Goal: Task Accomplishment & Management: Manage account settings

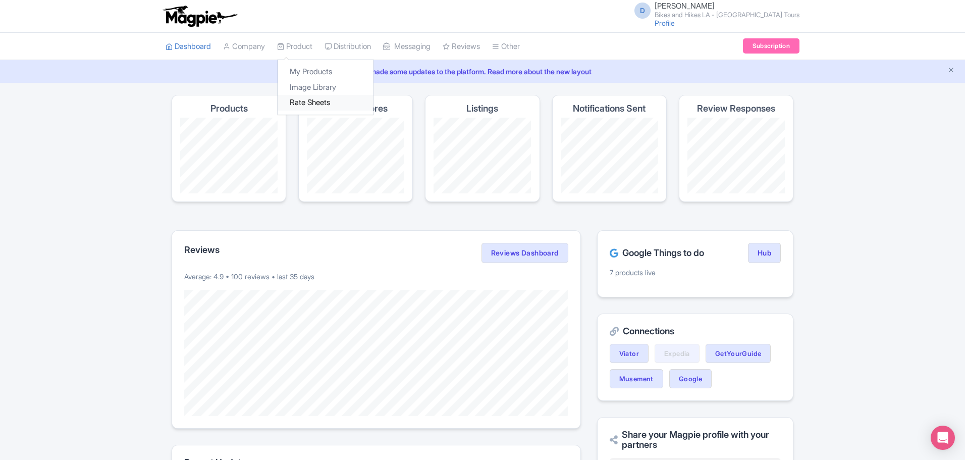
click at [311, 109] on link "Rate Sheets" at bounding box center [325, 103] width 96 height 16
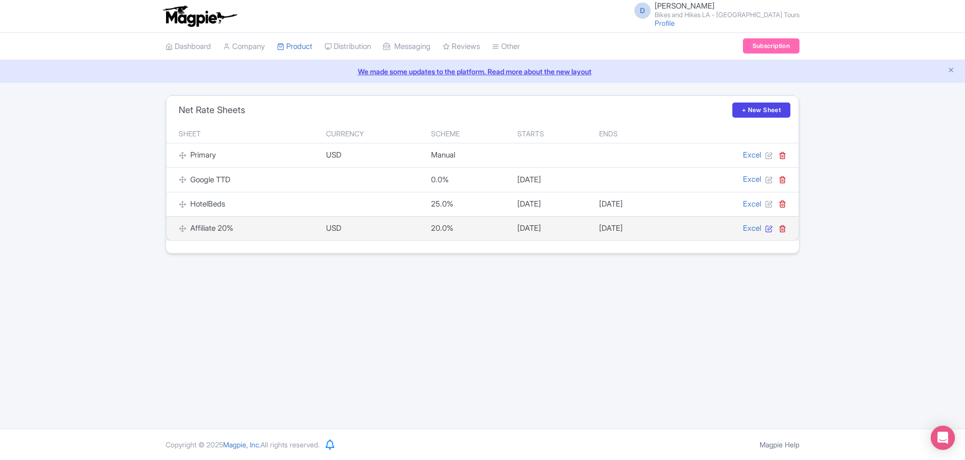
click at [768, 231] on icon at bounding box center [769, 229] width 8 height 8
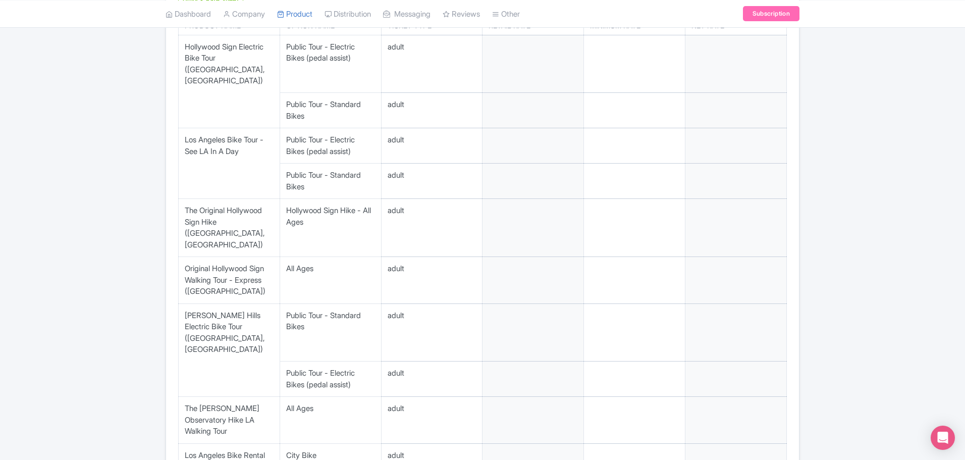
scroll to position [221, 0]
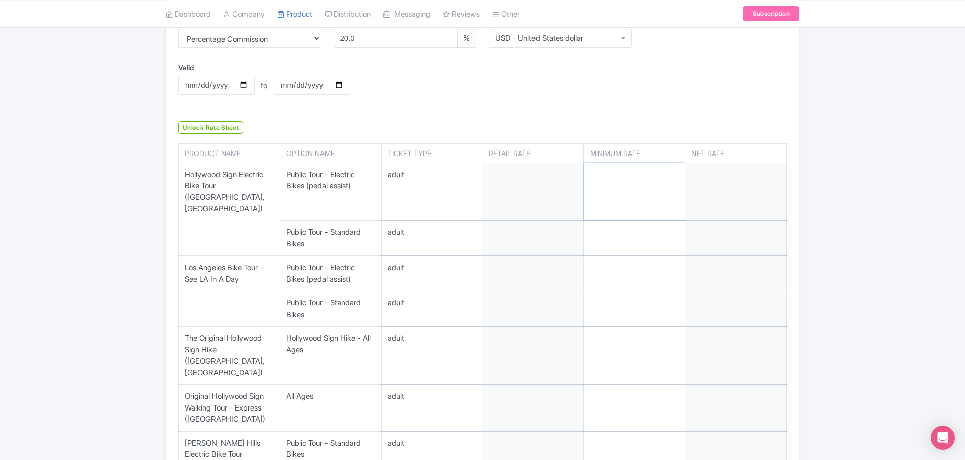
click at [650, 198] on input "number" at bounding box center [634, 192] width 101 height 58
type input "1"
click at [535, 189] on input "number" at bounding box center [532, 192] width 101 height 58
click at [544, 189] on input "number" at bounding box center [532, 192] width 101 height 58
click at [552, 187] on input "number" at bounding box center [532, 192] width 101 height 58
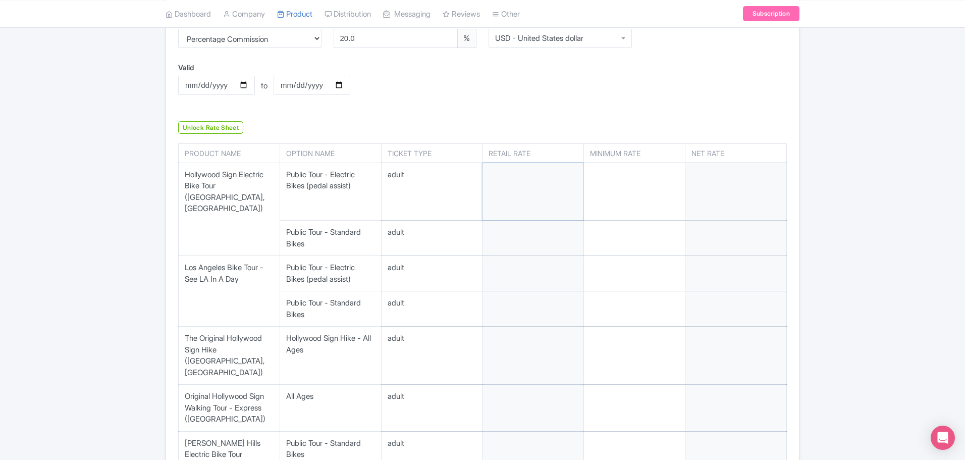
click at [552, 187] on input "number" at bounding box center [532, 192] width 101 height 58
click at [640, 188] on input "number" at bounding box center [634, 192] width 101 height 58
type input "114"
click at [600, 117] on div "Unlock Rate Sheet" at bounding box center [482, 125] width 608 height 18
drag, startPoint x: 603, startPoint y: 189, endPoint x: 585, endPoint y: 188, distance: 18.2
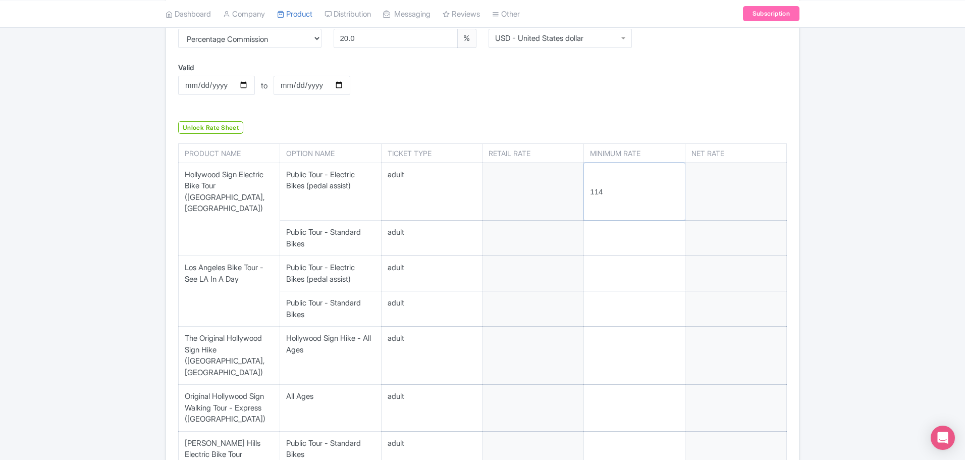
click at [586, 188] on input "114" at bounding box center [634, 192] width 101 height 58
click at [633, 106] on div "Valid 2026-04-01 to Valid to 2027-03-31" at bounding box center [482, 86] width 621 height 48
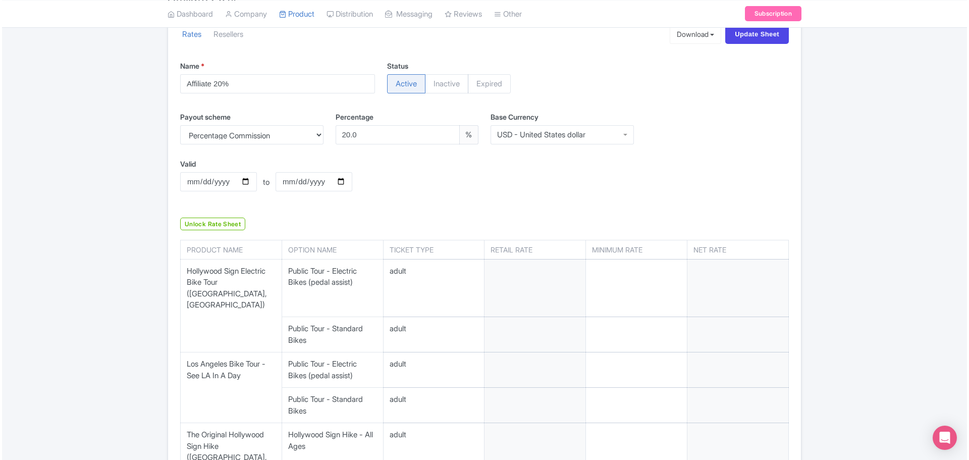
scroll to position [0, 0]
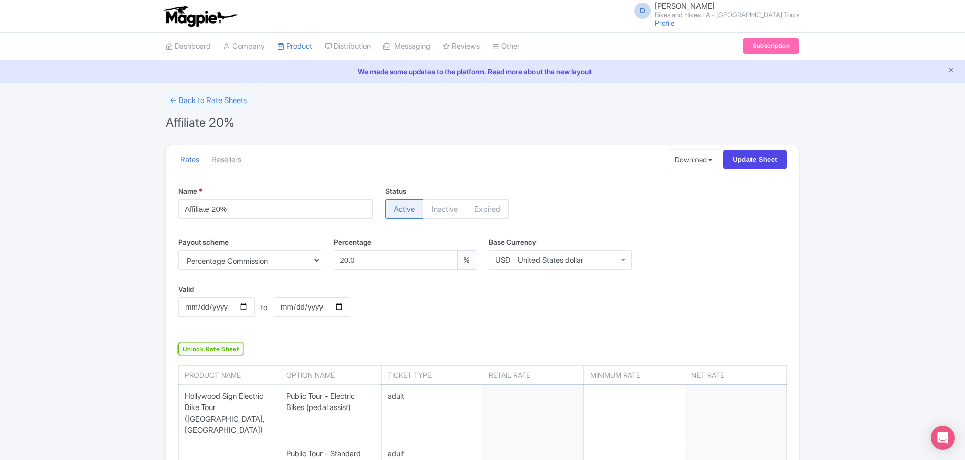
click at [200, 349] on link "Unlock Rate Sheet" at bounding box center [210, 349] width 65 height 13
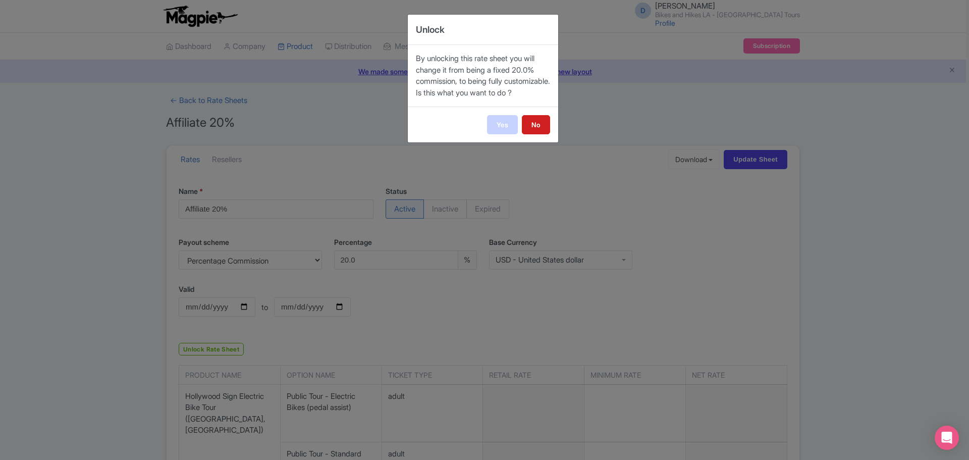
click at [491, 133] on link "Yes" at bounding box center [502, 124] width 31 height 19
select select "manual"
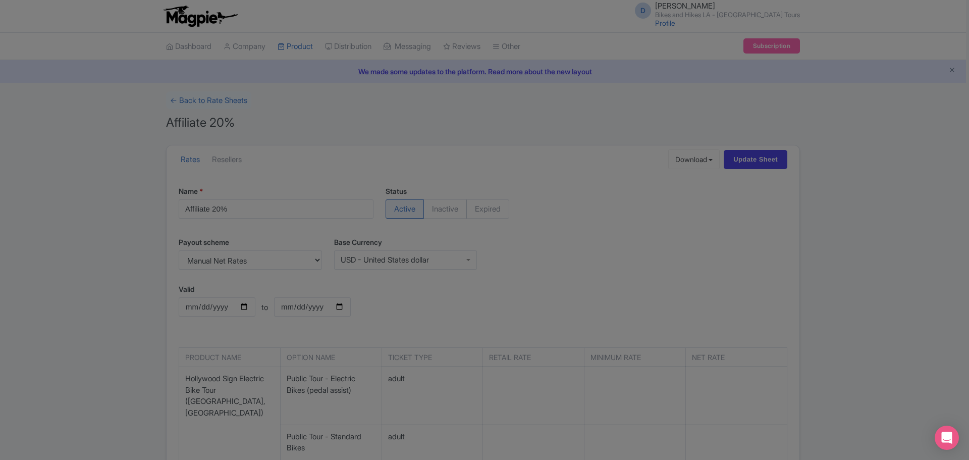
click at [569, 231] on div at bounding box center [484, 230] width 969 height 460
click at [886, 223] on div at bounding box center [484, 230] width 969 height 460
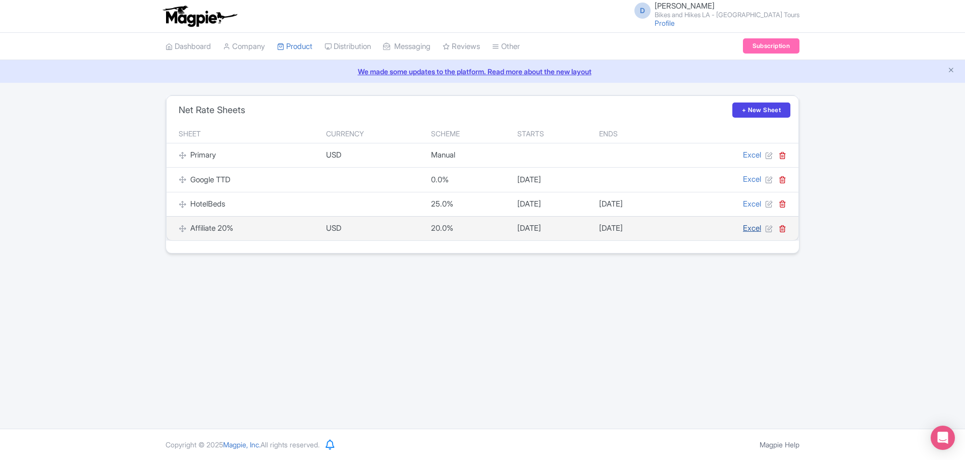
click at [753, 231] on link "Excel" at bounding box center [752, 228] width 18 height 10
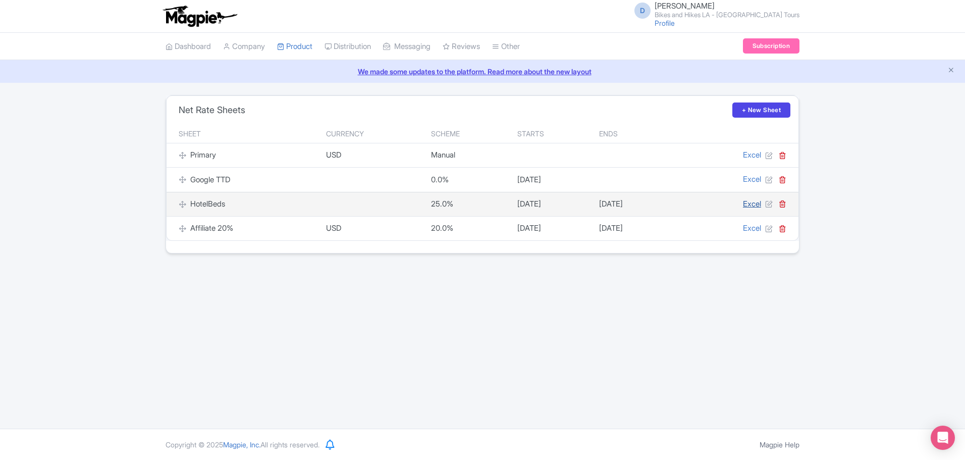
click at [759, 205] on link "Excel" at bounding box center [752, 204] width 18 height 10
click at [771, 206] on icon at bounding box center [769, 204] width 8 height 8
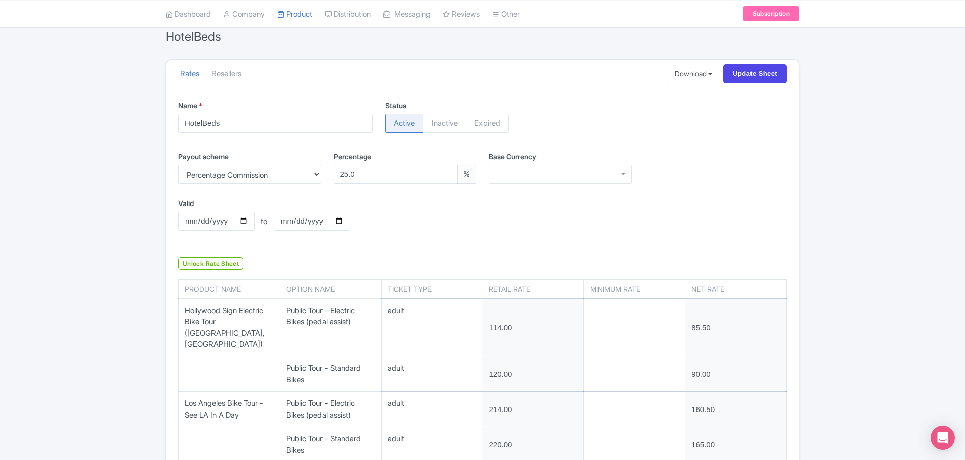
scroll to position [101, 0]
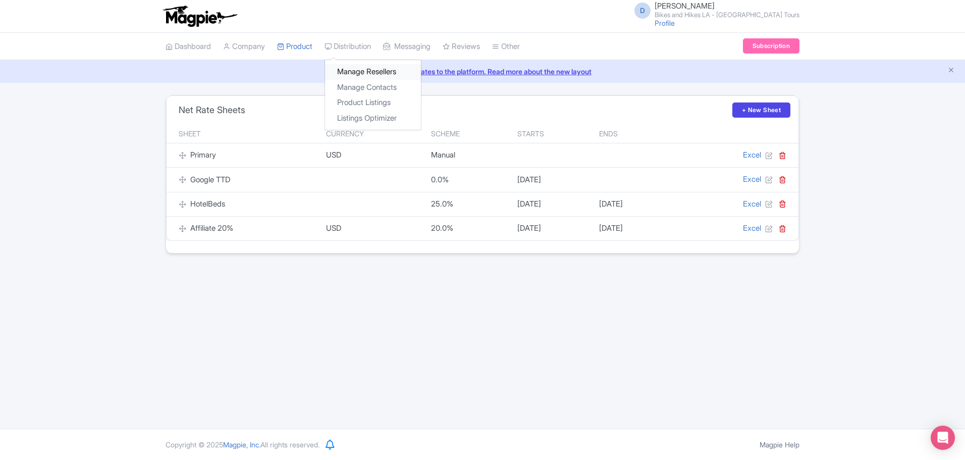
click at [353, 65] on link "Manage Resellers" at bounding box center [373, 72] width 96 height 16
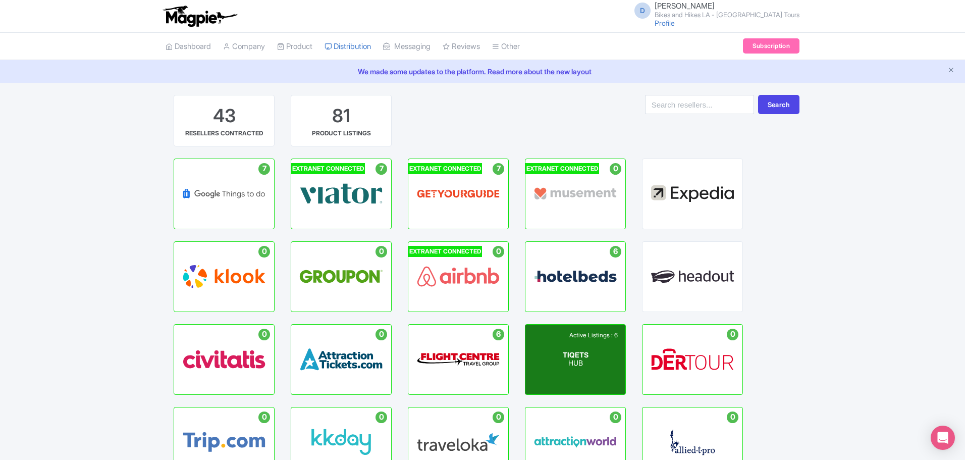
click at [578, 350] on span "TIQETS" at bounding box center [576, 354] width 26 height 9
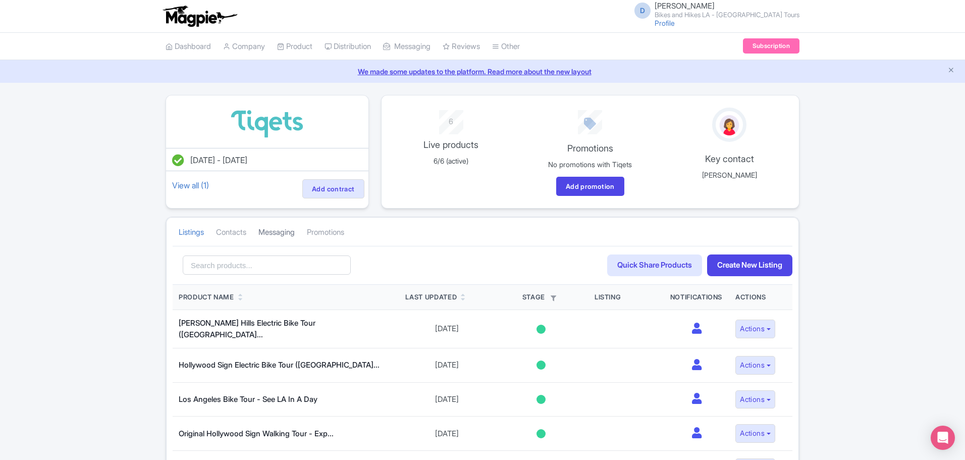
click at [289, 232] on link "Messaging" at bounding box center [276, 232] width 36 height 28
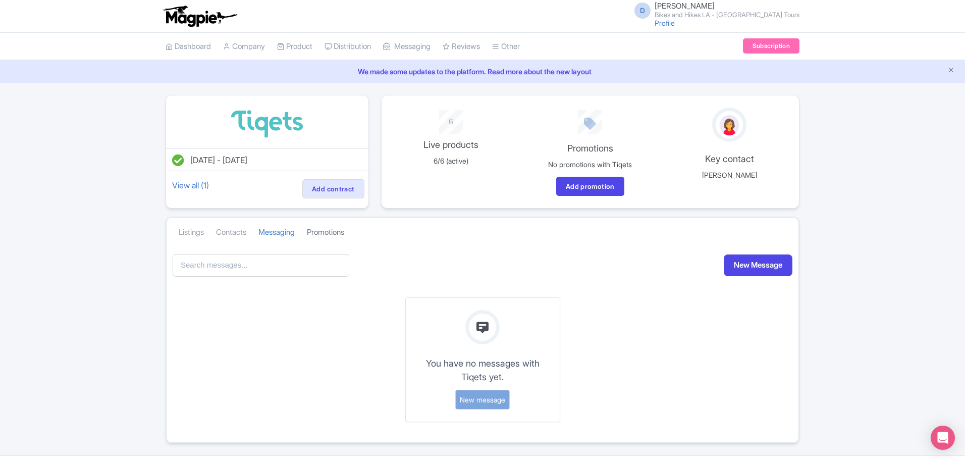
click at [341, 234] on link "Promotions" at bounding box center [325, 232] width 37 height 28
click at [192, 229] on link "Listings" at bounding box center [191, 232] width 25 height 28
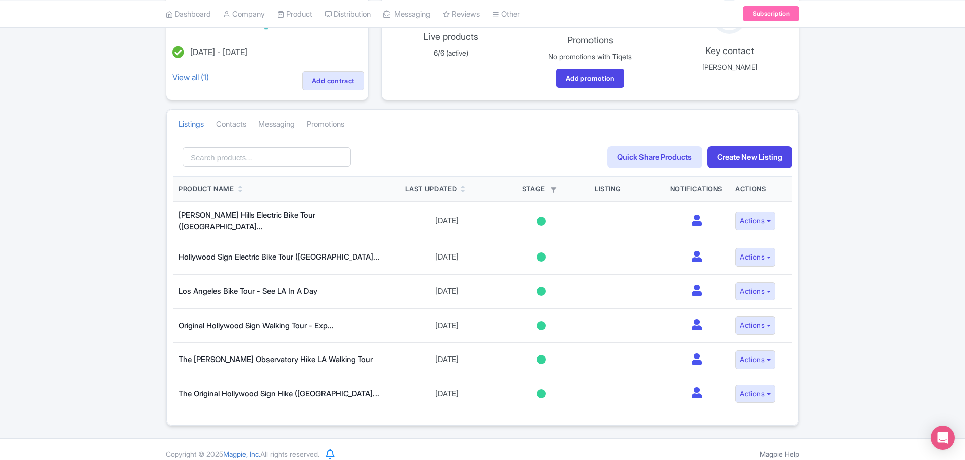
scroll to position [114, 0]
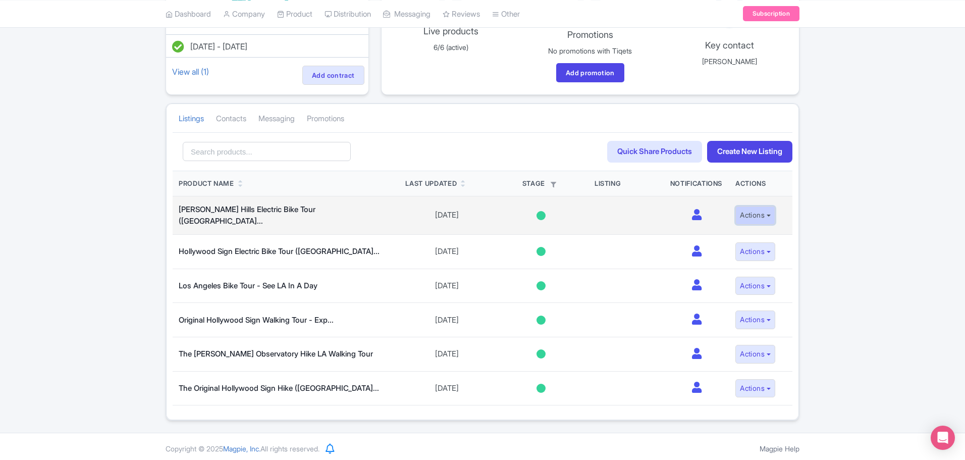
click at [775, 215] on button "Actions" at bounding box center [755, 215] width 40 height 19
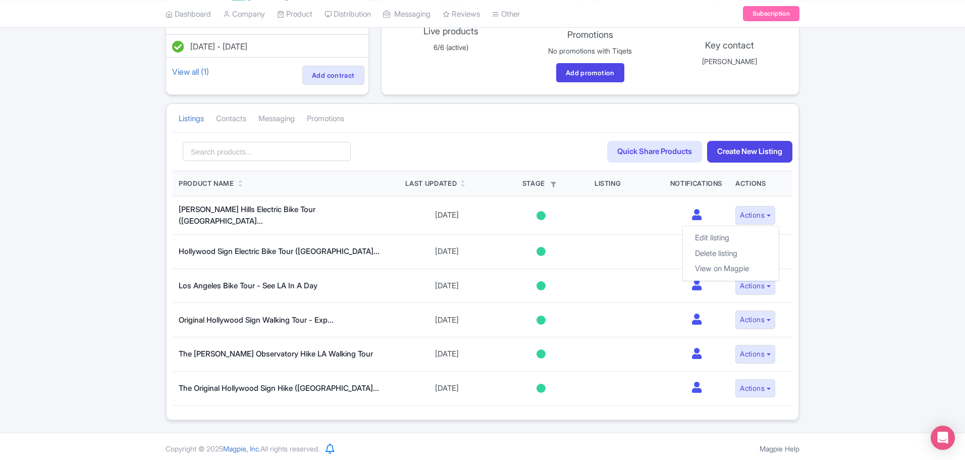
click at [494, 137] on div "Search Quick Share Products Create New Listing" at bounding box center [483, 151] width 620 height 39
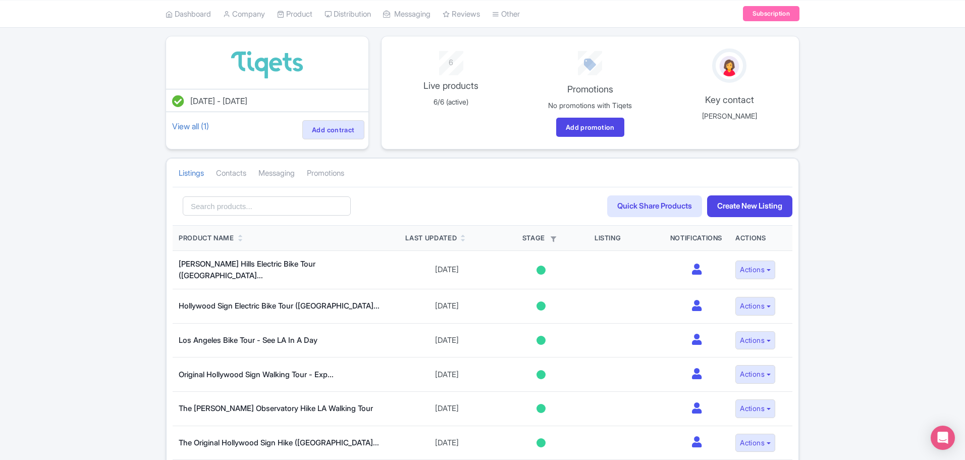
scroll to position [0, 0]
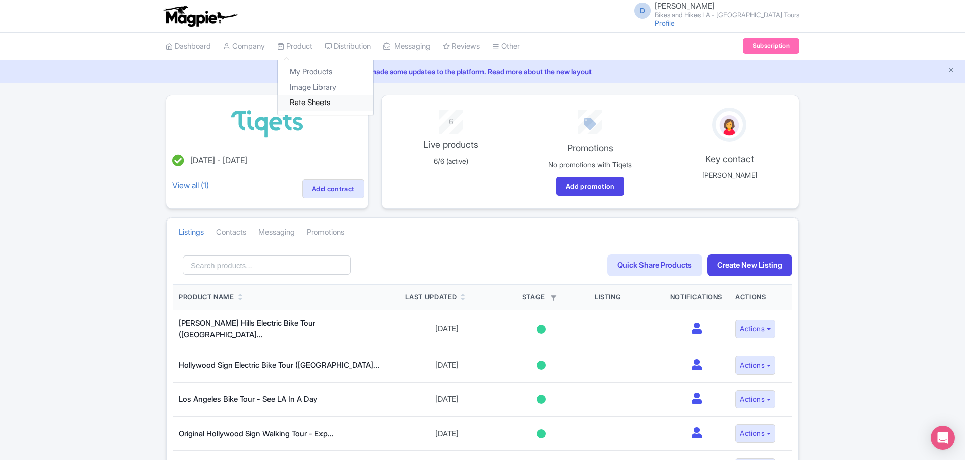
click at [317, 101] on link "Rate Sheets" at bounding box center [325, 103] width 96 height 16
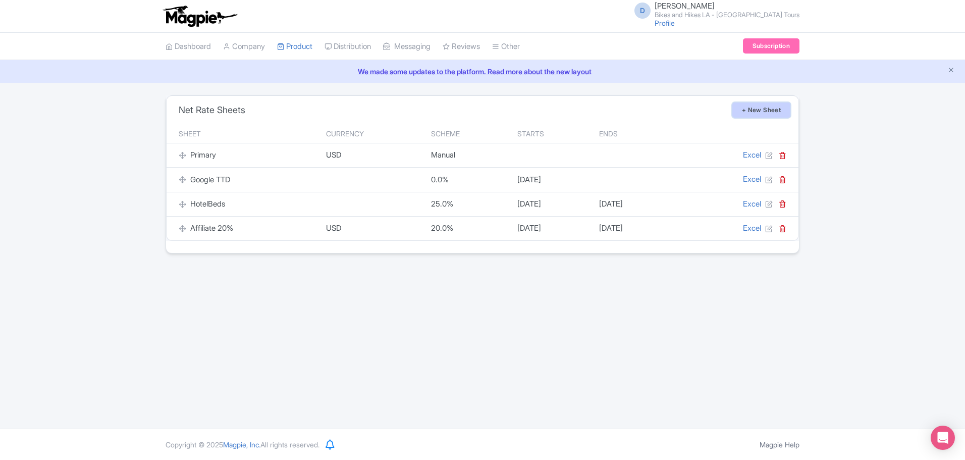
click at [755, 110] on link "+ New Sheet" at bounding box center [761, 109] width 58 height 15
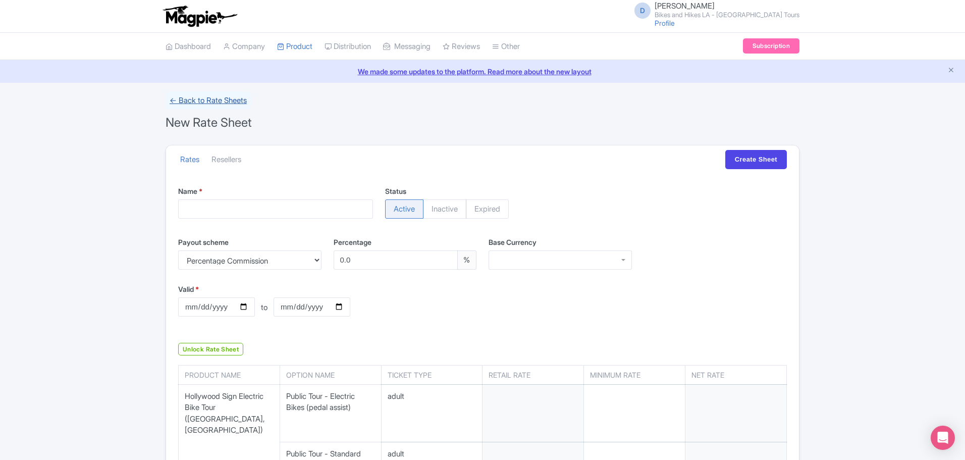
click at [184, 96] on link "← Back to Rate Sheets" at bounding box center [207, 100] width 85 height 18
click at [208, 101] on link "← Back to Rate Sheets" at bounding box center [207, 100] width 85 height 18
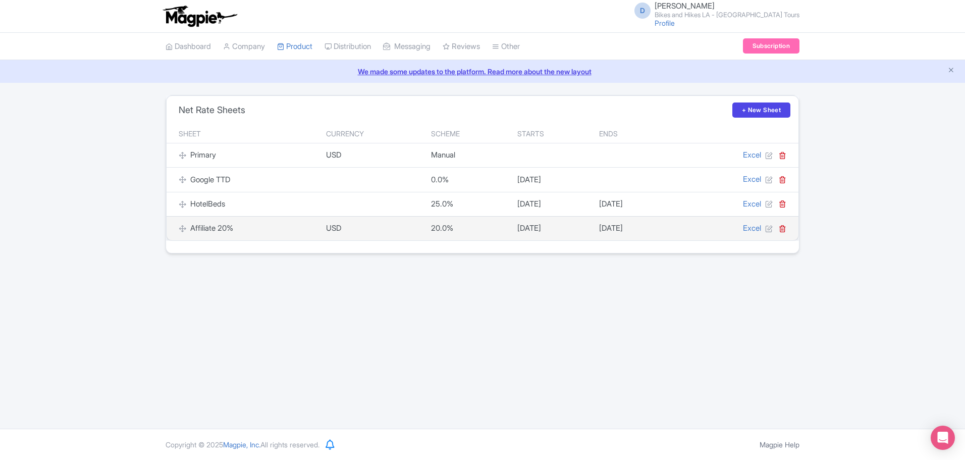
click at [200, 228] on div "Affiliate 20%" at bounding box center [246, 228] width 135 height 12
click at [766, 228] on icon at bounding box center [769, 229] width 8 height 8
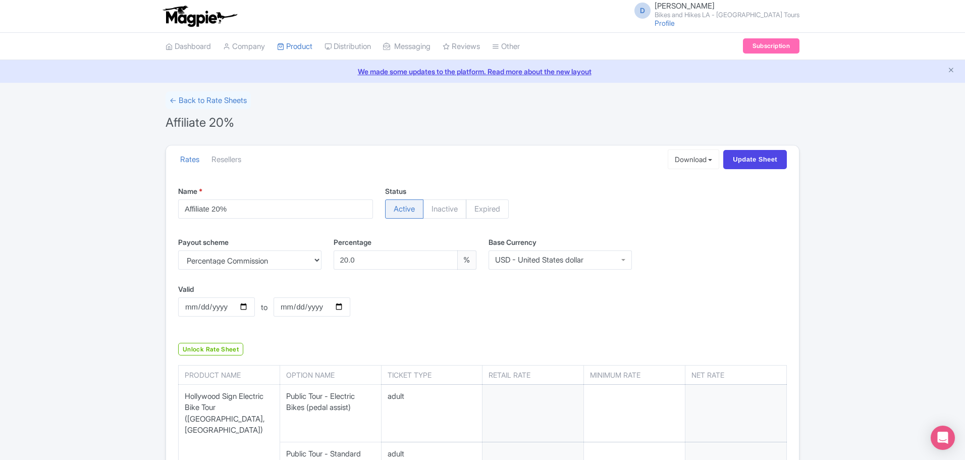
click at [487, 312] on div "Valid 2026-04-01 to Valid to 2027-03-31" at bounding box center [482, 308] width 621 height 48
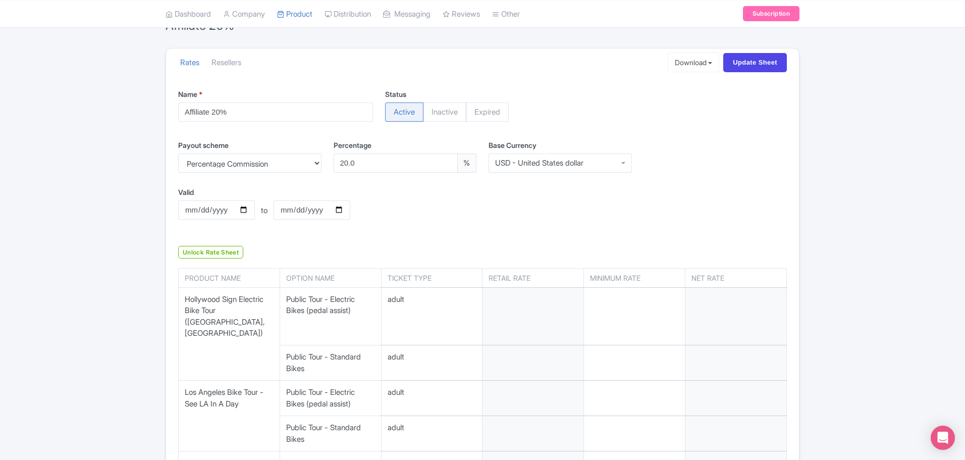
scroll to position [101, 0]
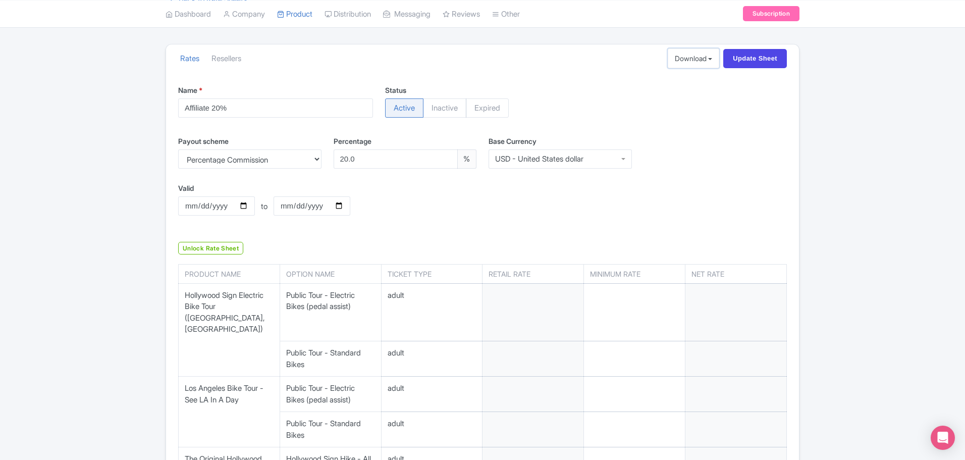
click at [707, 58] on button "Download" at bounding box center [693, 58] width 52 height 20
click at [605, 62] on ul "Rates Resellers" at bounding box center [418, 58] width 489 height 27
click at [749, 60] on input "Update Sheet" at bounding box center [755, 58] width 64 height 19
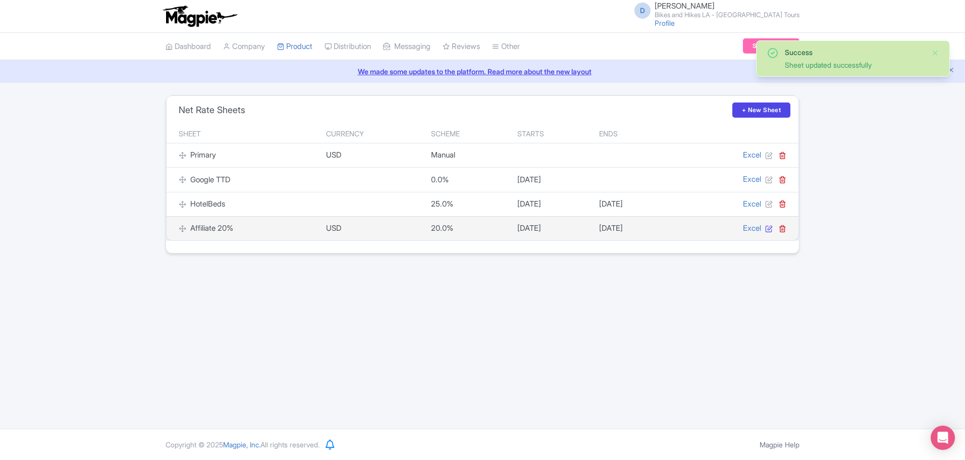
click at [767, 230] on icon at bounding box center [769, 229] width 8 height 8
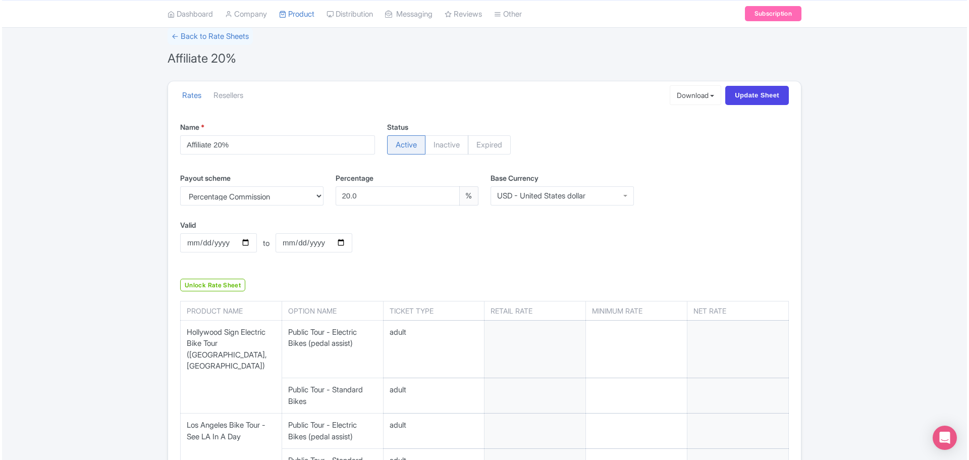
scroll to position [202, 0]
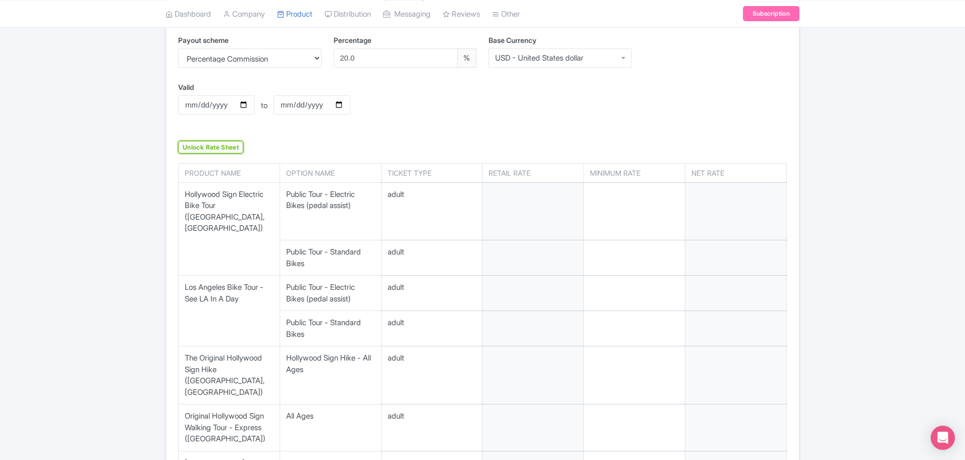
click at [220, 143] on link "Unlock Rate Sheet" at bounding box center [210, 147] width 65 height 13
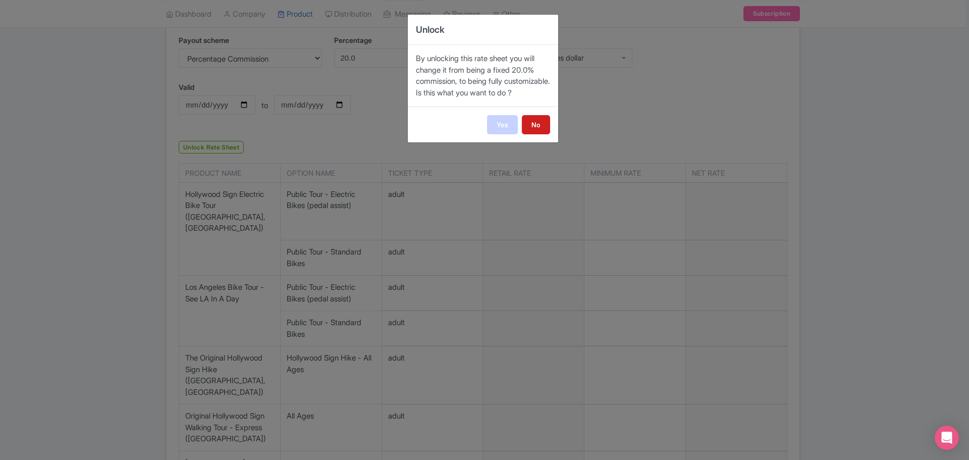
click at [508, 134] on link "Yes" at bounding box center [502, 124] width 31 height 19
select select "manual"
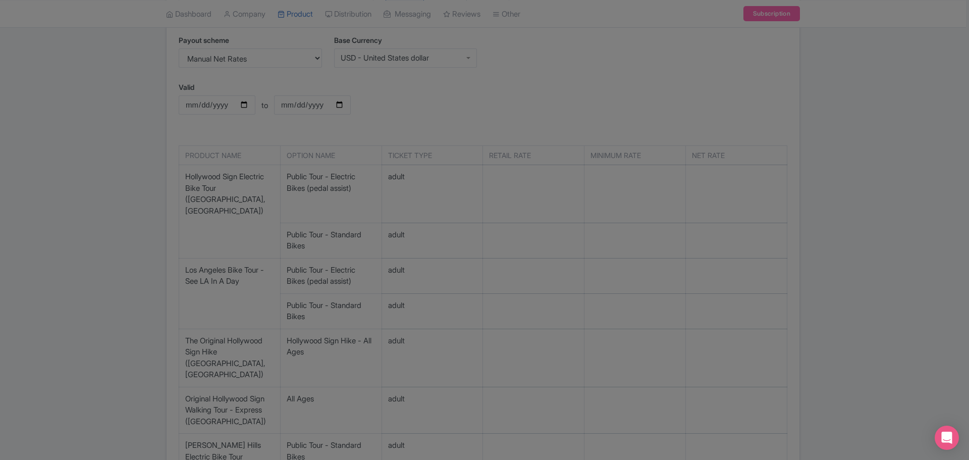
click at [492, 204] on div at bounding box center [484, 230] width 969 height 460
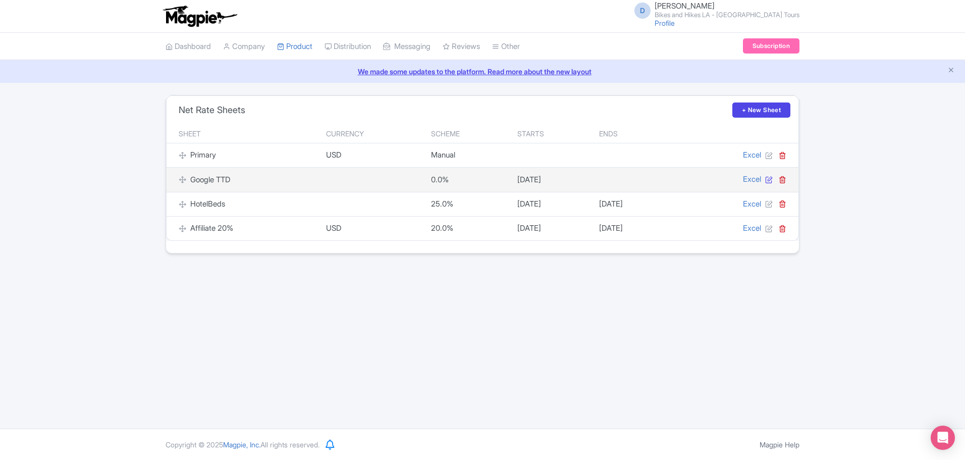
click at [769, 182] on icon at bounding box center [769, 180] width 8 height 8
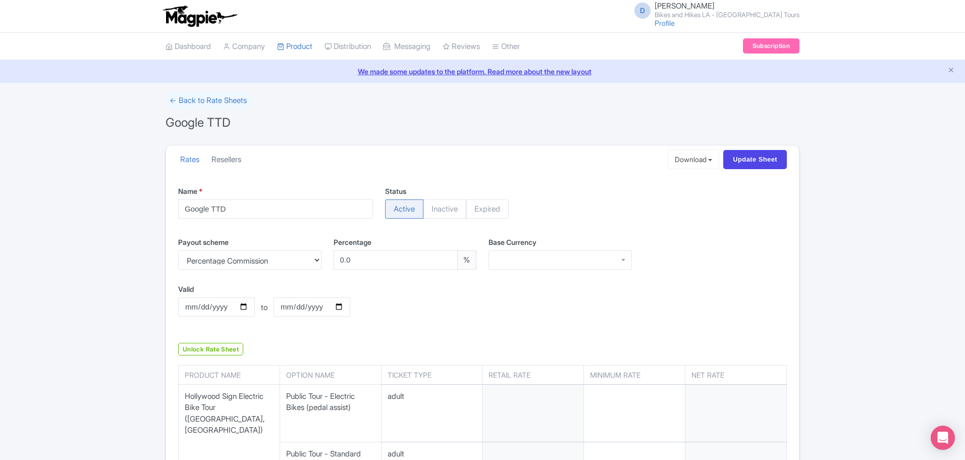
click at [233, 161] on link "Resellers" at bounding box center [226, 160] width 30 height 28
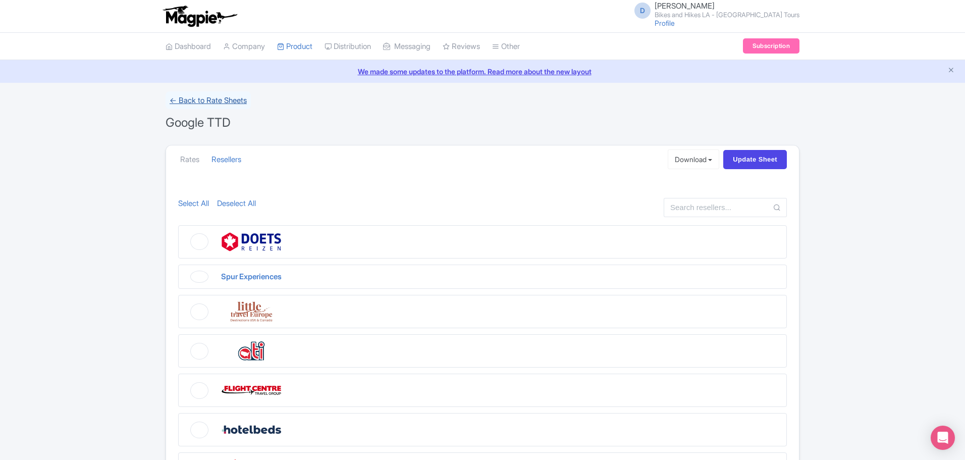
click at [200, 98] on link "← Back to Rate Sheets" at bounding box center [207, 100] width 85 height 18
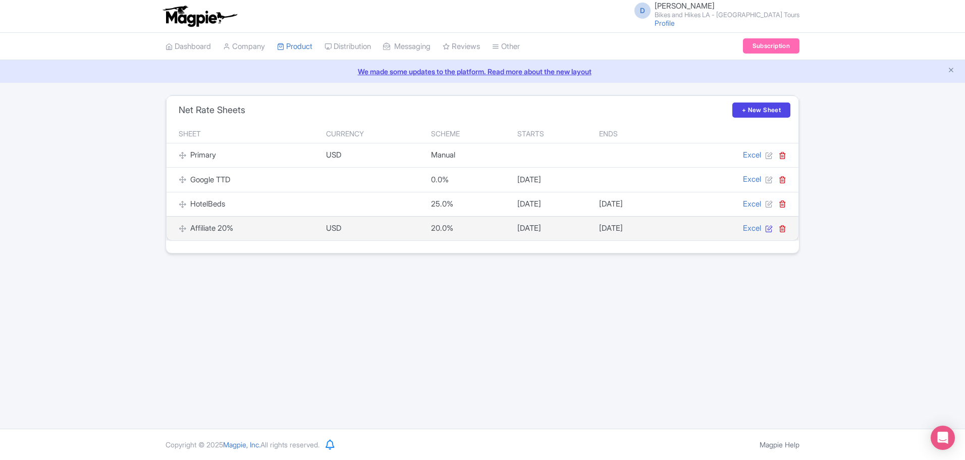
click at [768, 229] on icon at bounding box center [769, 229] width 8 height 8
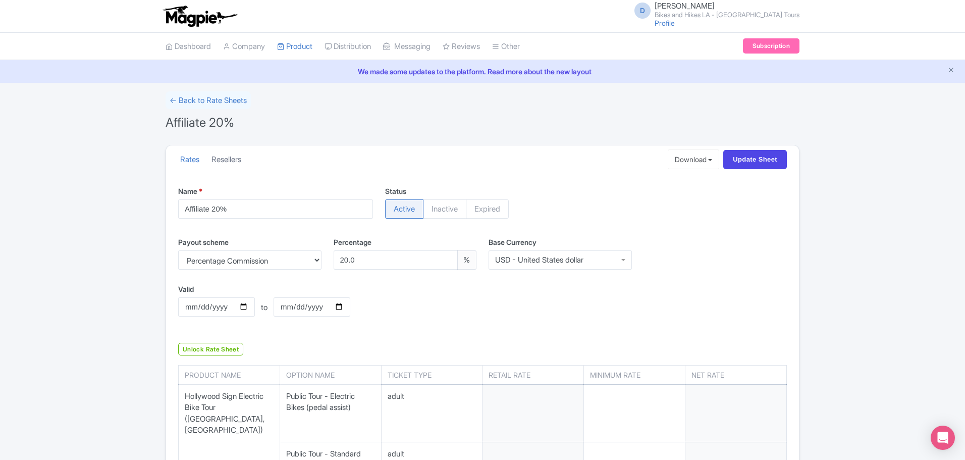
click at [233, 161] on link "Resellers" at bounding box center [226, 160] width 30 height 28
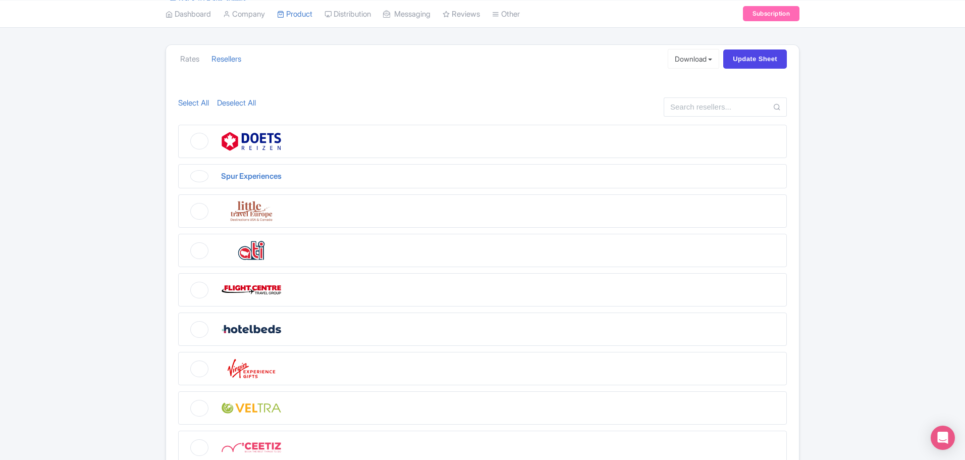
scroll to position [101, 0]
click at [189, 141] on figure at bounding box center [482, 140] width 608 height 33
click at [185, 131] on input "checkbox" at bounding box center [181, 127] width 7 height 7
checkbox input "true"
click at [197, 211] on figure at bounding box center [482, 210] width 608 height 33
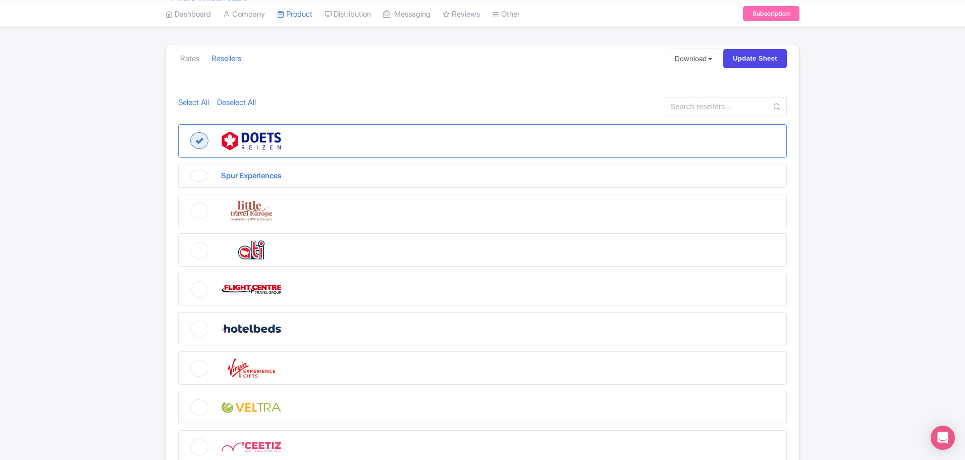
click at [185, 200] on input "checkbox" at bounding box center [181, 197] width 7 height 7
checkbox input "true"
click at [206, 253] on figure at bounding box center [482, 249] width 608 height 33
click at [185, 240] on input "checkbox" at bounding box center [181, 236] width 7 height 7
checkbox input "true"
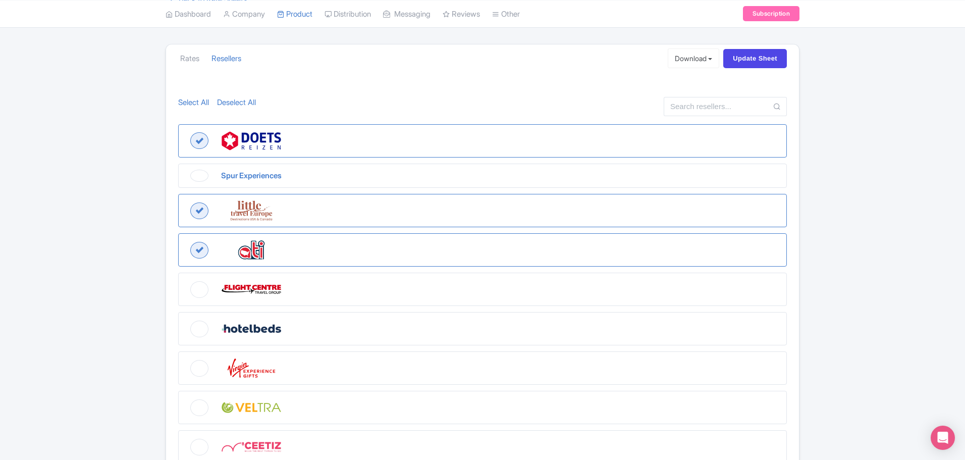
click at [199, 291] on figure at bounding box center [482, 288] width 608 height 33
click at [185, 279] on input "checkbox" at bounding box center [181, 275] width 7 height 7
checkbox input "true"
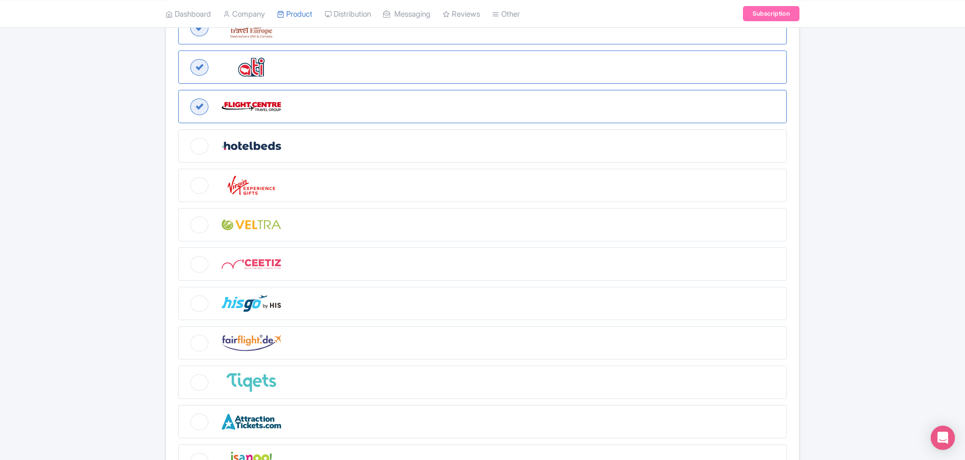
scroll to position [303, 0]
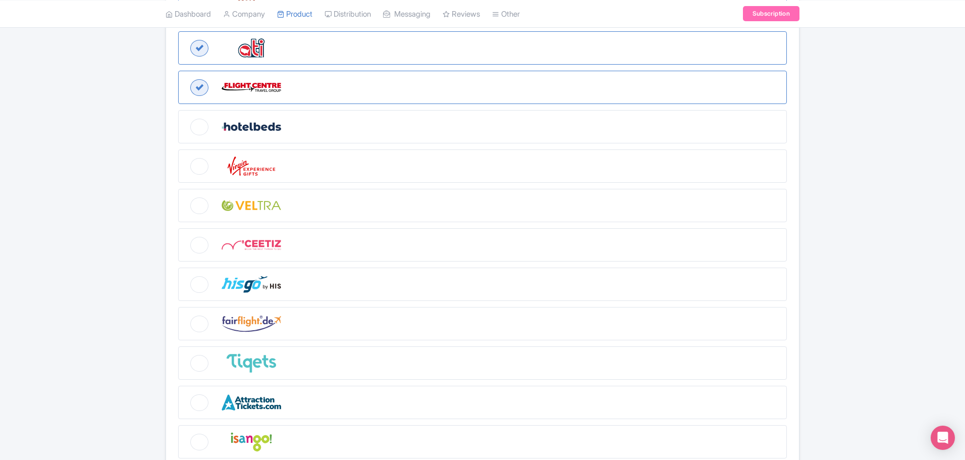
click at [196, 167] on figure at bounding box center [482, 165] width 608 height 33
click at [185, 156] on input "checkbox" at bounding box center [181, 152] width 7 height 7
checkbox input "true"
click at [190, 204] on figure at bounding box center [482, 205] width 608 height 33
click at [185, 195] on input "checkbox" at bounding box center [181, 192] width 7 height 7
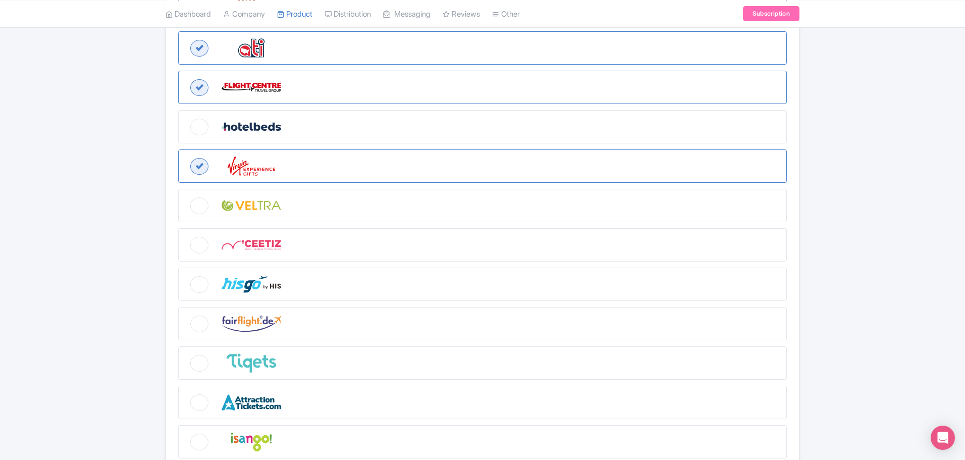
checkbox input "true"
click at [197, 242] on figure at bounding box center [482, 244] width 608 height 33
click at [185, 235] on input "checkbox" at bounding box center [181, 231] width 7 height 7
checkbox input "true"
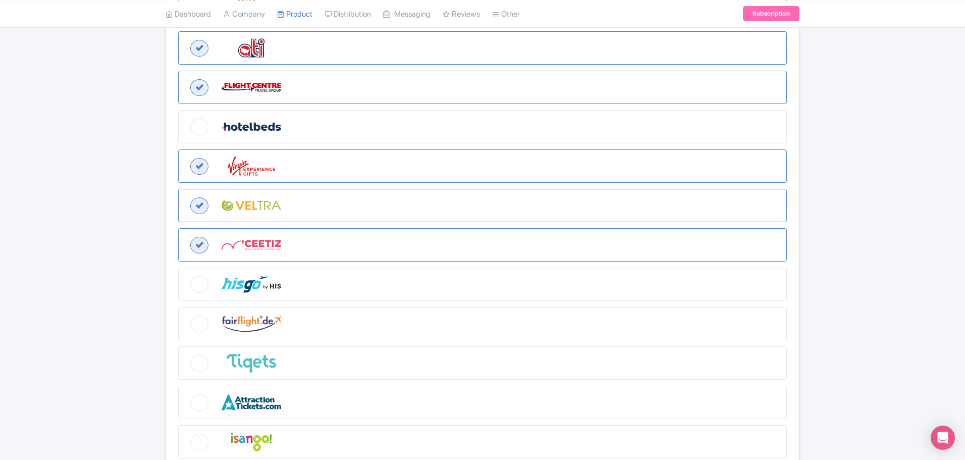
click at [201, 284] on figure at bounding box center [482, 283] width 608 height 33
click at [185, 274] on input "checkbox" at bounding box center [181, 270] width 7 height 7
checkbox input "true"
click at [201, 322] on figure at bounding box center [482, 323] width 608 height 33
click at [185, 313] on input "checkbox" at bounding box center [181, 310] width 7 height 7
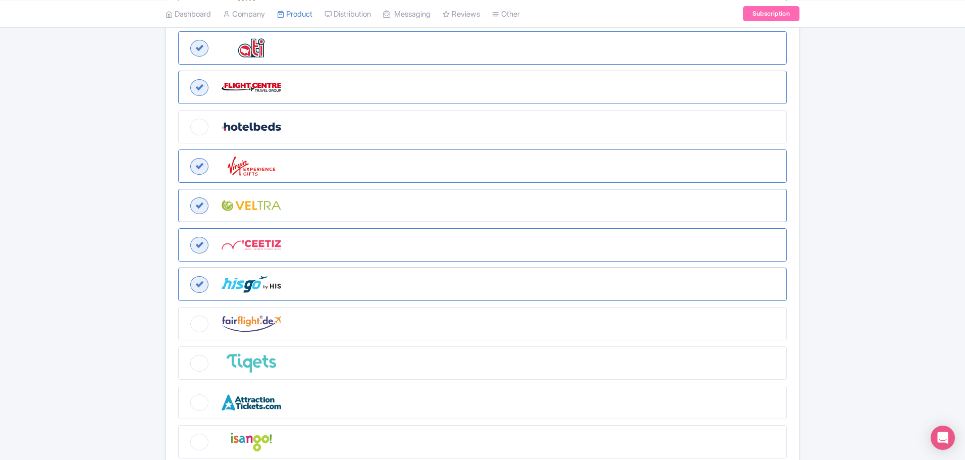
checkbox input "true"
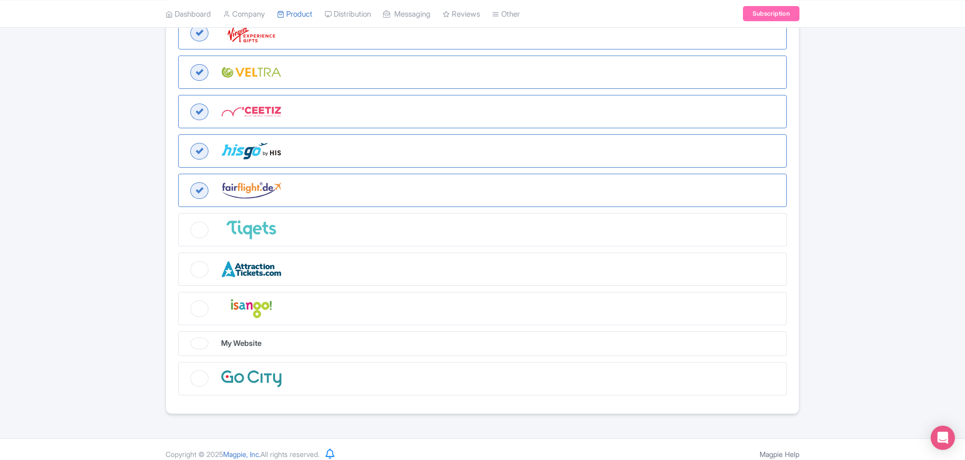
scroll to position [445, 0]
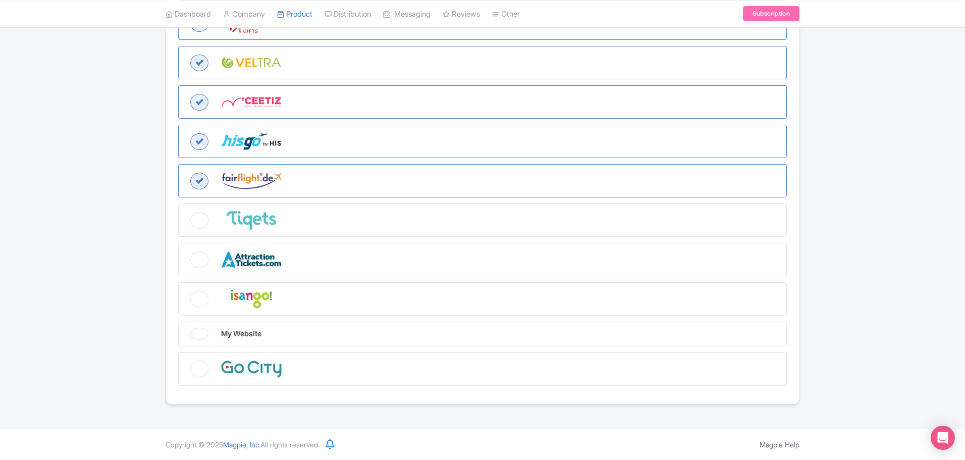
click at [195, 217] on figure at bounding box center [482, 219] width 608 height 33
click at [185, 210] on input "checkbox" at bounding box center [181, 206] width 7 height 7
checkbox input "true"
click at [193, 258] on figure at bounding box center [482, 259] width 608 height 33
click at [185, 249] on input "checkbox" at bounding box center [181, 246] width 7 height 7
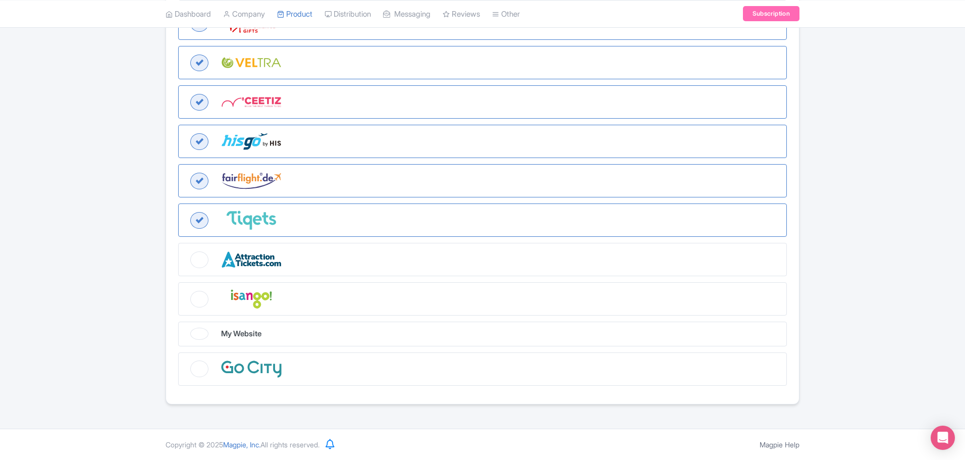
checkbox input "true"
click at [200, 308] on figure at bounding box center [482, 298] width 608 height 33
click at [185, 289] on input "checkbox" at bounding box center [181, 285] width 7 height 7
checkbox input "true"
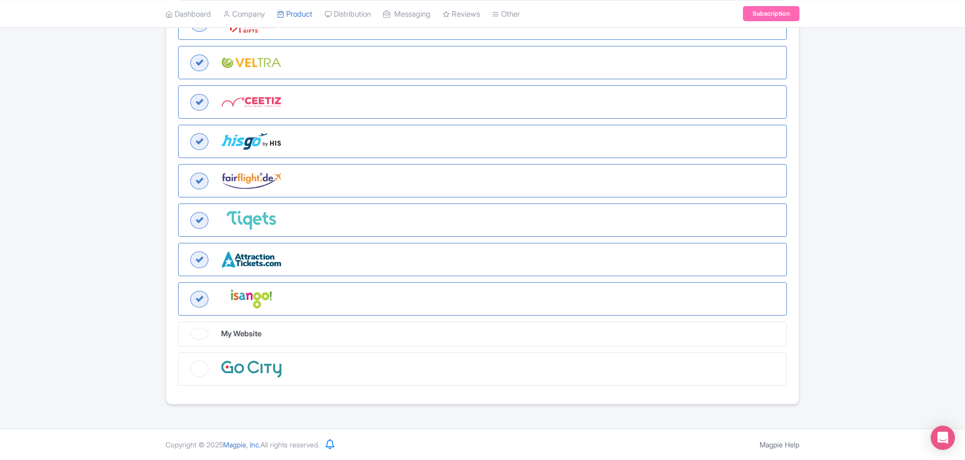
click at [205, 371] on figure at bounding box center [482, 368] width 608 height 33
click at [185, 359] on input "checkbox" at bounding box center [181, 355] width 7 height 7
checkbox input "true"
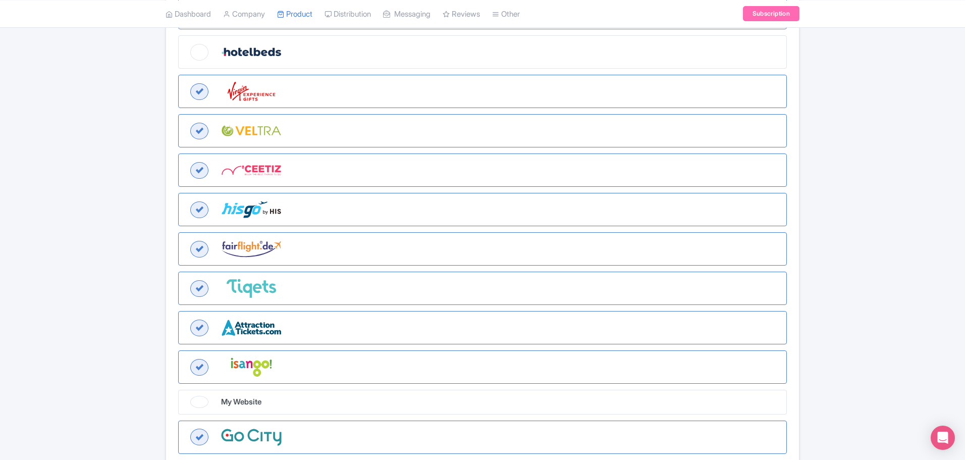
scroll to position [143, 0]
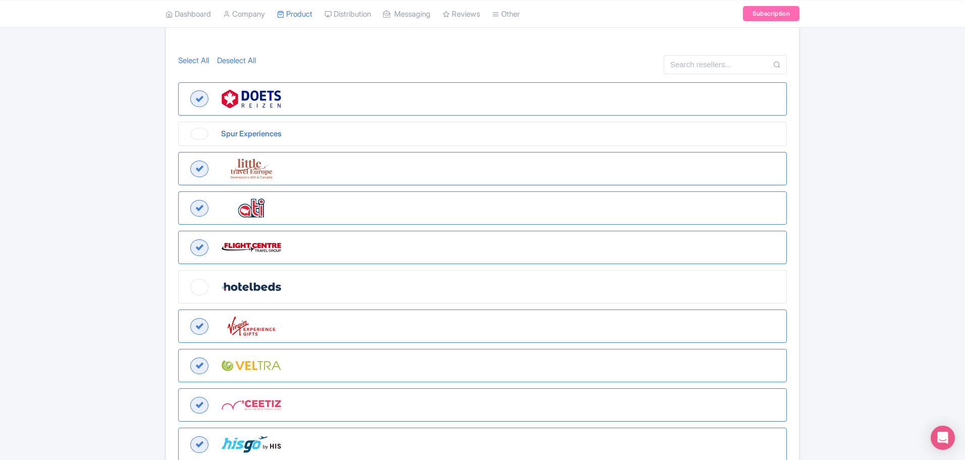
click at [196, 133] on figure "Spur Experiences" at bounding box center [482, 134] width 608 height 25
click at [185, 128] on input "Spur Experiences" at bounding box center [181, 125] width 7 height 7
checkbox input "true"
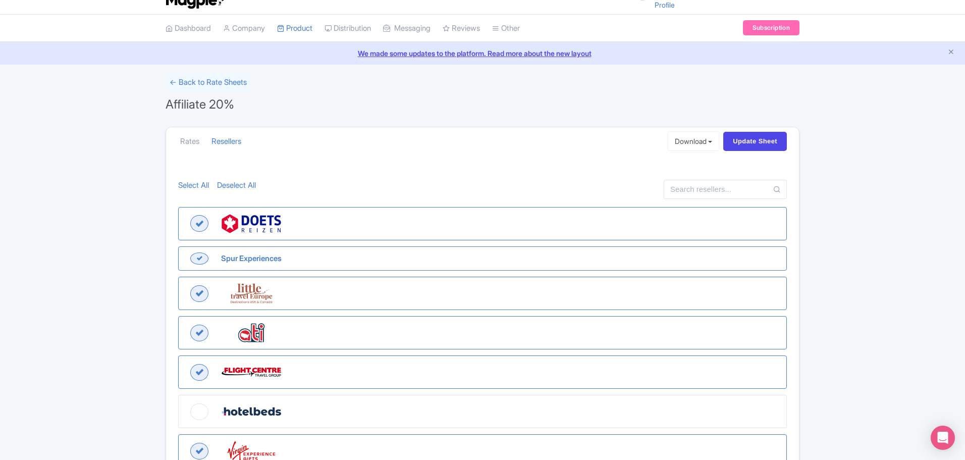
scroll to position [0, 0]
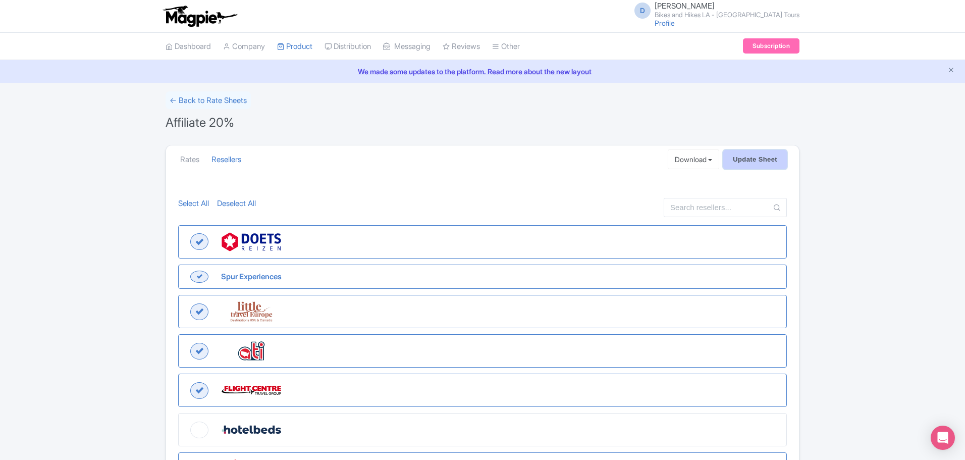
click at [775, 159] on input "Update Sheet" at bounding box center [755, 159] width 64 height 19
click at [353, 70] on link "Manage Resellers" at bounding box center [373, 72] width 96 height 16
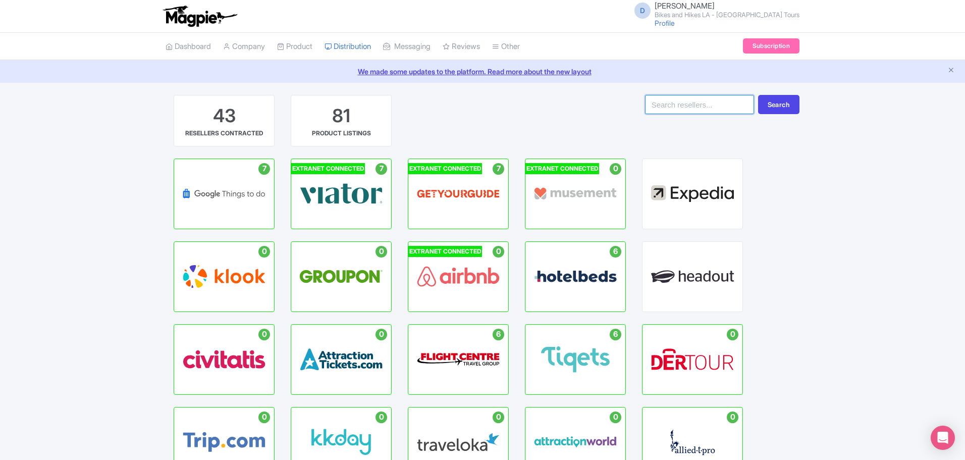
click at [705, 101] on input "search" at bounding box center [699, 104] width 109 height 19
type input "rocky mountain"
click at [780, 100] on button "Search" at bounding box center [778, 104] width 41 height 19
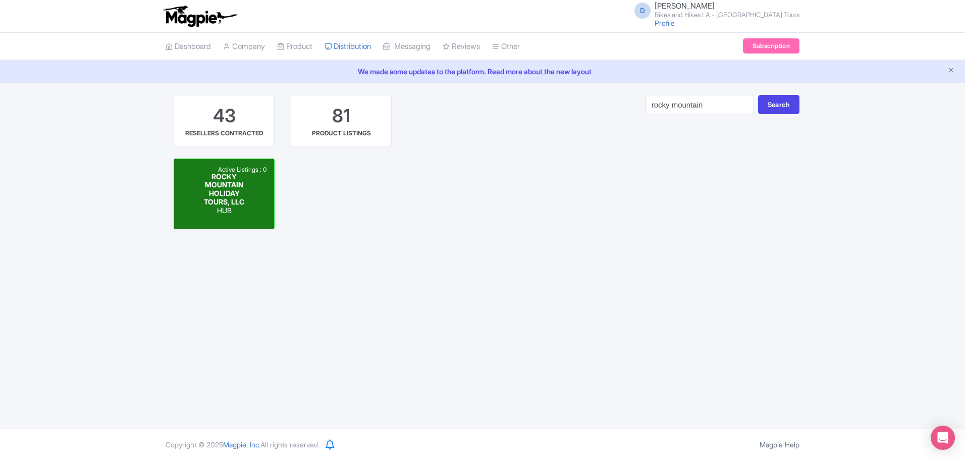
click at [214, 190] on span "ROCKY MOUNTAIN HOLIDAY TOURS, LLC" at bounding box center [224, 189] width 40 height 34
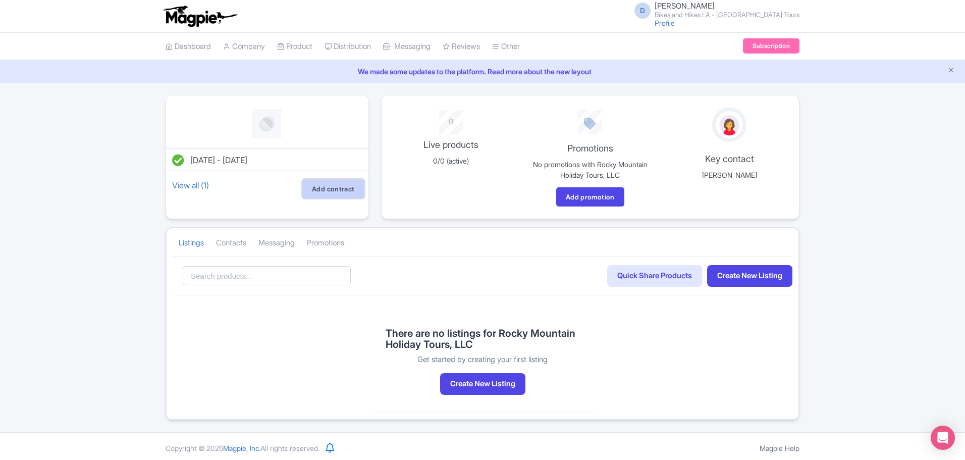
click at [335, 194] on link "Add contract" at bounding box center [333, 188] width 62 height 19
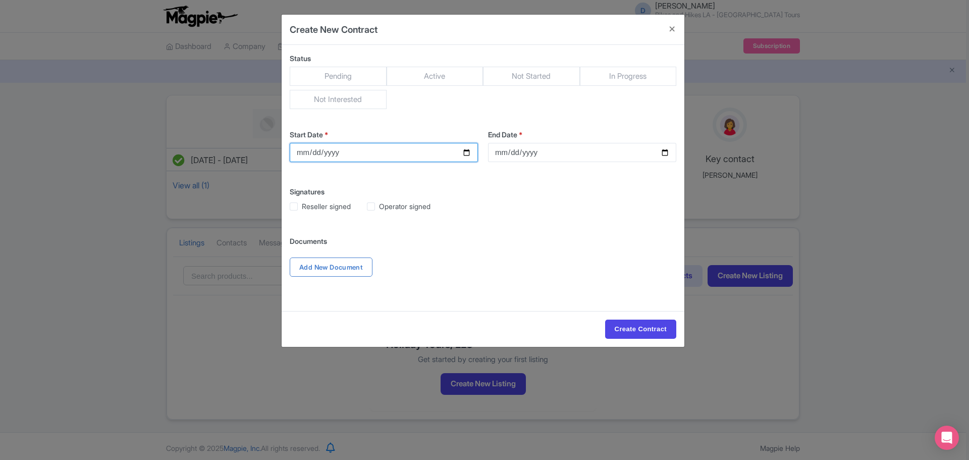
click at [465, 153] on input "Start Date *" at bounding box center [384, 152] width 188 height 19
type input "[DATE]"
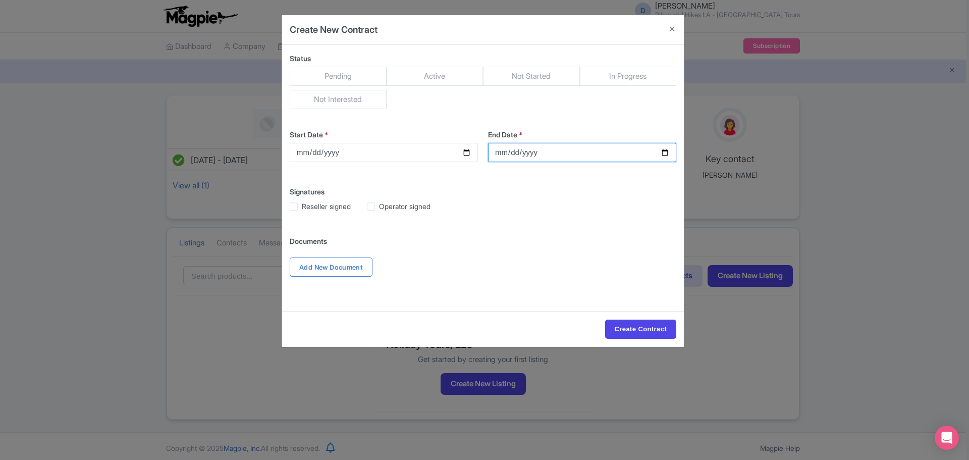
click at [665, 150] on input "End Date *" at bounding box center [582, 152] width 188 height 19
type input "2026-12-31"
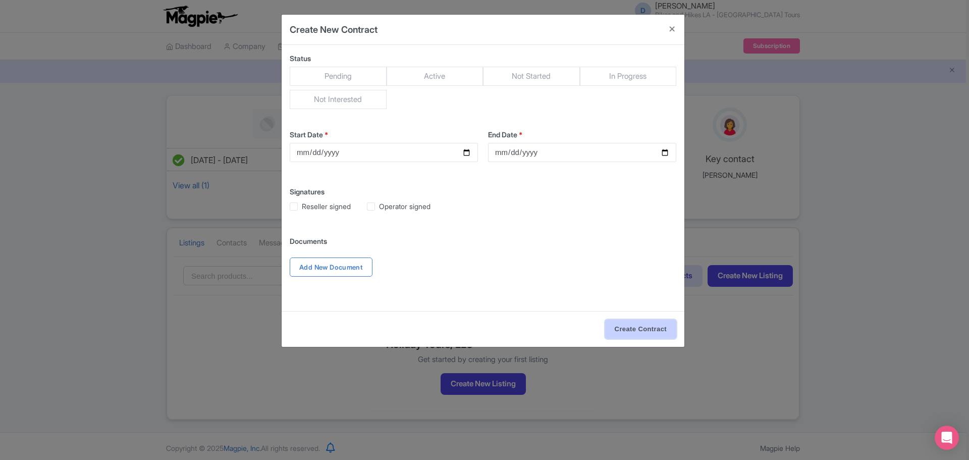
click at [646, 335] on input "Create Contract" at bounding box center [640, 328] width 71 height 19
type input "Create Contract"
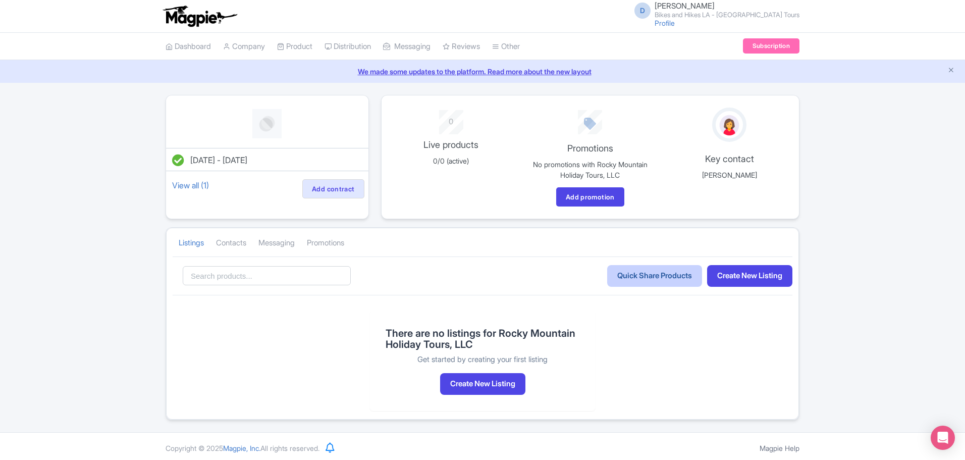
click at [665, 277] on link "Quick Share Products" at bounding box center [654, 276] width 95 height 22
click at [306, 68] on link "My Products" at bounding box center [325, 72] width 96 height 16
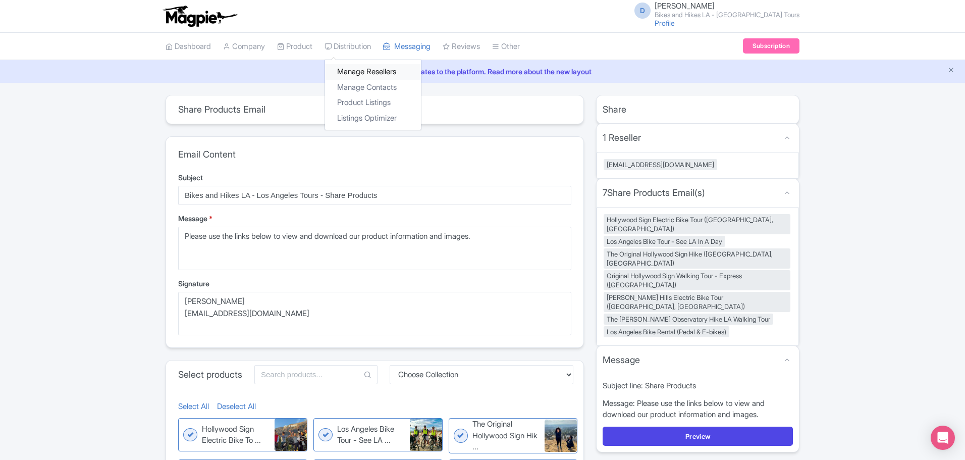
click at [354, 68] on link "Manage Resellers" at bounding box center [373, 72] width 96 height 16
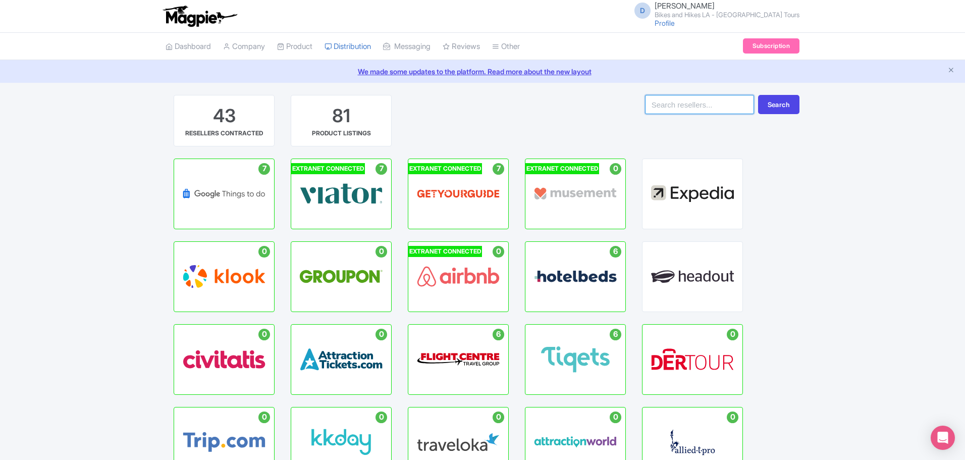
click at [684, 106] on input "search" at bounding box center [699, 104] width 109 height 19
type input "rocky mountain"
click at [768, 95] on button "Search" at bounding box center [778, 104] width 41 height 19
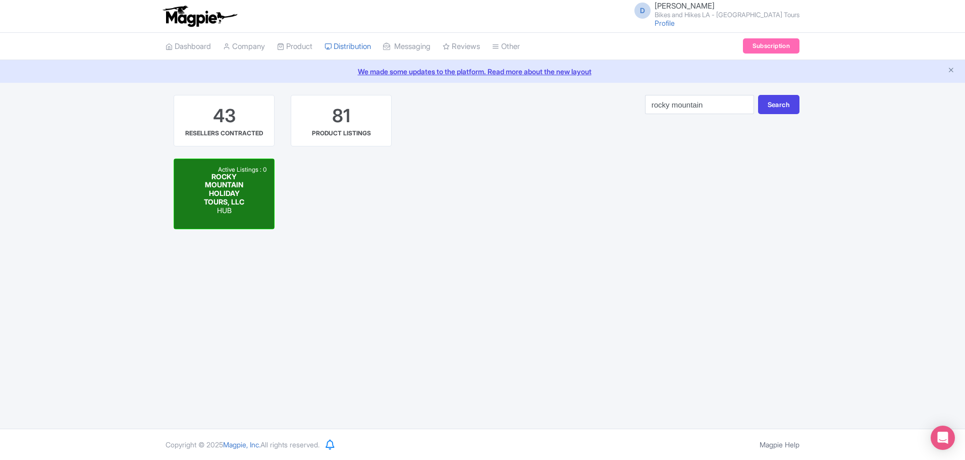
click at [213, 186] on span "ROCKY MOUNTAIN HOLIDAY TOURS, LLC" at bounding box center [224, 189] width 40 height 34
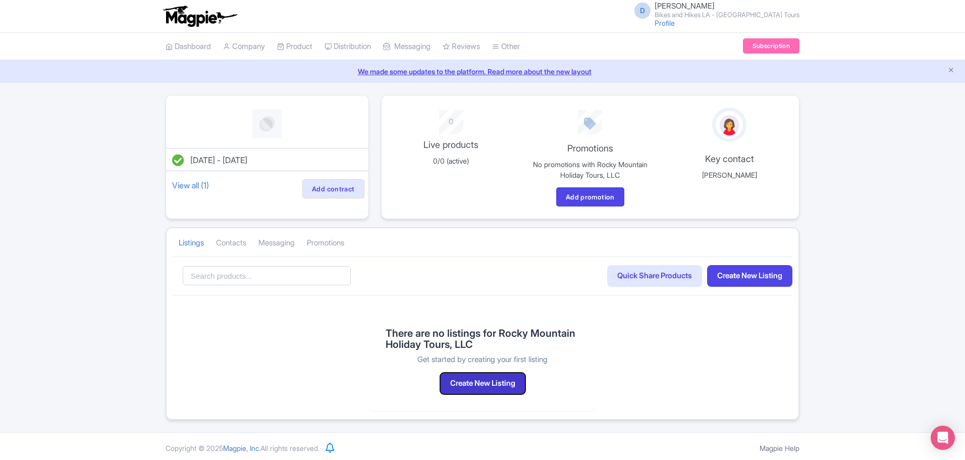
click at [513, 382] on button "Create New Listing" at bounding box center [482, 383] width 85 height 22
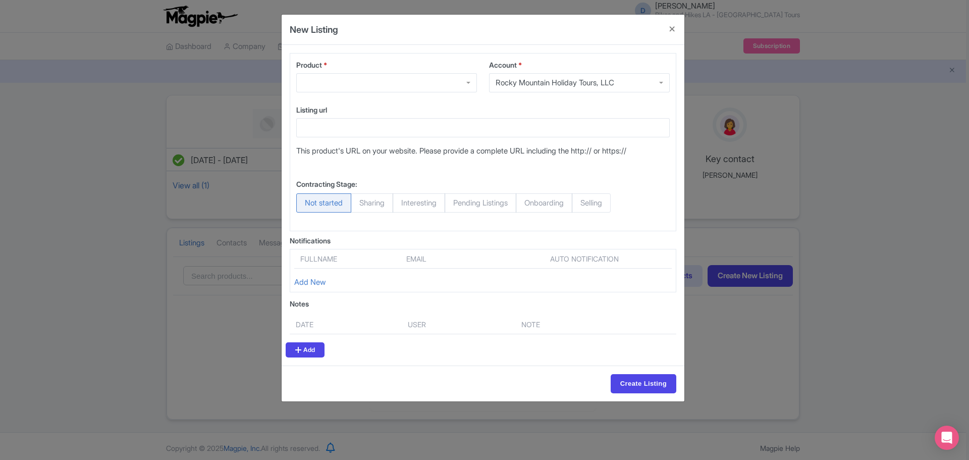
click at [610, 204] on span "Selling" at bounding box center [591, 202] width 39 height 19
click at [582, 203] on input "Selling" at bounding box center [577, 198] width 10 height 10
radio input "true"
click at [310, 349] on link "Add" at bounding box center [305, 349] width 39 height 15
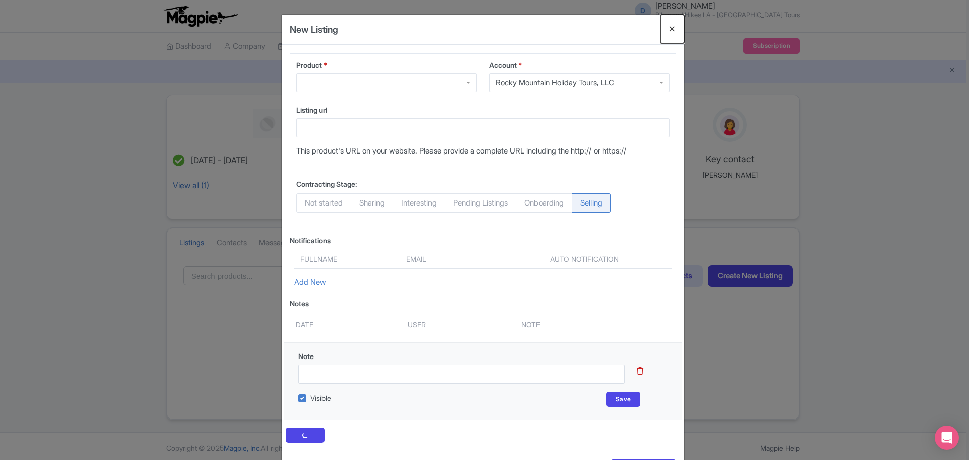
click at [668, 27] on button "Close" at bounding box center [672, 29] width 24 height 29
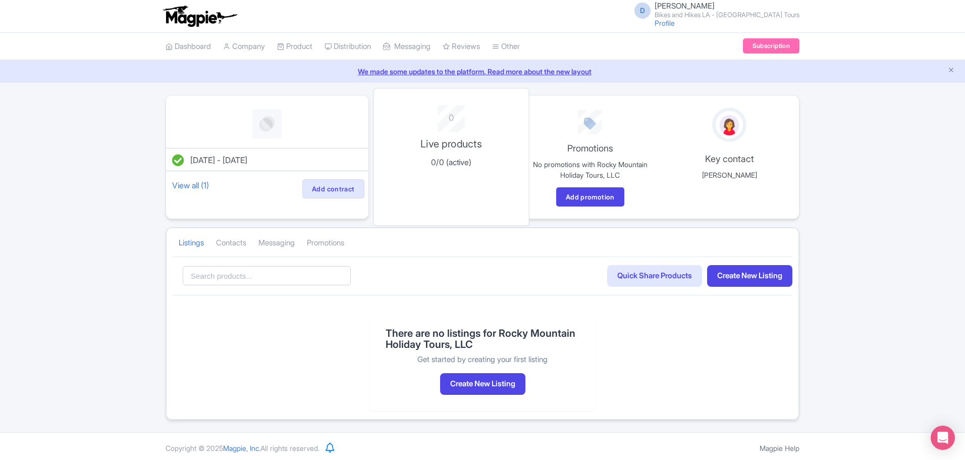
click at [467, 142] on p "Live products" at bounding box center [450, 143] width 141 height 15
click at [458, 184] on div "0 Live products 0/0 (active)" at bounding box center [451, 157] width 156 height 138
click at [457, 202] on div "0 Live products 0/0 (active)" at bounding box center [451, 157] width 156 height 138
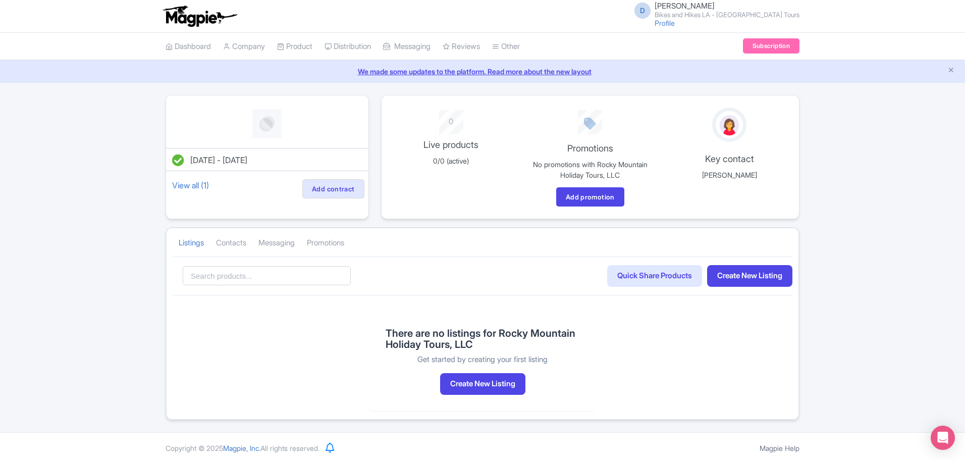
click at [893, 208] on div "Aug 22, 2025 - Aug 22, 2026 View all (1) Add contract 0 Live products 0/0 (acti…" at bounding box center [482, 257] width 965 height 325
click at [471, 175] on div "0 Live products 0/0 (active)" at bounding box center [451, 157] width 156 height 138
click at [467, 151] on p "Live products" at bounding box center [450, 143] width 141 height 15
click at [462, 160] on p "0/0 (active)" at bounding box center [450, 161] width 141 height 12
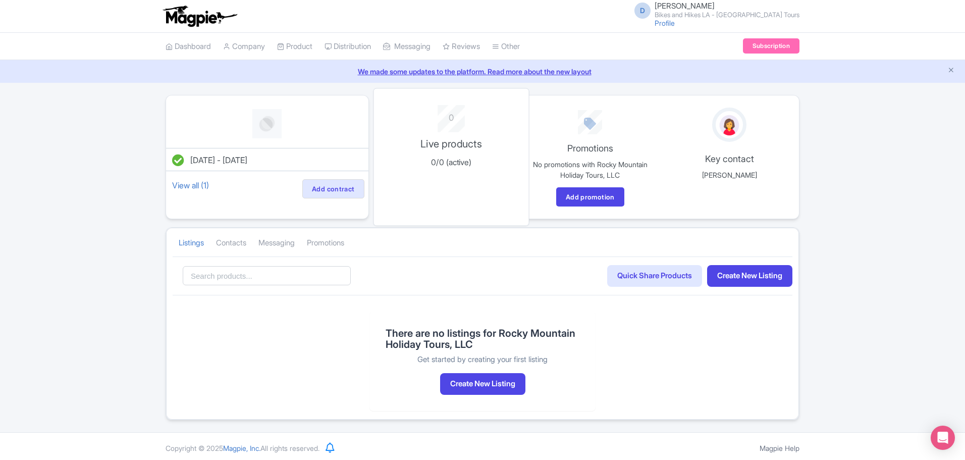
click at [475, 157] on p "0/0 (active)" at bounding box center [450, 161] width 141 height 12
click at [455, 143] on p "Live products" at bounding box center [450, 143] width 141 height 15
click at [464, 149] on p "Live products" at bounding box center [450, 143] width 141 height 15
click at [246, 245] on link "Contacts" at bounding box center [231, 243] width 30 height 28
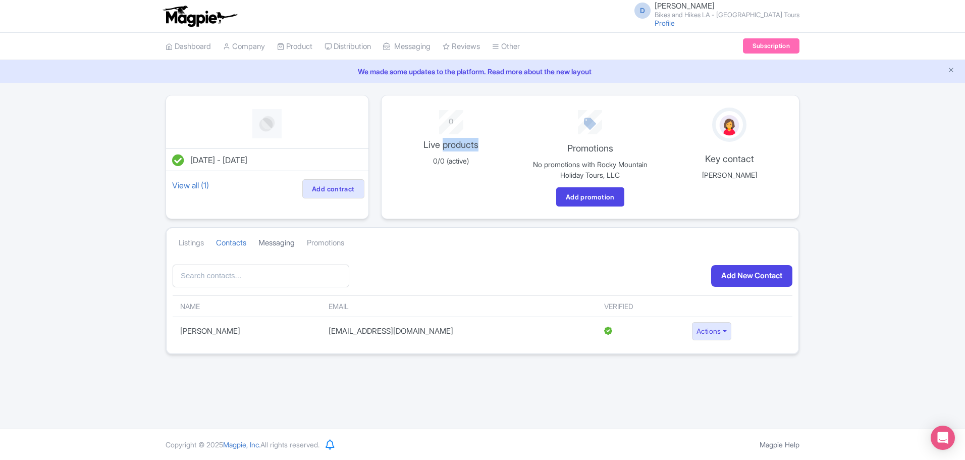
click at [288, 245] on link "Messaging" at bounding box center [276, 243] width 36 height 28
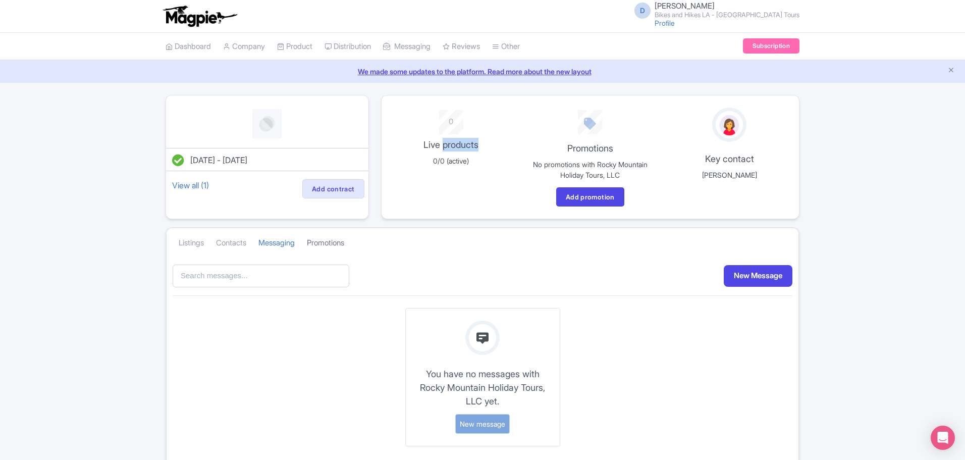
click at [330, 242] on link "Promotions" at bounding box center [325, 243] width 37 height 28
click at [198, 240] on link "Listings" at bounding box center [191, 243] width 25 height 28
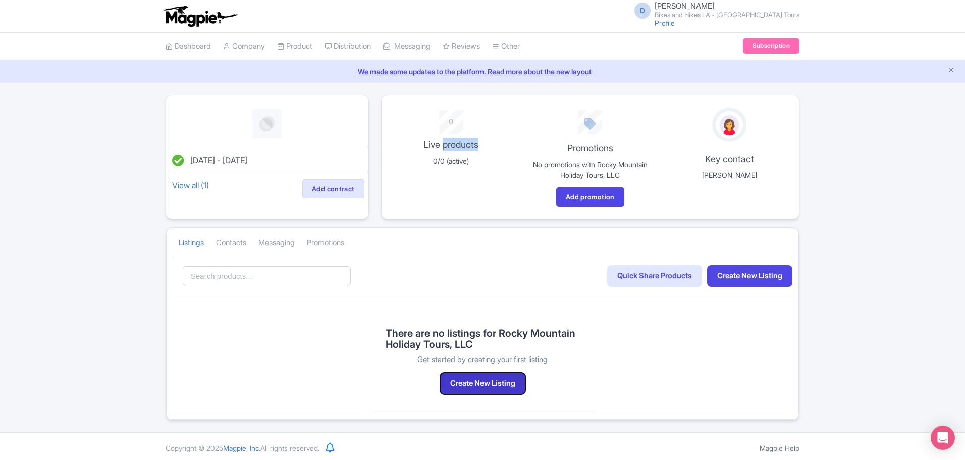
click at [490, 381] on button "Create New Listing" at bounding box center [482, 383] width 85 height 22
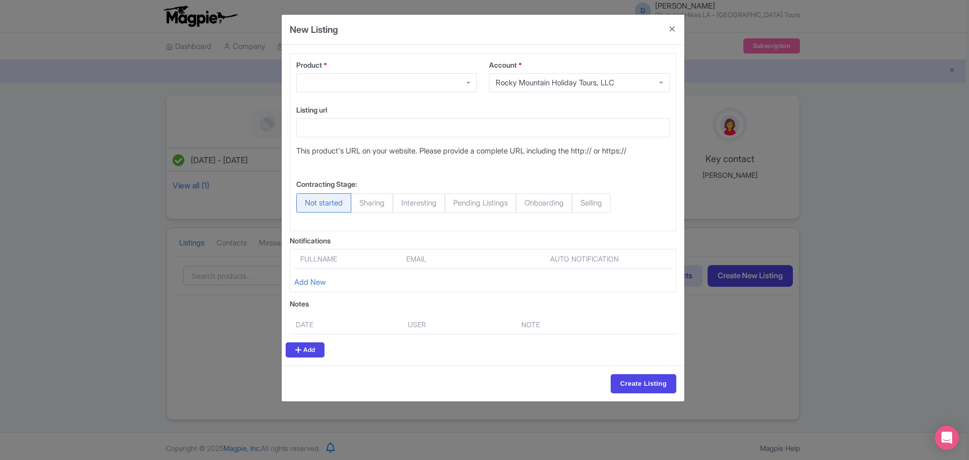
click at [463, 84] on div at bounding box center [386, 82] width 181 height 19
click at [630, 384] on input "Create Listing" at bounding box center [643, 383] width 66 height 19
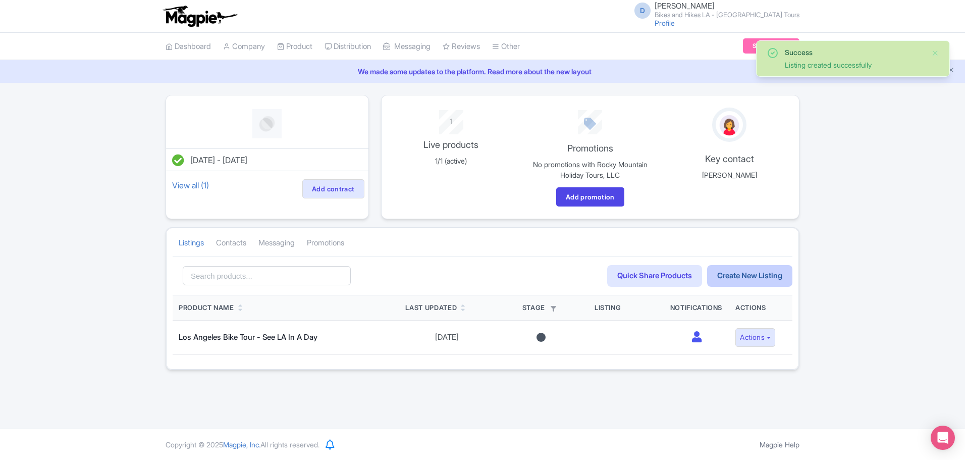
click at [753, 278] on link "Create New Listing" at bounding box center [749, 276] width 85 height 22
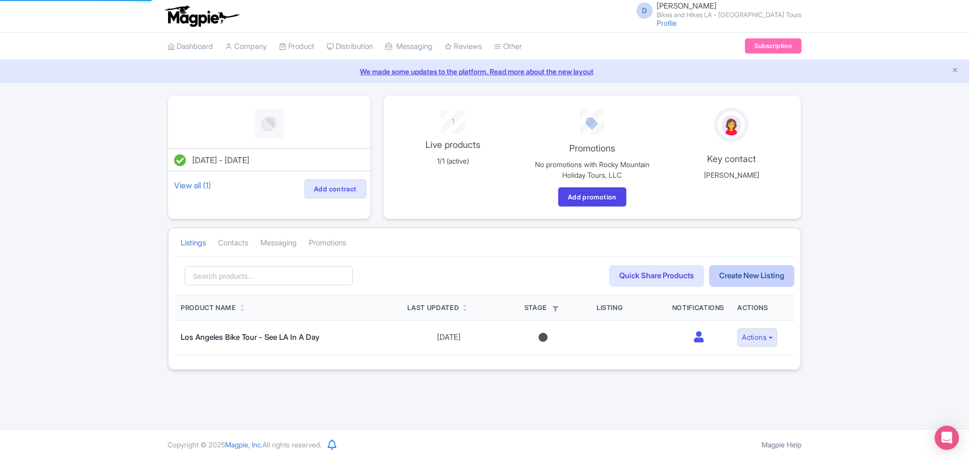
click at [749, 271] on body "D Danny Roman Bikes and Hikes LA - Los Angeles Tours Profile Users Settings Sig…" at bounding box center [484, 230] width 969 height 460
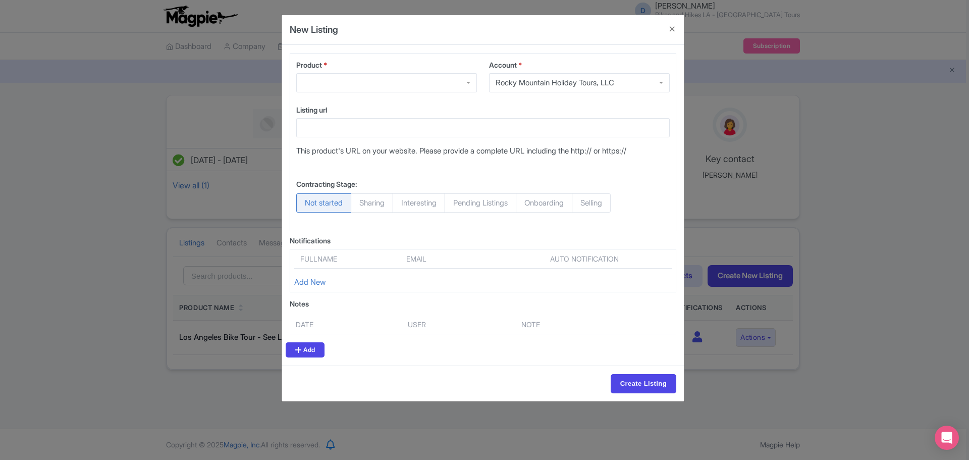
click at [466, 83] on div at bounding box center [386, 82] width 181 height 19
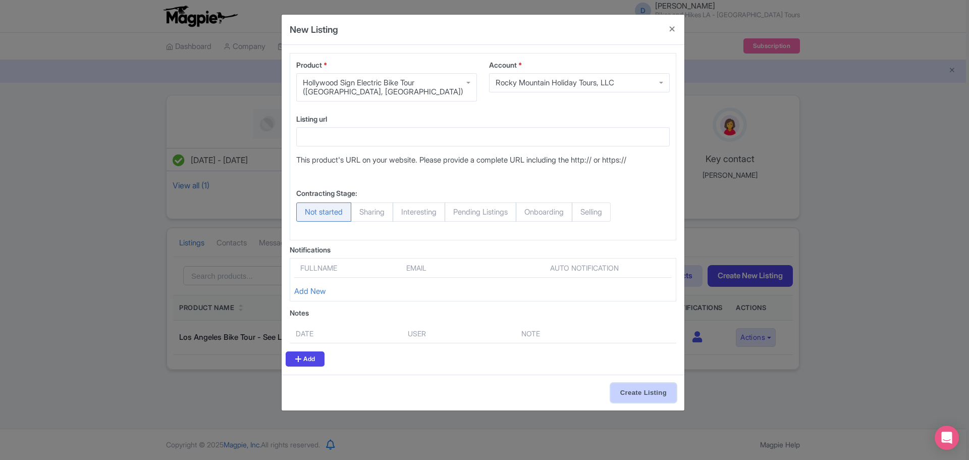
click at [636, 394] on input "Create Listing" at bounding box center [643, 392] width 66 height 19
click at [607, 208] on span "Selling" at bounding box center [591, 211] width 39 height 19
click at [582, 208] on input "Selling" at bounding box center [577, 207] width 10 height 10
radio input "true"
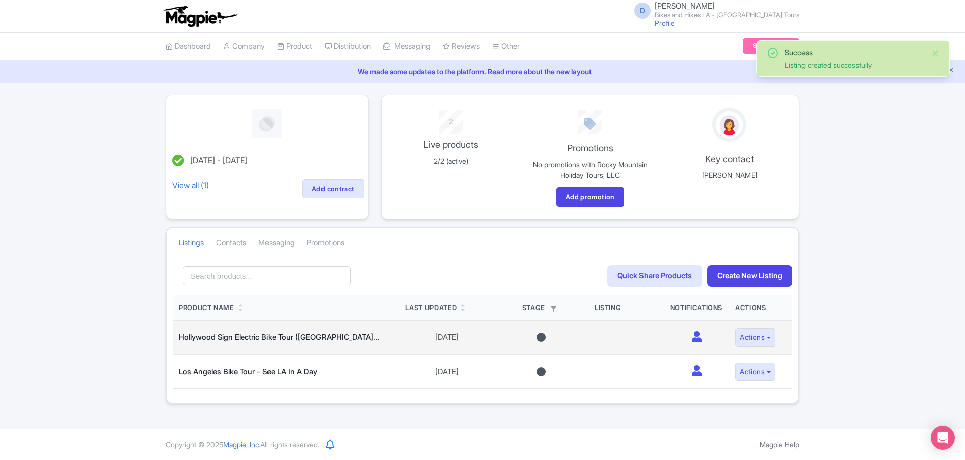
click at [536, 338] on div at bounding box center [540, 336] width 9 height 9
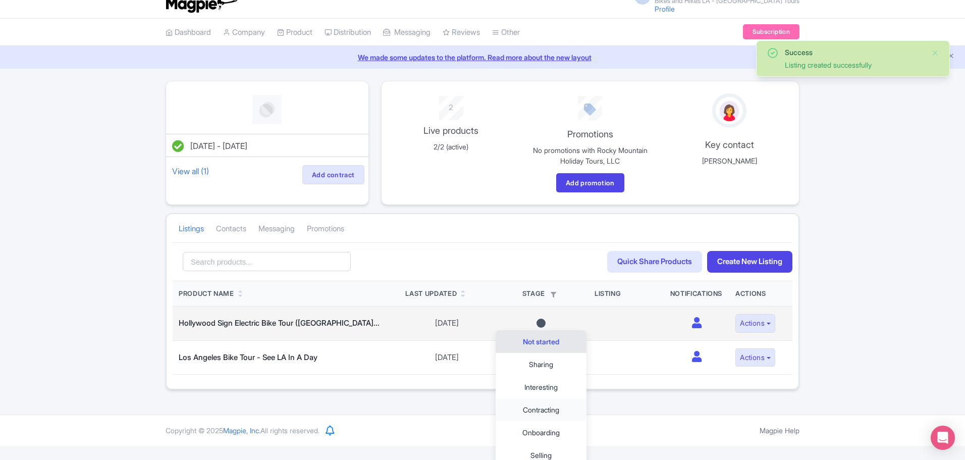
scroll to position [21, 0]
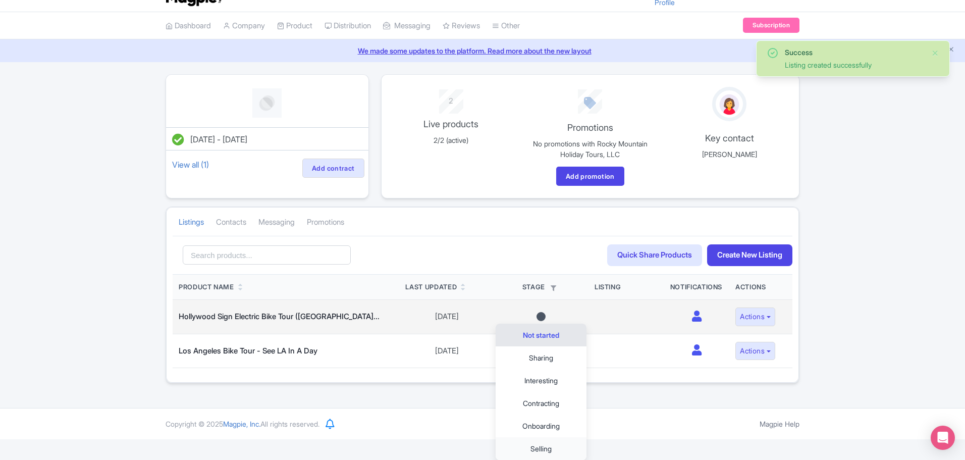
click at [546, 447] on link "Selling" at bounding box center [540, 448] width 91 height 23
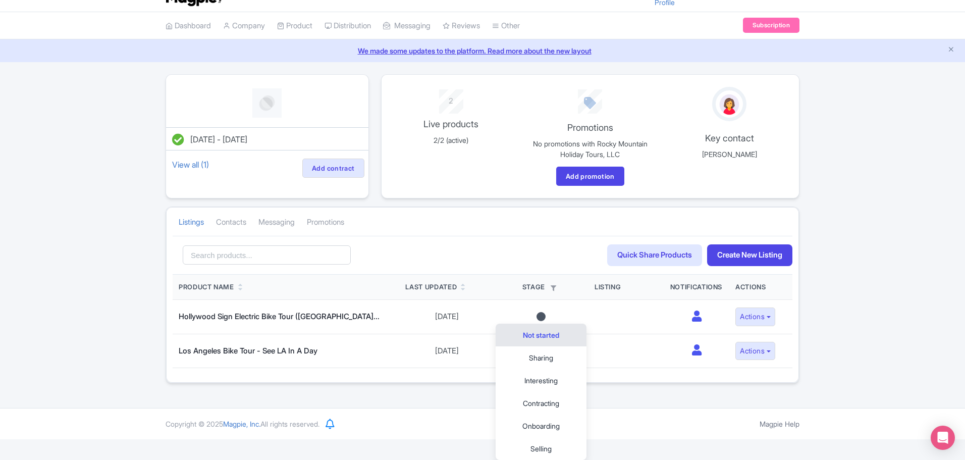
click at [546, 254] on div "Search Quick Share Products Create New Listing" at bounding box center [483, 255] width 620 height 39
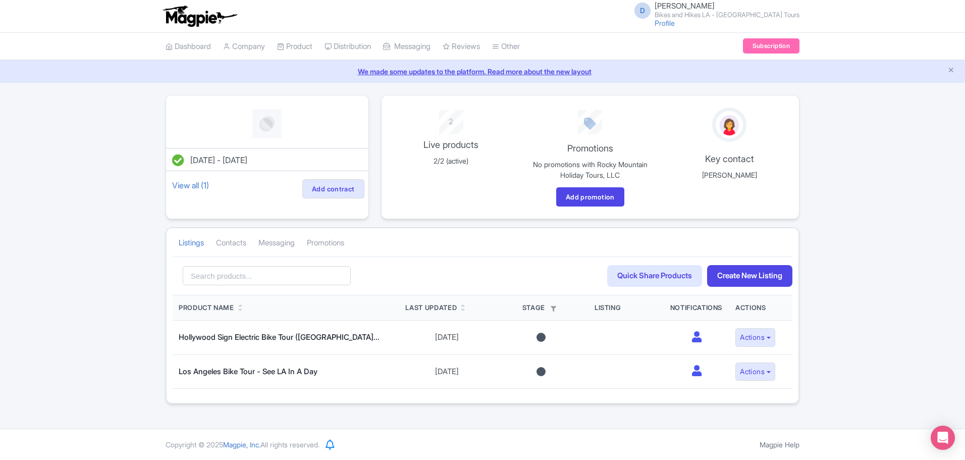
scroll to position [0, 0]
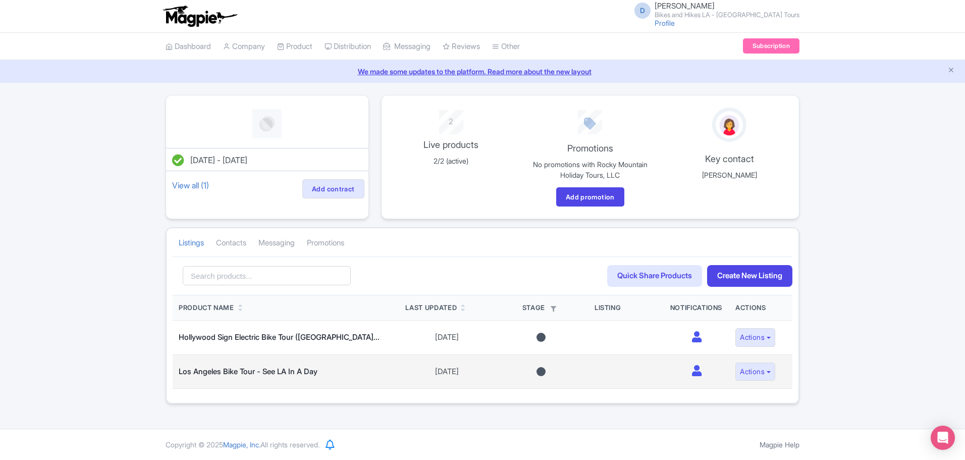
click at [537, 371] on div at bounding box center [540, 371] width 9 height 9
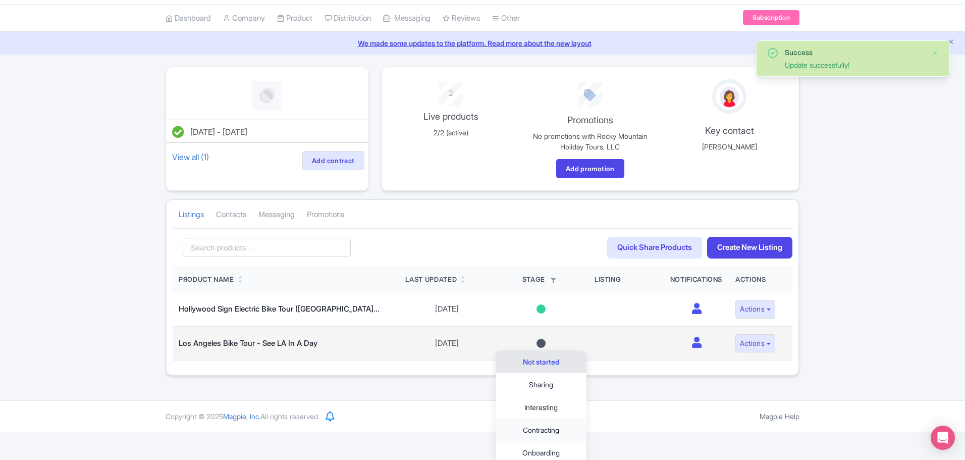
scroll to position [55, 0]
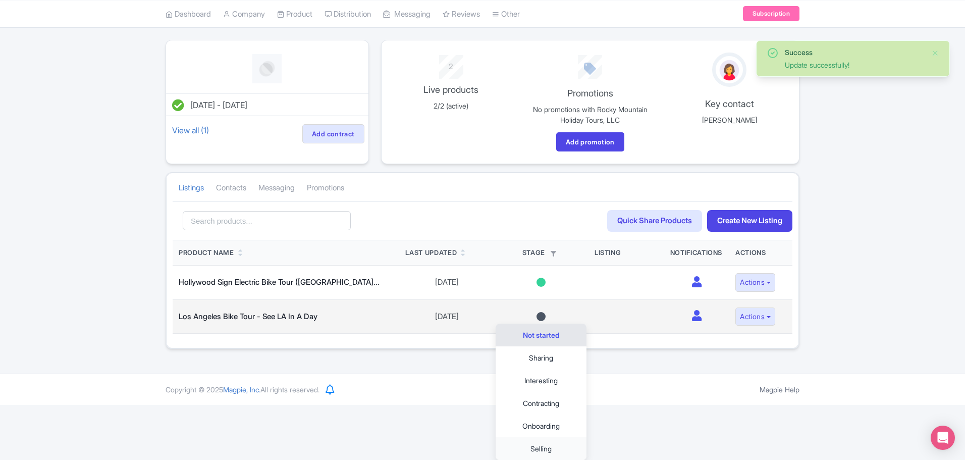
click at [535, 446] on link "Selling" at bounding box center [540, 448] width 91 height 23
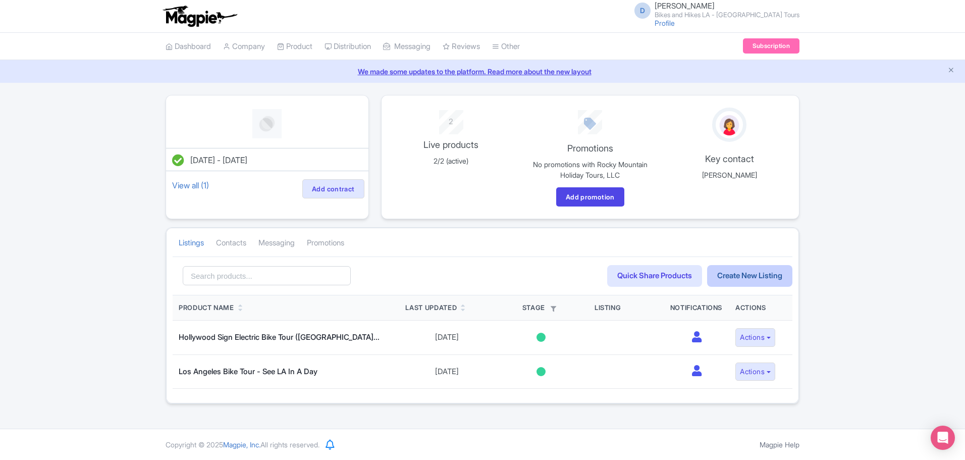
click at [731, 278] on link "Create New Listing" at bounding box center [749, 276] width 85 height 22
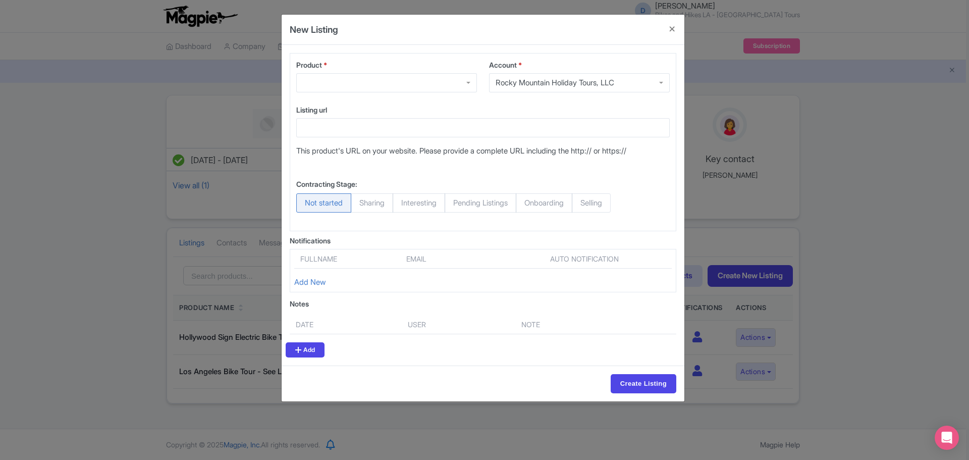
click at [465, 89] on div at bounding box center [386, 82] width 181 height 19
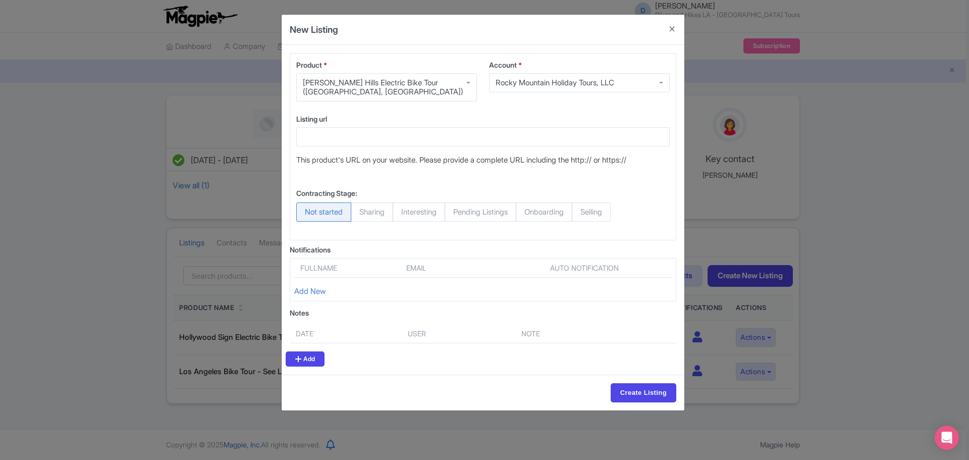
click at [609, 208] on span "Selling" at bounding box center [591, 211] width 39 height 19
click at [582, 208] on input "Selling" at bounding box center [577, 207] width 10 height 10
radio input "true"
click at [639, 389] on input "Create Listing" at bounding box center [643, 392] width 66 height 19
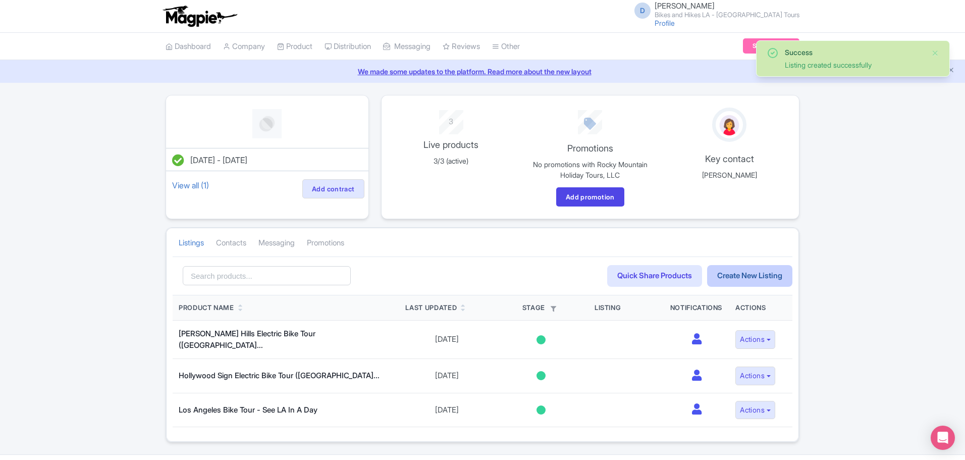
click at [745, 271] on link "Create New Listing" at bounding box center [749, 276] width 85 height 22
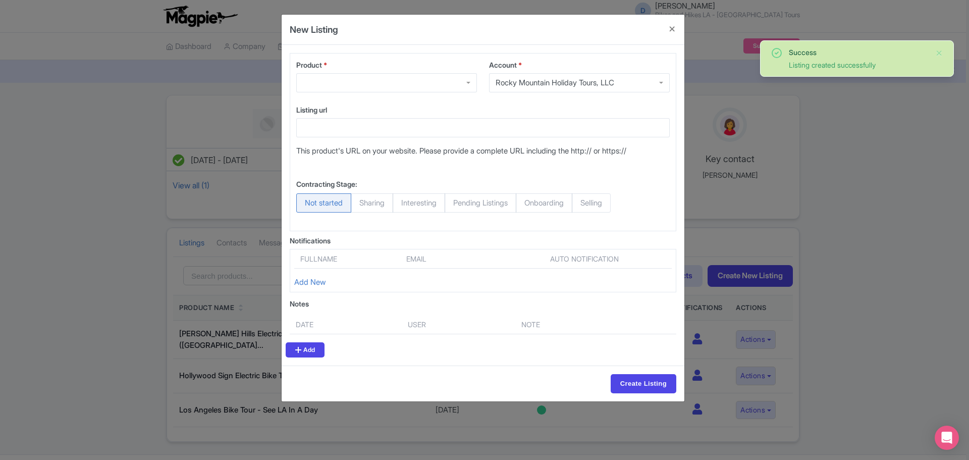
click at [459, 74] on div at bounding box center [386, 82] width 181 height 19
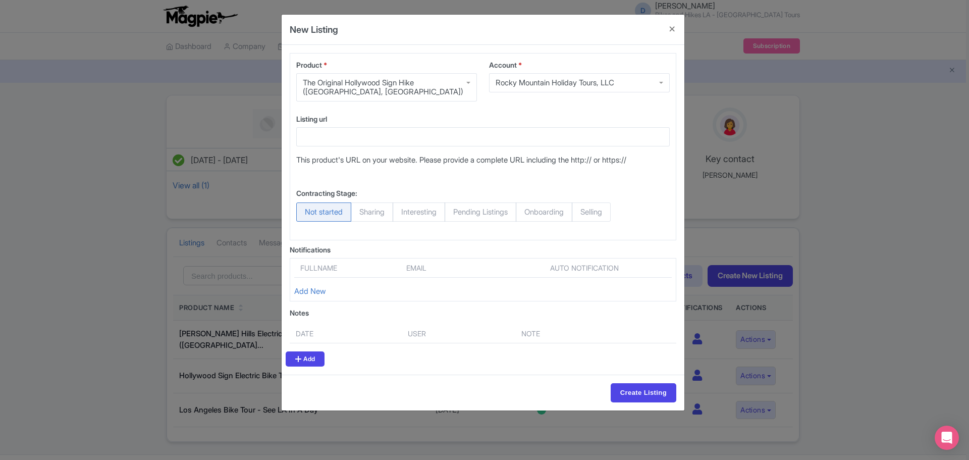
click at [595, 210] on span "Selling" at bounding box center [591, 211] width 39 height 19
click at [582, 210] on input "Selling" at bounding box center [577, 207] width 10 height 10
radio input "true"
click at [637, 391] on input "Create Listing" at bounding box center [643, 392] width 66 height 19
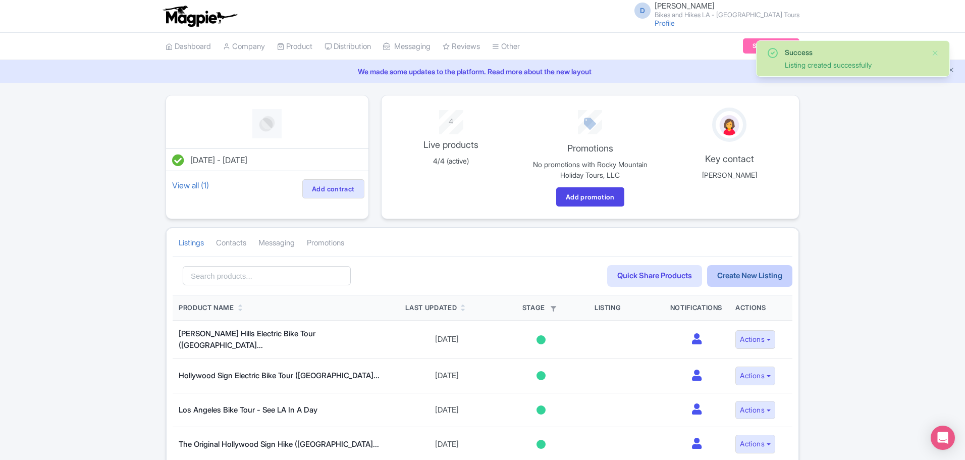
click at [742, 281] on link "Create New Listing" at bounding box center [749, 276] width 85 height 22
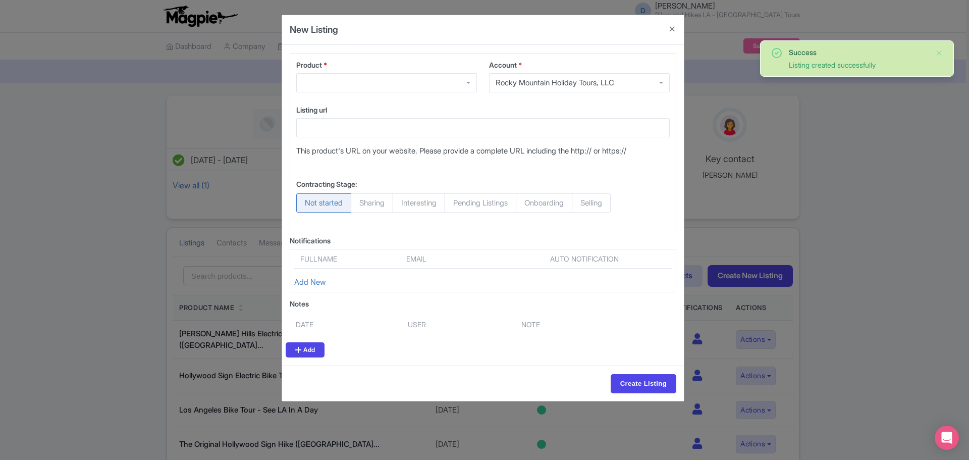
click at [608, 202] on span "Selling" at bounding box center [591, 202] width 39 height 19
click at [582, 202] on input "Selling" at bounding box center [577, 198] width 10 height 10
radio input "true"
click at [468, 81] on div at bounding box center [386, 82] width 181 height 19
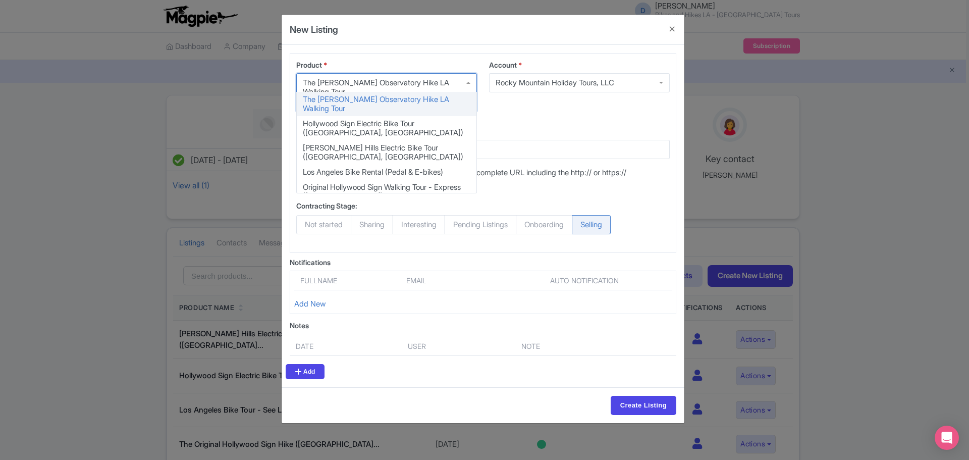
click at [460, 83] on div "The [PERSON_NAME] Observatory Hike LA Walking Tour" at bounding box center [386, 87] width 167 height 18
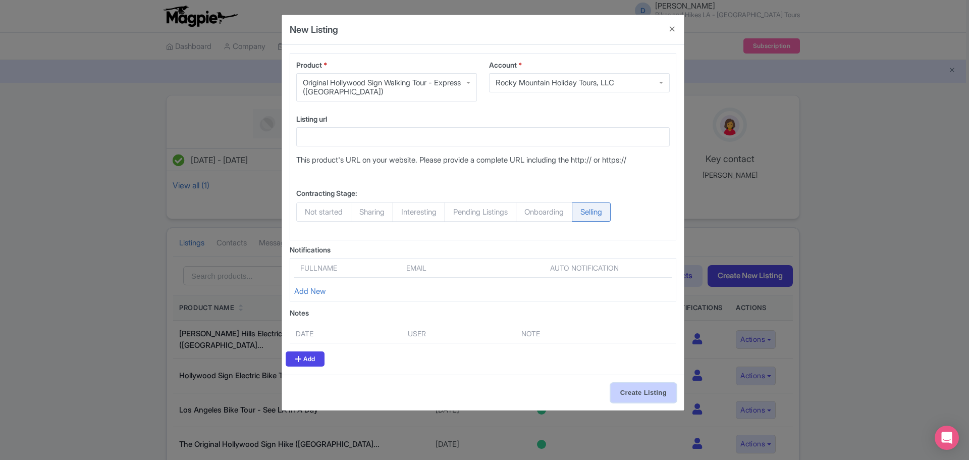
click at [644, 383] on input "Create Listing" at bounding box center [643, 392] width 66 height 19
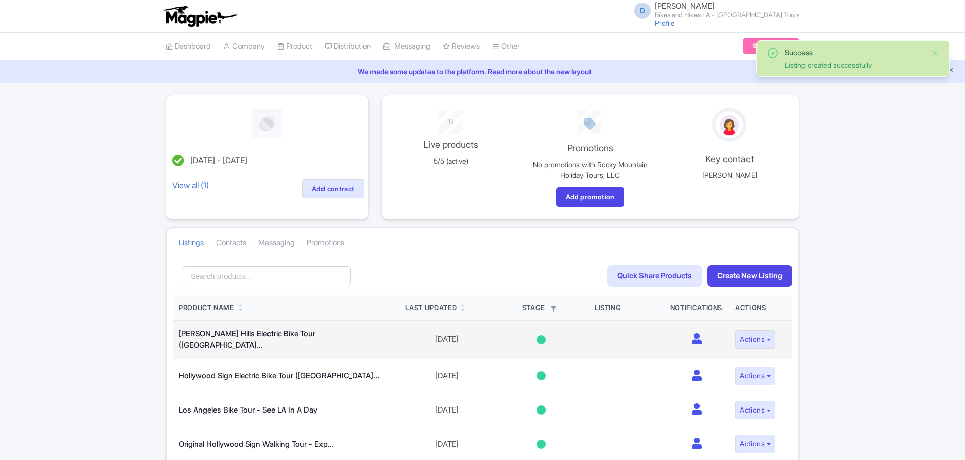
scroll to position [90, 0]
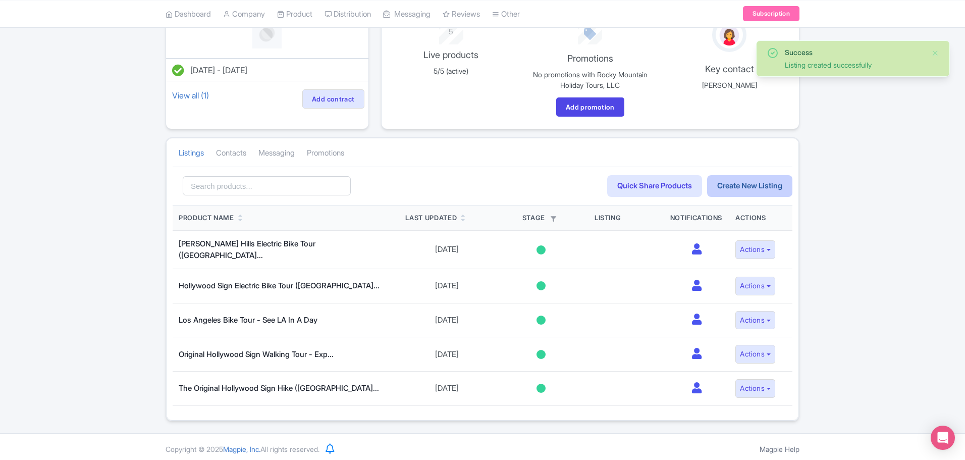
click at [740, 189] on link "Create New Listing" at bounding box center [749, 186] width 85 height 22
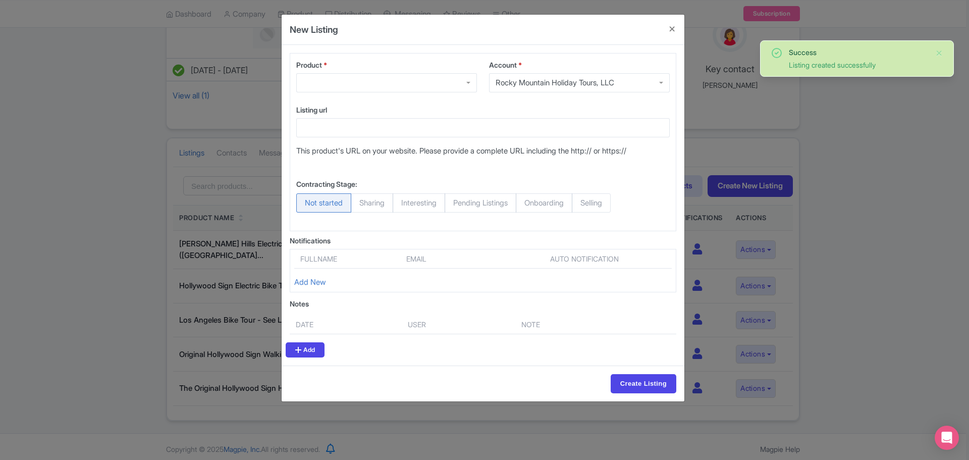
click at [468, 83] on div at bounding box center [386, 82] width 181 height 19
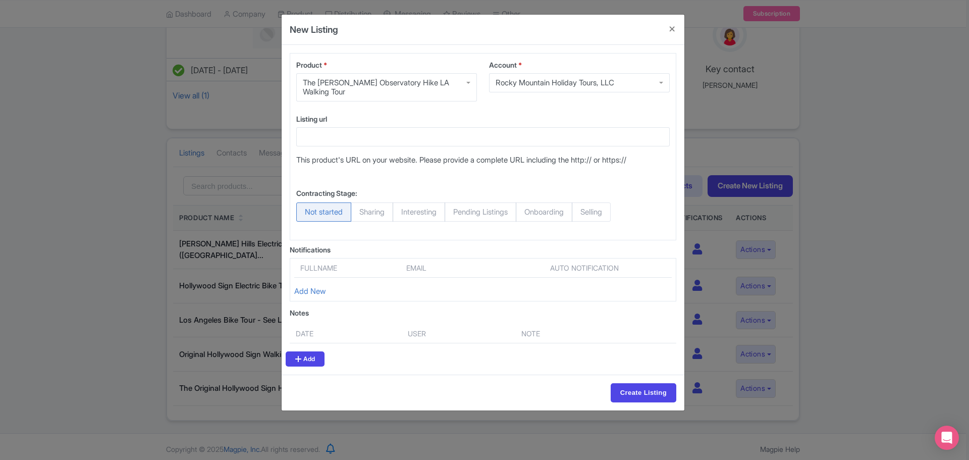
click at [610, 202] on span "Selling" at bounding box center [591, 211] width 39 height 19
click at [582, 202] on input "Selling" at bounding box center [577, 207] width 10 height 10
radio input "true"
click at [629, 384] on input "Create Listing" at bounding box center [643, 392] width 66 height 19
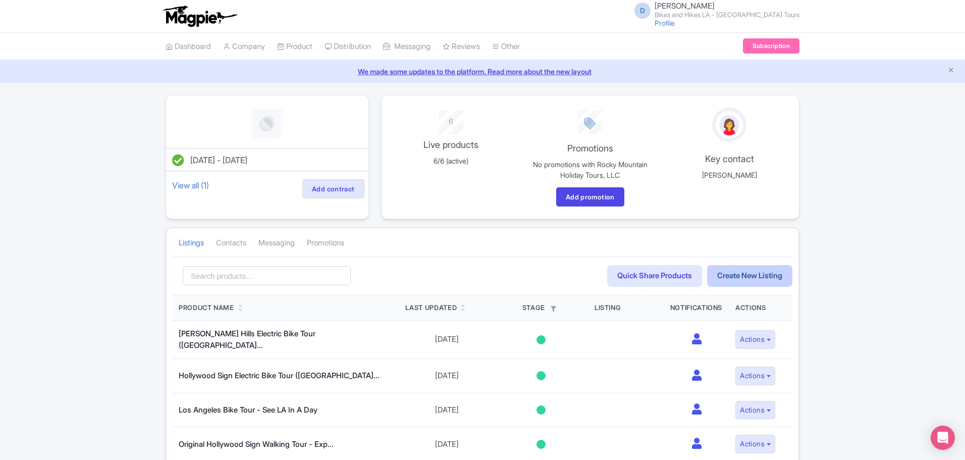
click at [740, 269] on link "Create New Listing" at bounding box center [749, 276] width 85 height 22
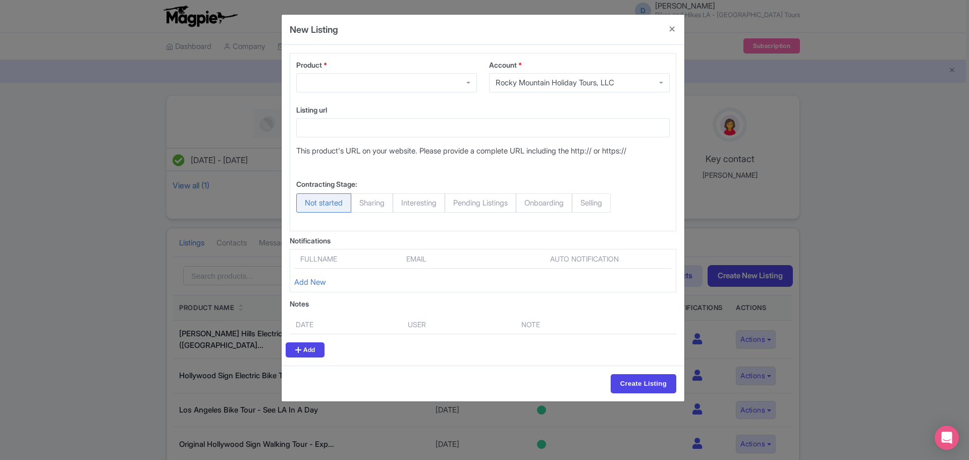
click at [434, 83] on div at bounding box center [386, 82] width 181 height 19
click at [608, 204] on span "Selling" at bounding box center [591, 202] width 39 height 19
click at [582, 203] on input "Selling" at bounding box center [577, 198] width 10 height 10
radio input "true"
click at [635, 385] on input "Create Listing" at bounding box center [643, 383] width 66 height 19
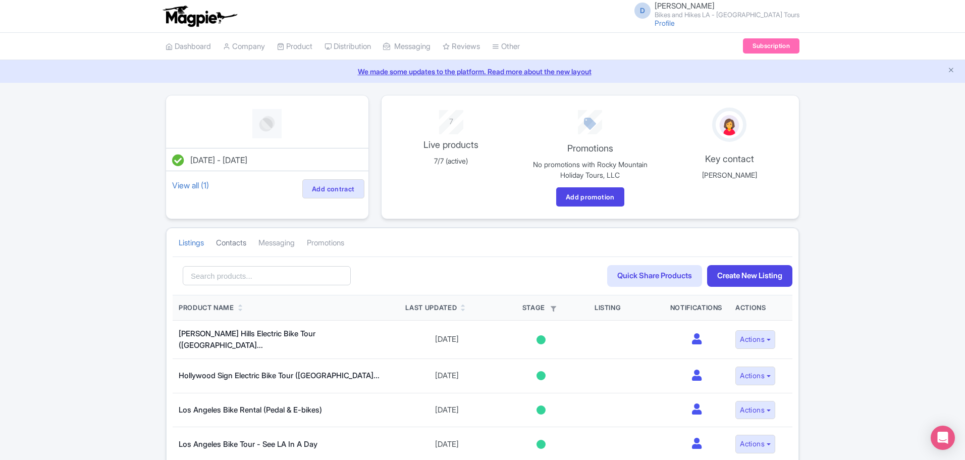
click at [246, 245] on link "Contacts" at bounding box center [231, 243] width 30 height 28
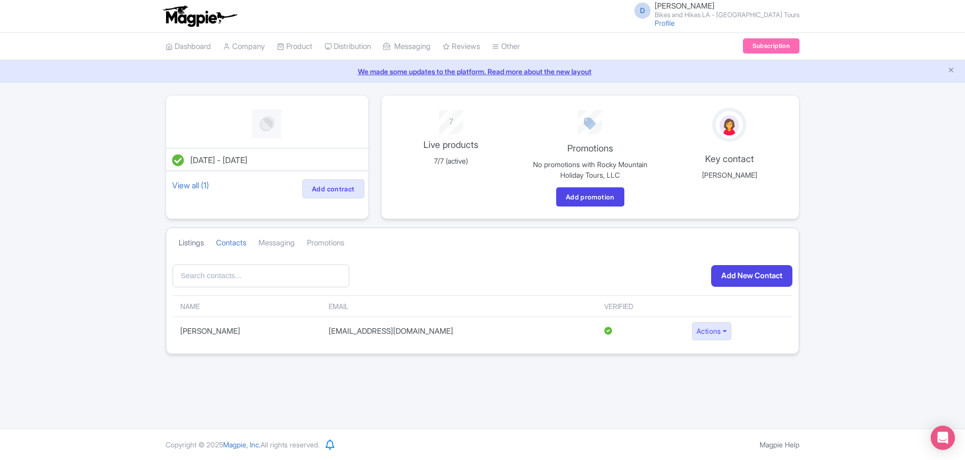
click at [191, 243] on link "Listings" at bounding box center [191, 243] width 25 height 28
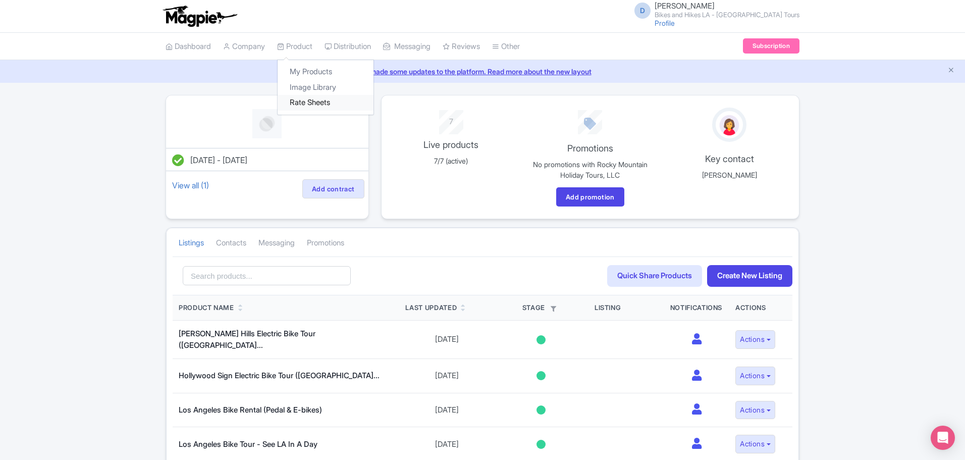
click at [301, 103] on link "Rate Sheets" at bounding box center [325, 103] width 96 height 16
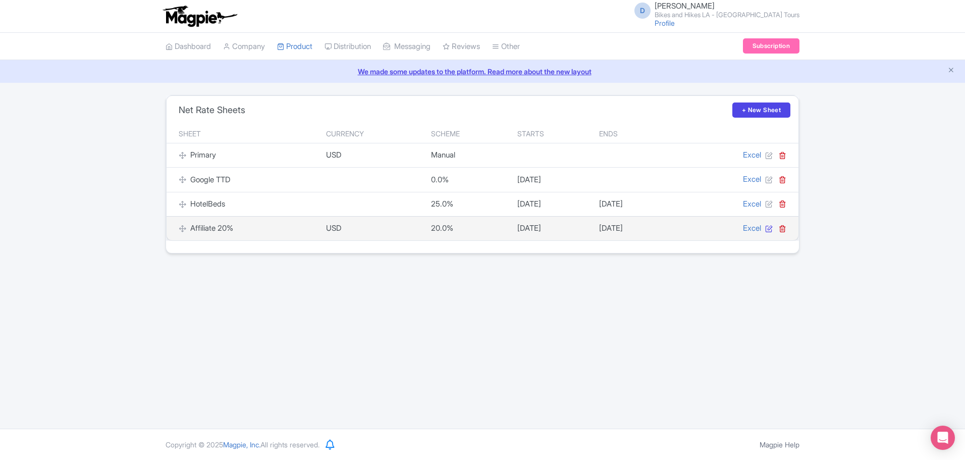
click at [767, 230] on icon at bounding box center [769, 229] width 8 height 8
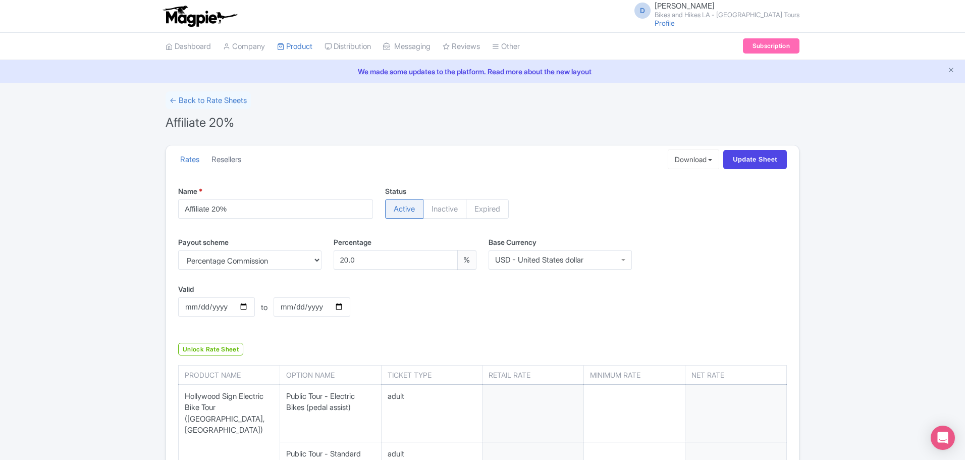
click at [235, 157] on link "Resellers" at bounding box center [226, 160] width 30 height 28
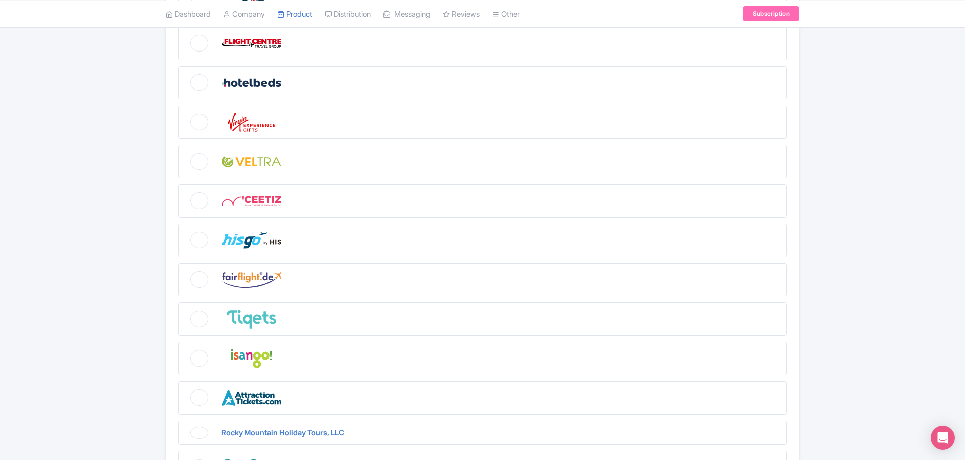
scroll to position [476, 0]
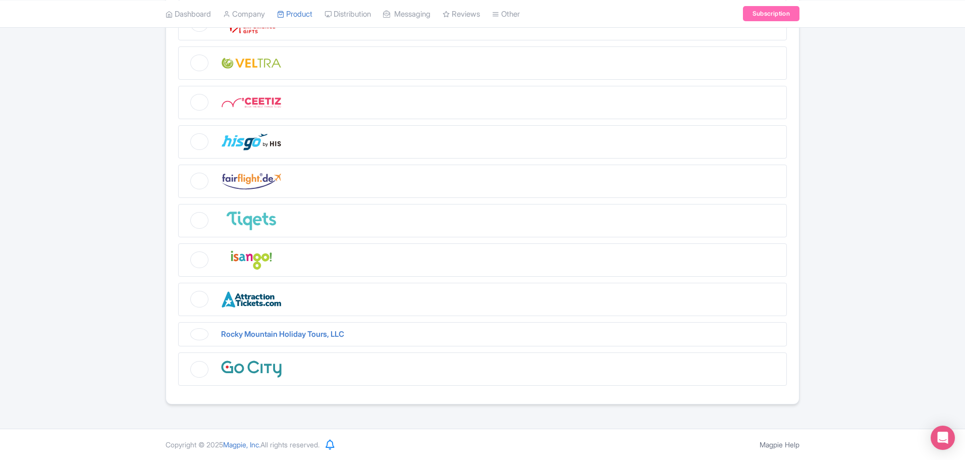
click at [201, 339] on figure "Rocky Mountain Holiday Tours, LLC" at bounding box center [482, 334] width 608 height 25
click at [185, 328] on input "Rocky Mountain Holiday Tours, LLC" at bounding box center [181, 325] width 7 height 7
checkbox input "true"
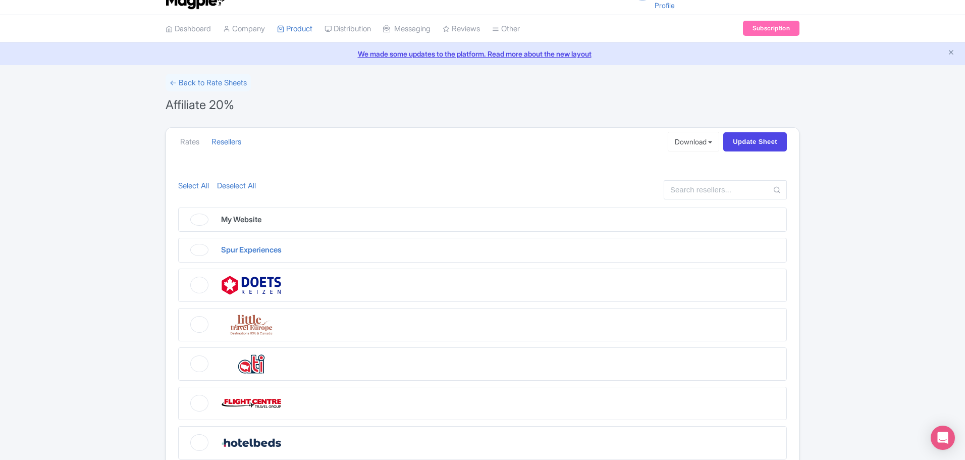
scroll to position [0, 0]
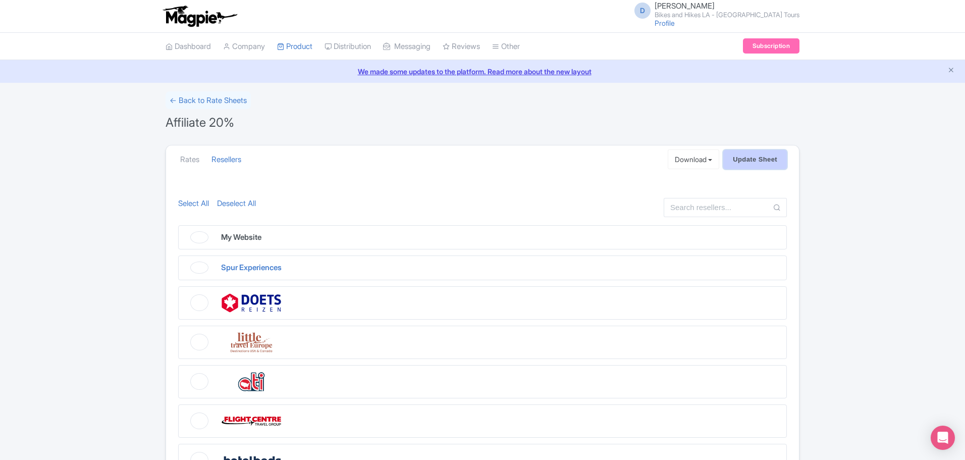
click at [760, 161] on input "Update Sheet" at bounding box center [755, 159] width 64 height 19
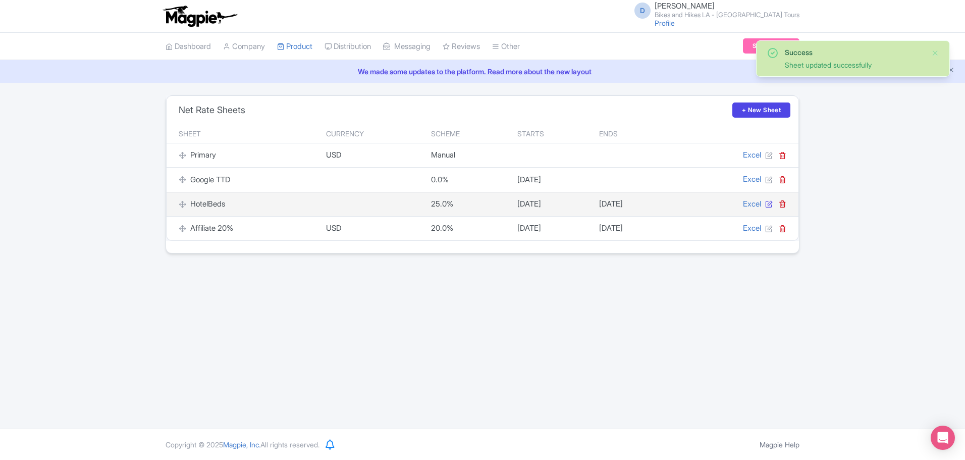
click at [765, 206] on icon at bounding box center [769, 204] width 8 height 8
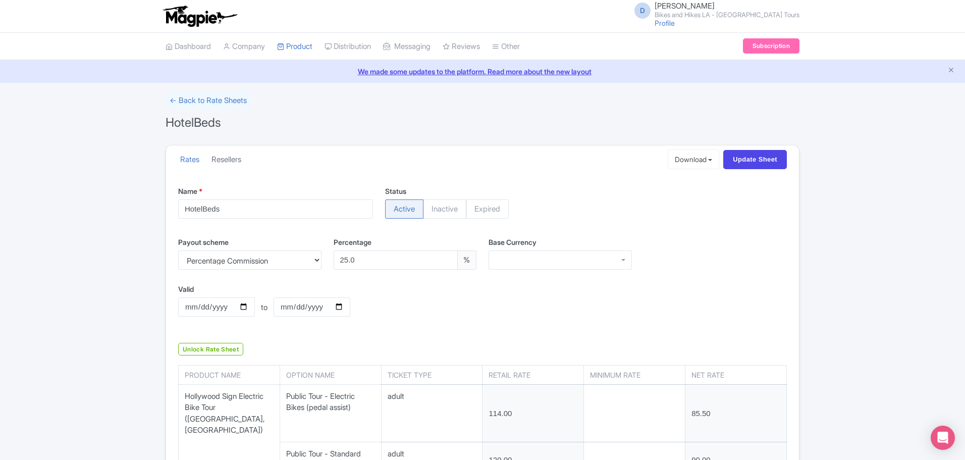
click at [235, 154] on link "Resellers" at bounding box center [226, 160] width 30 height 28
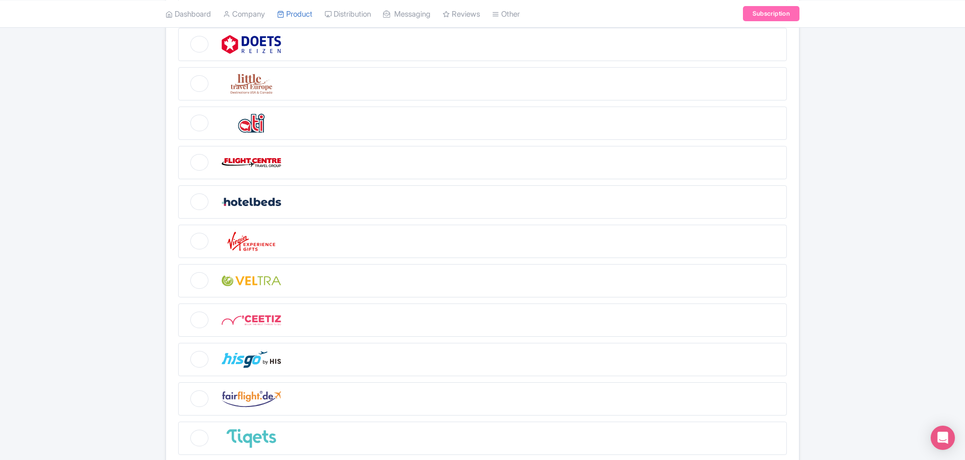
scroll to position [353, 0]
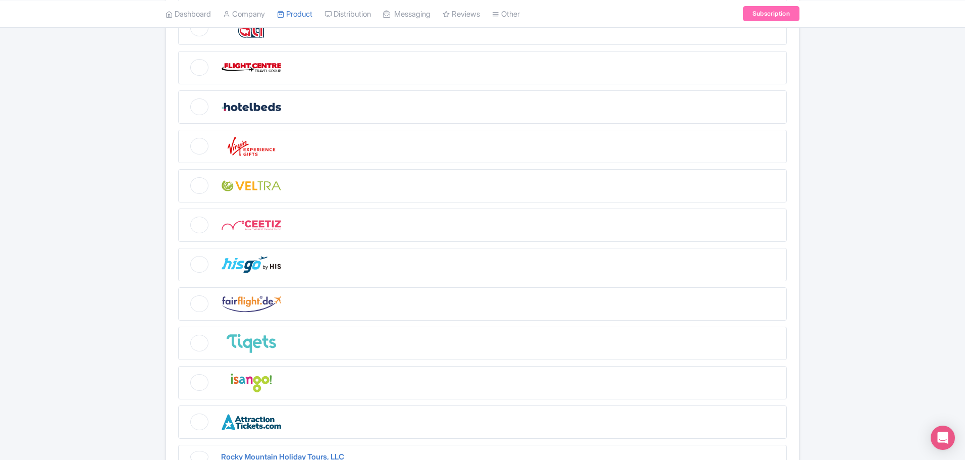
click at [198, 107] on figure at bounding box center [482, 106] width 608 height 33
click at [185, 97] on input "checkbox" at bounding box center [181, 93] width 7 height 7
checkbox input "true"
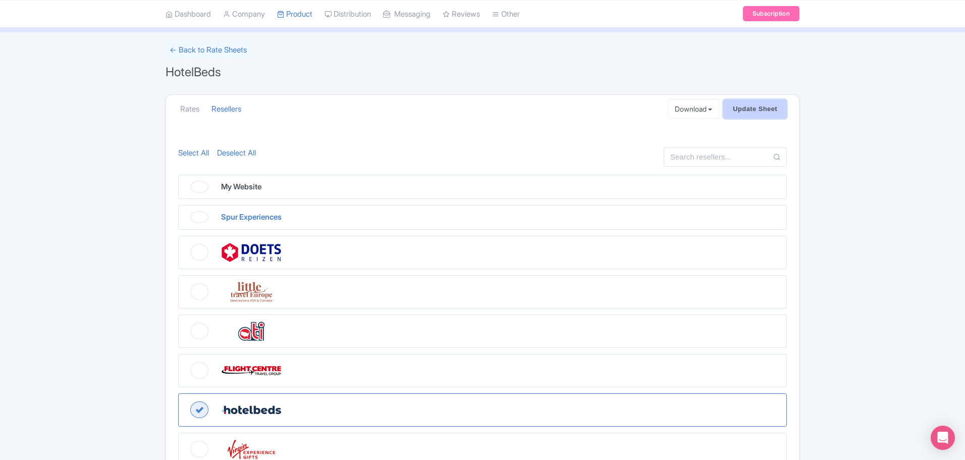
click at [760, 107] on input "Update Sheet" at bounding box center [755, 108] width 64 height 19
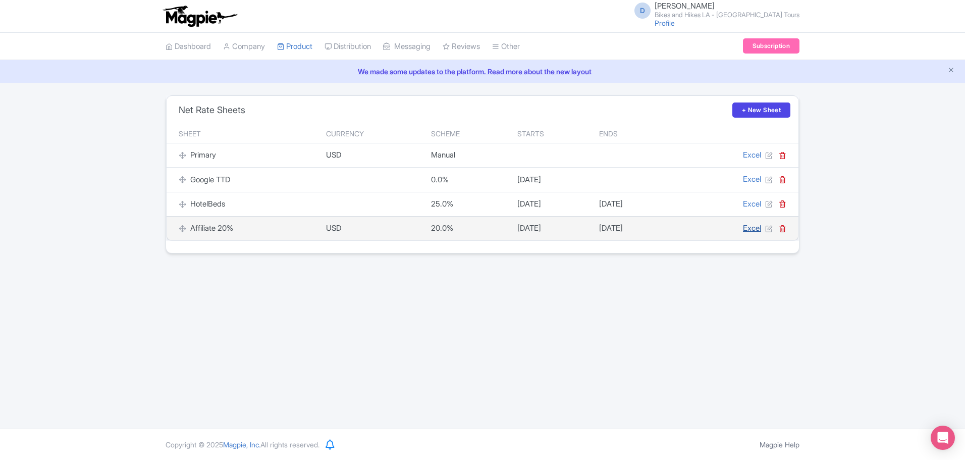
click at [752, 228] on link "Excel" at bounding box center [752, 228] width 18 height 10
click at [766, 228] on icon at bounding box center [769, 229] width 8 height 8
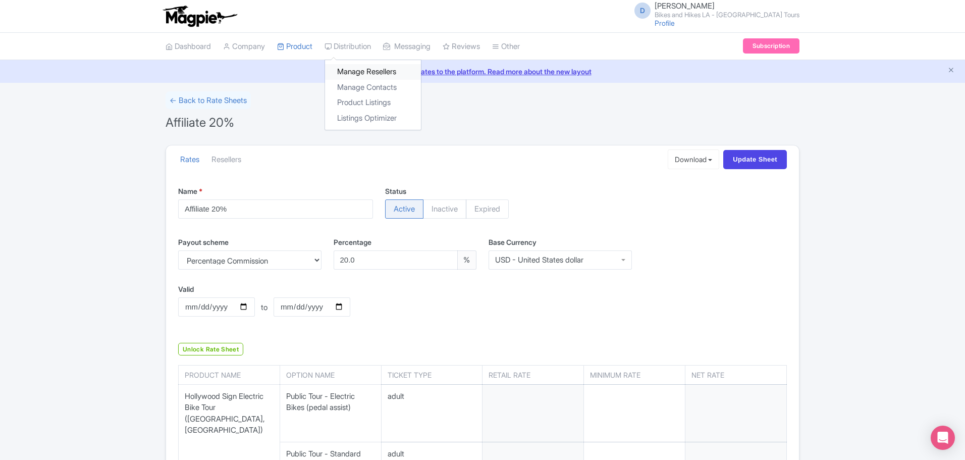
click at [343, 71] on link "Manage Resellers" at bounding box center [373, 72] width 96 height 16
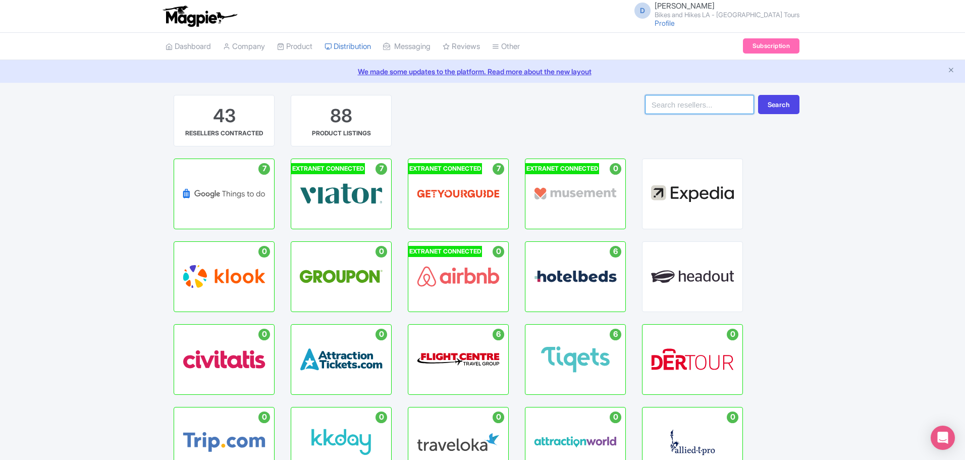
click at [676, 110] on input "search" at bounding box center [699, 104] width 109 height 19
type input "attraction tickets"
click at [782, 95] on button "Search" at bounding box center [778, 104] width 41 height 19
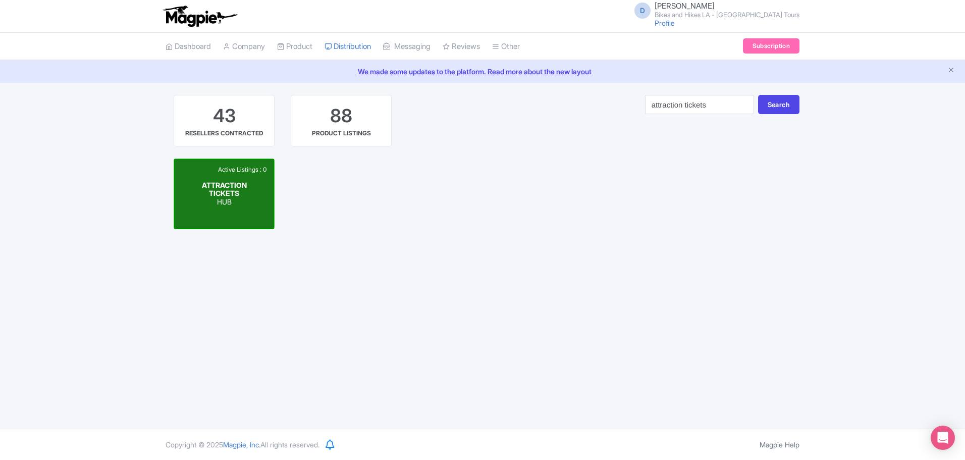
click at [243, 180] on div "Active Listings : 0 ATTRACTION TICKETS HUB" at bounding box center [224, 194] width 100 height 70
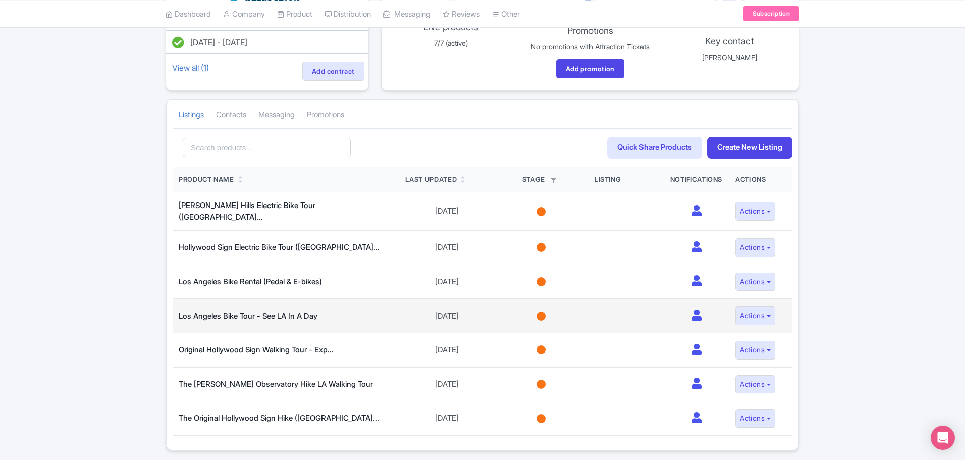
scroll to position [148, 0]
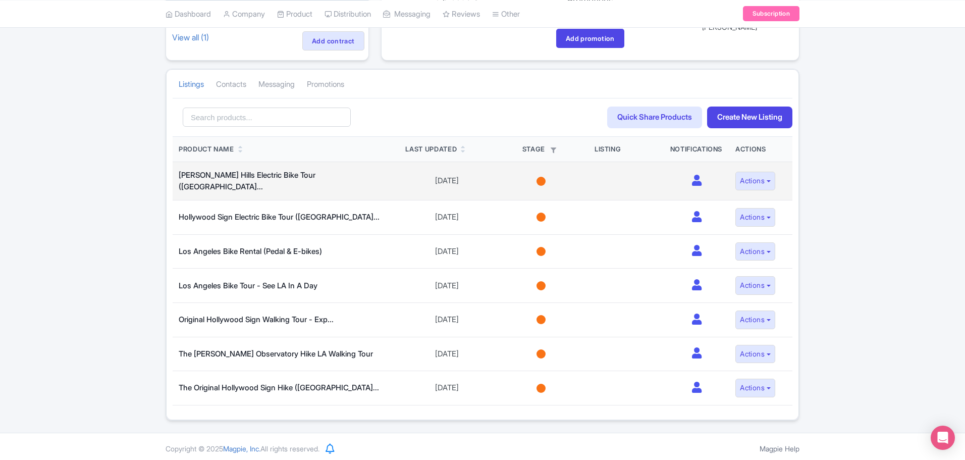
click at [539, 178] on div at bounding box center [540, 181] width 9 height 9
click at [548, 312] on link "Selling" at bounding box center [540, 313] width 91 height 23
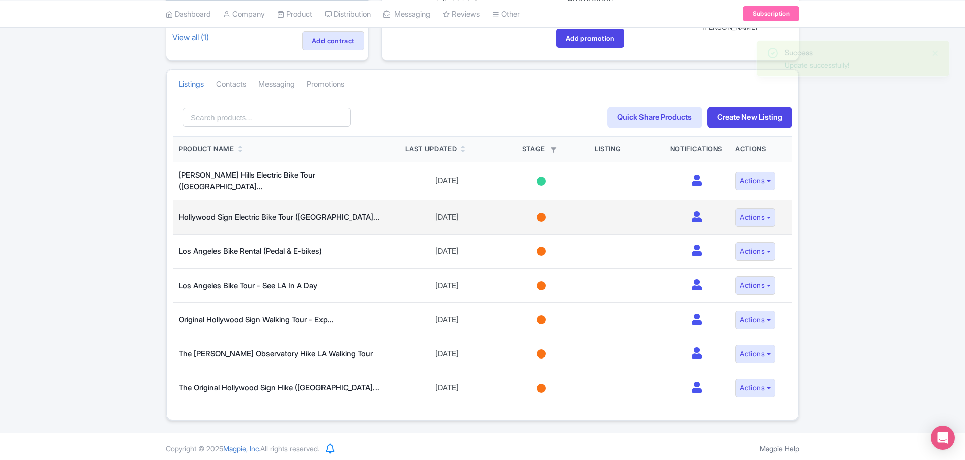
click at [542, 212] on div at bounding box center [540, 216] width 9 height 9
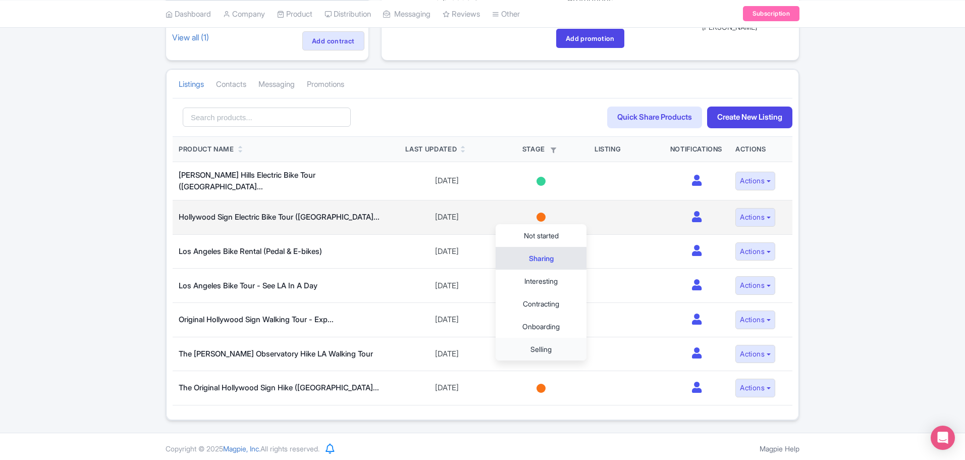
click at [544, 344] on link "Selling" at bounding box center [540, 349] width 91 height 23
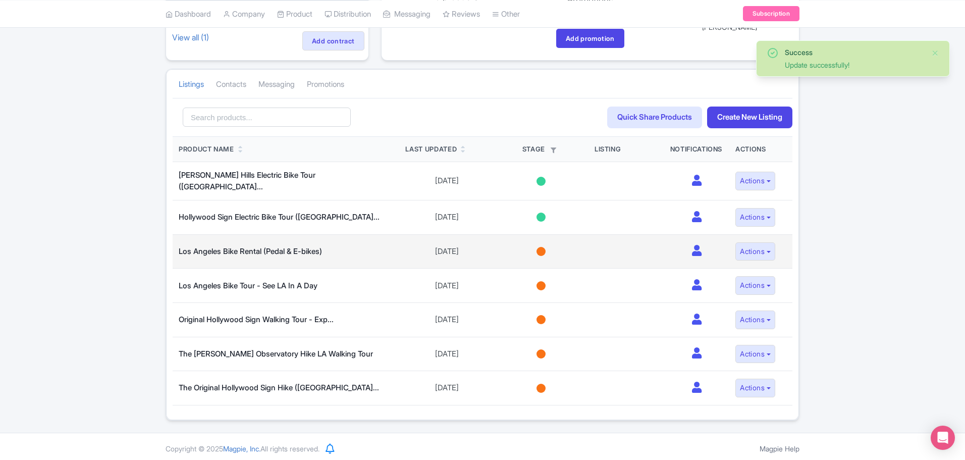
click at [541, 247] on div at bounding box center [540, 251] width 9 height 9
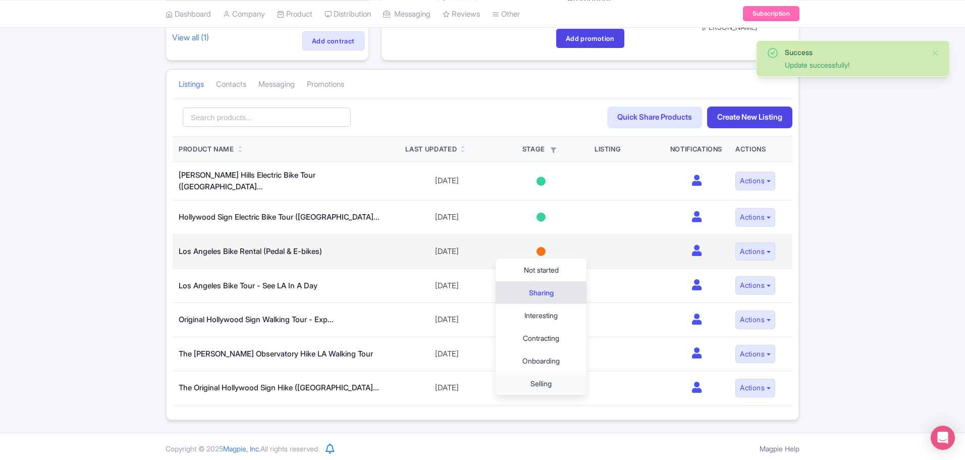
click at [543, 382] on link "Selling" at bounding box center [540, 383] width 91 height 23
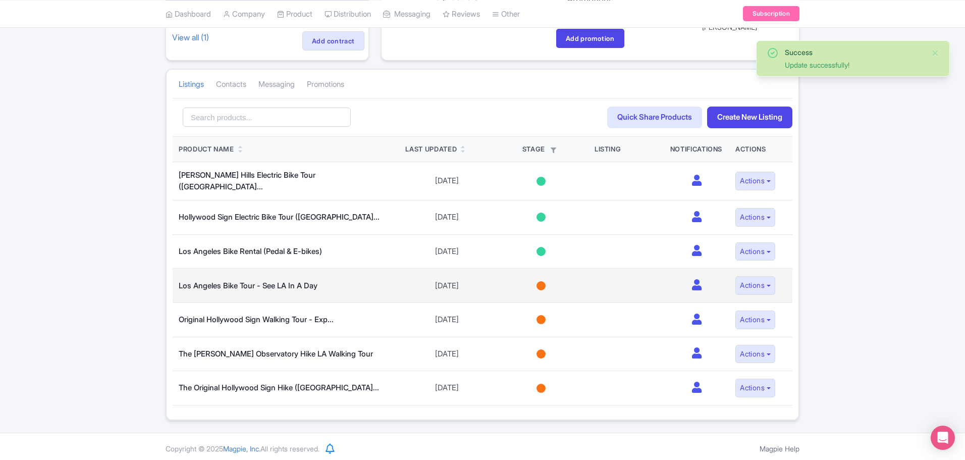
click at [537, 283] on div at bounding box center [540, 285] width 9 height 9
click at [540, 414] on link "Selling" at bounding box center [540, 417] width 91 height 23
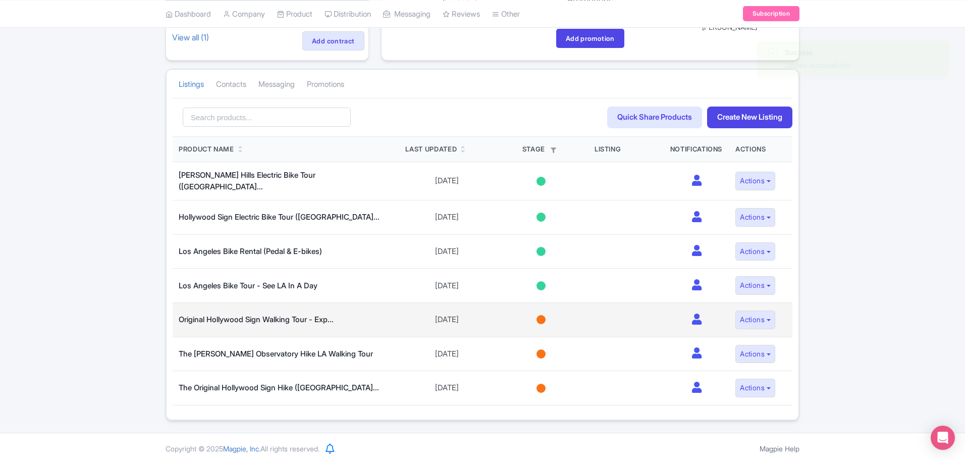
click at [539, 322] on td "Not started Sharing Interesting Contracting Onboarding Selling" at bounding box center [541, 320] width 94 height 34
click at [538, 315] on div at bounding box center [540, 319] width 9 height 9
click at [540, 445] on link "Selling" at bounding box center [540, 451] width 91 height 23
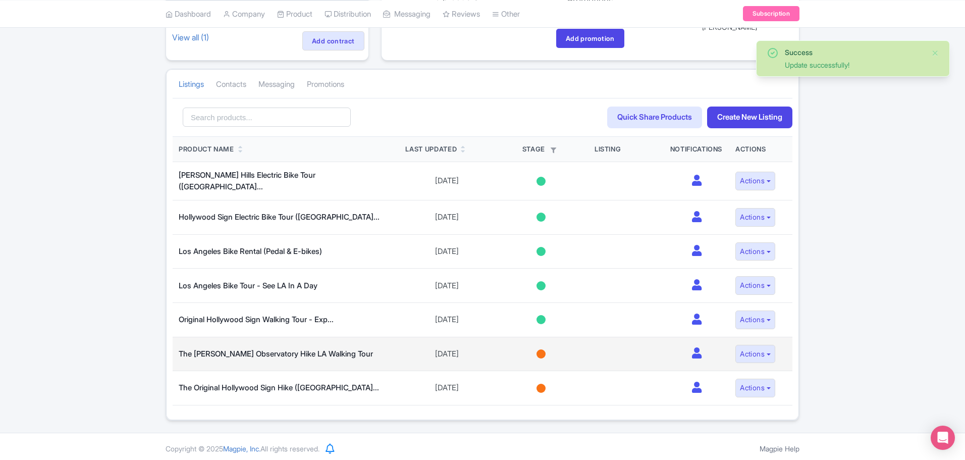
click at [538, 349] on div at bounding box center [540, 353] width 9 height 9
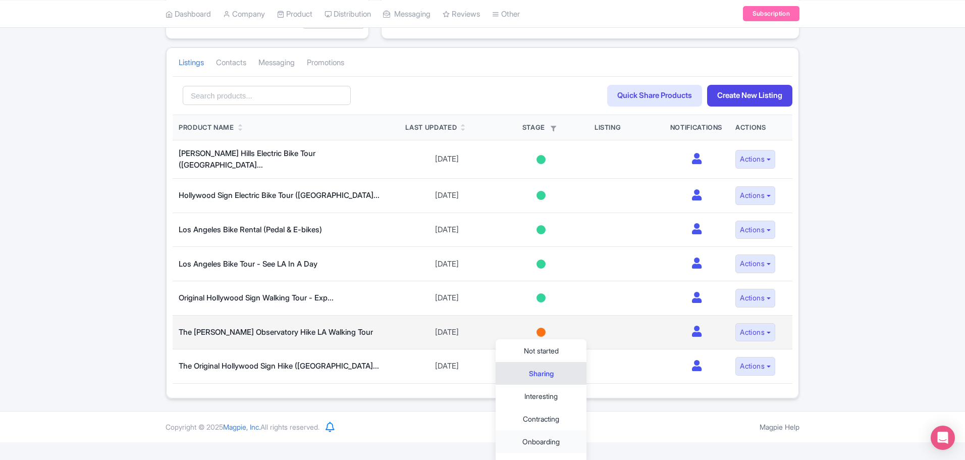
scroll to position [181, 0]
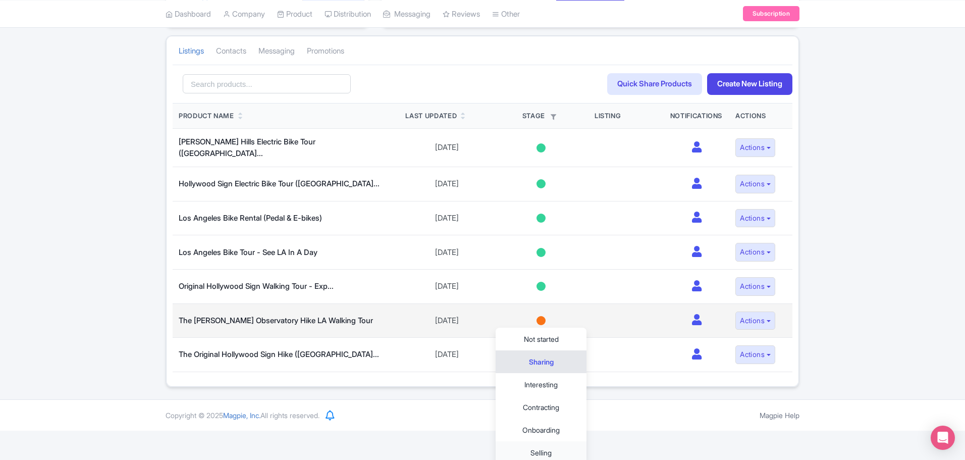
click at [543, 444] on link "Selling" at bounding box center [540, 452] width 91 height 23
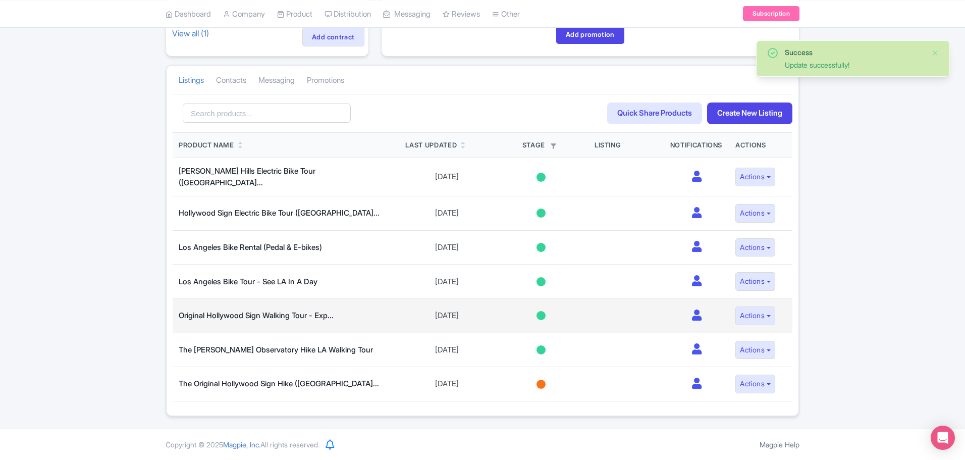
scroll to position [148, 0]
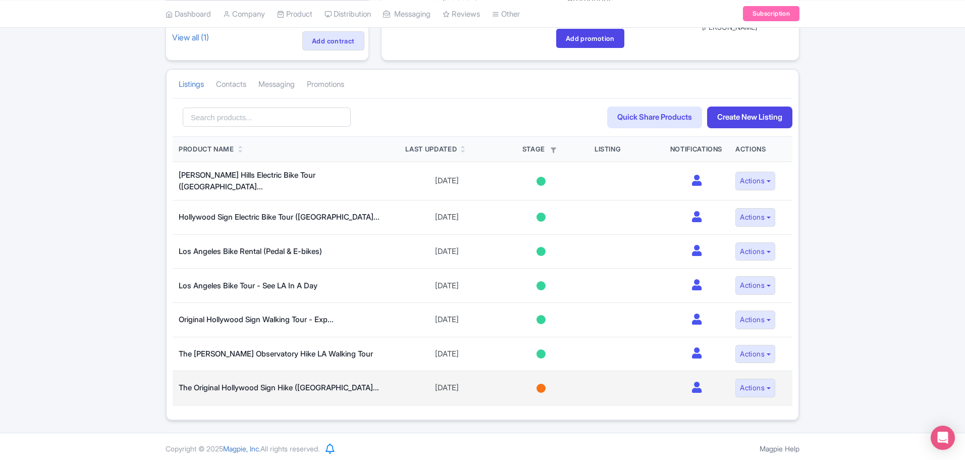
click at [536, 383] on div at bounding box center [540, 387] width 9 height 9
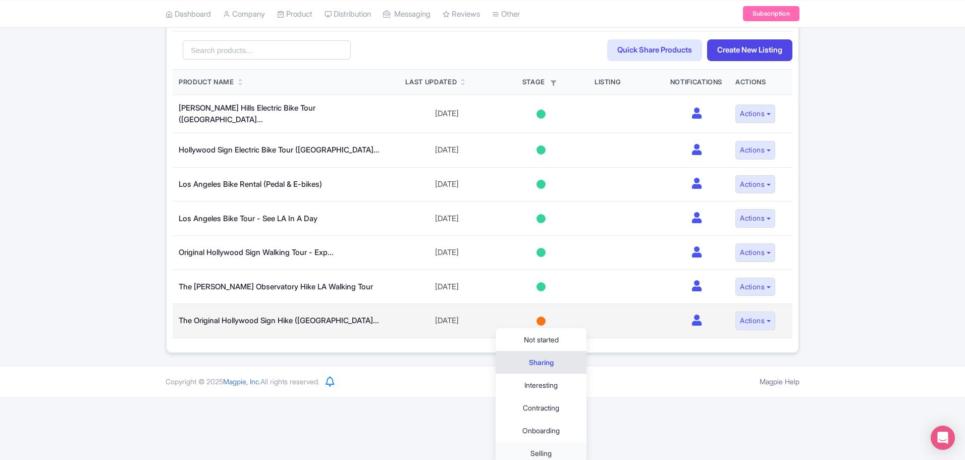
click at [547, 451] on link "Selling" at bounding box center [540, 452] width 91 height 23
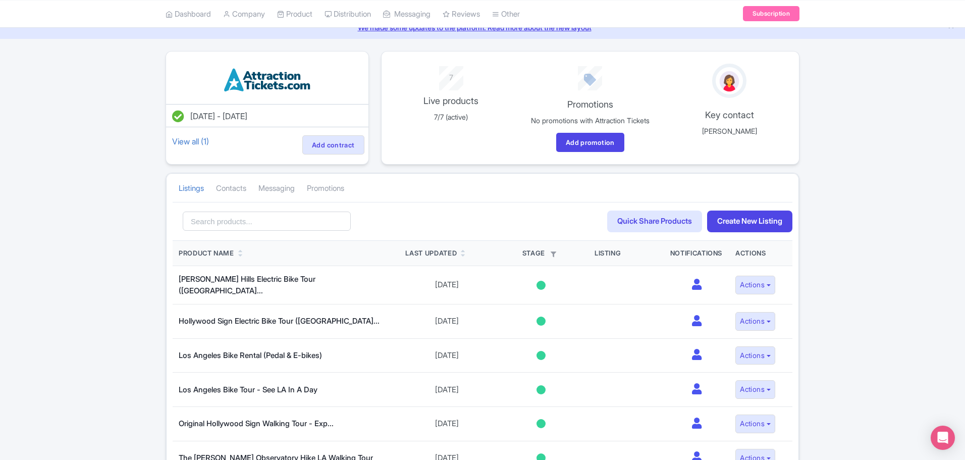
scroll to position [0, 0]
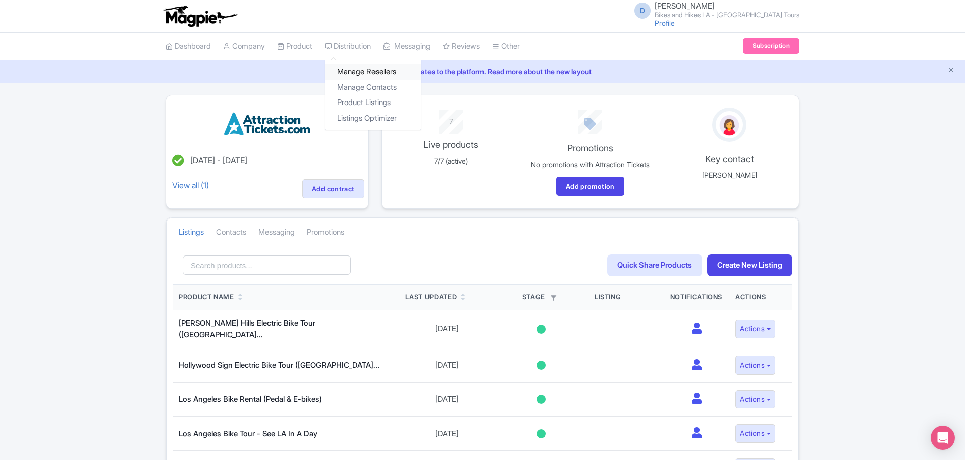
click at [370, 73] on link "Manage Resellers" at bounding box center [373, 72] width 96 height 16
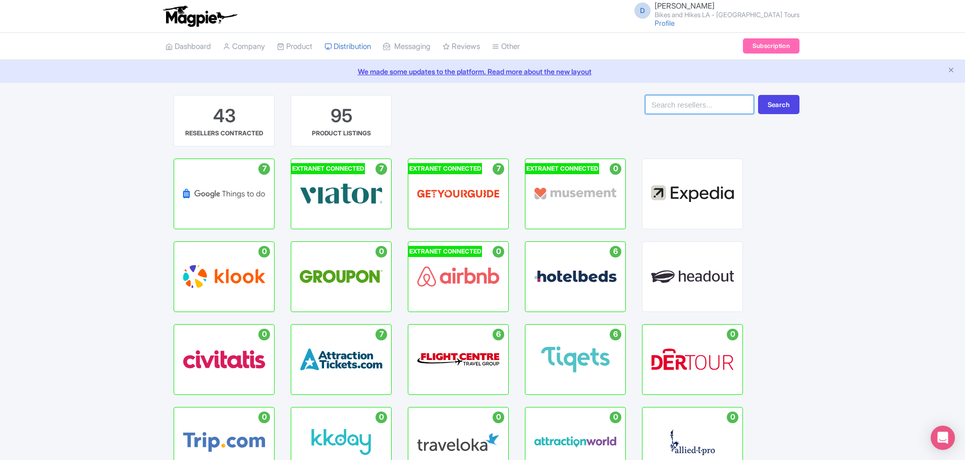
click at [664, 99] on input "search" at bounding box center [699, 104] width 109 height 19
type input "isango"
click at [764, 109] on button "Search" at bounding box center [778, 104] width 41 height 19
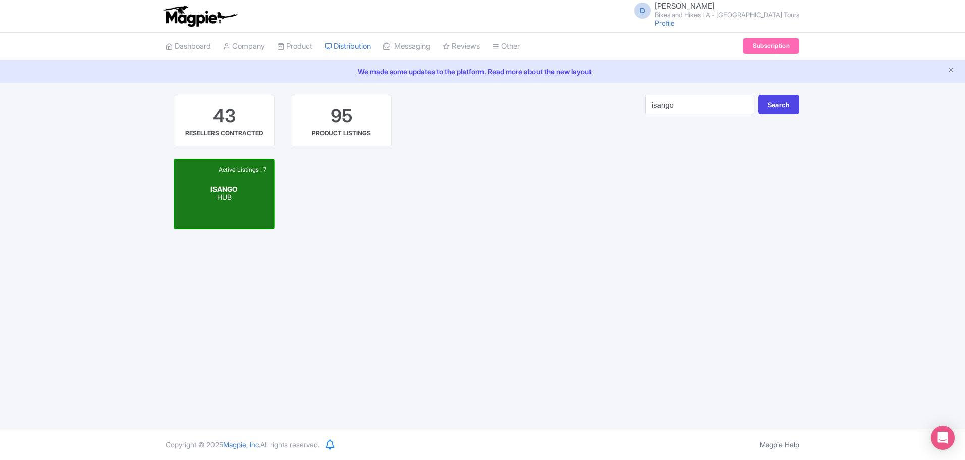
click at [240, 207] on div "Active Listings : 7 ISANGO HUB" at bounding box center [224, 194] width 100 height 70
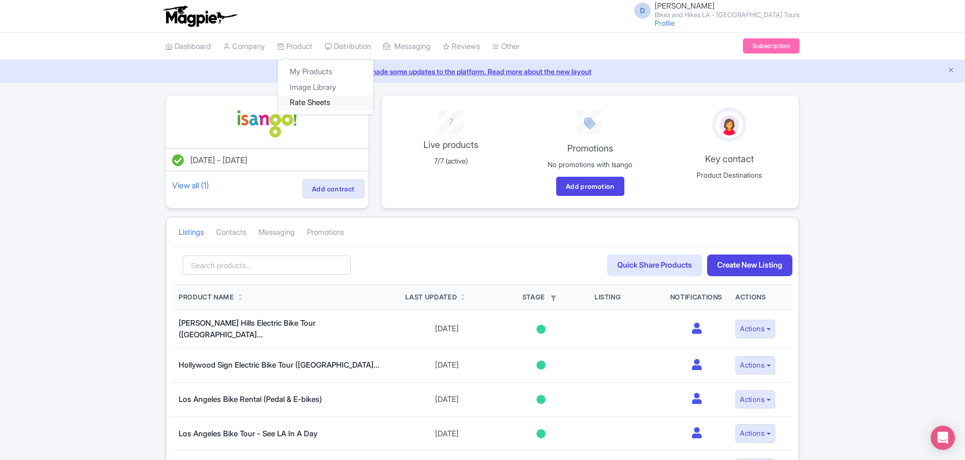
click at [305, 100] on link "Rate Sheets" at bounding box center [325, 103] width 96 height 16
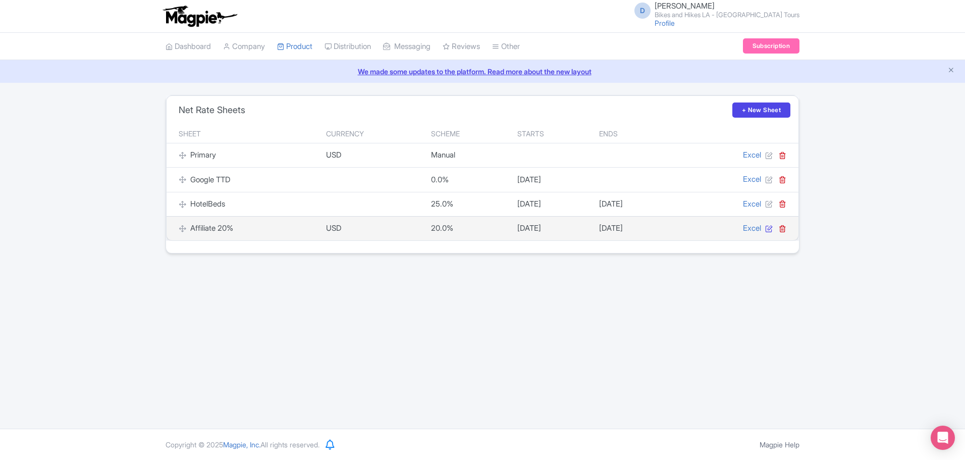
click at [772, 230] on icon at bounding box center [769, 229] width 8 height 8
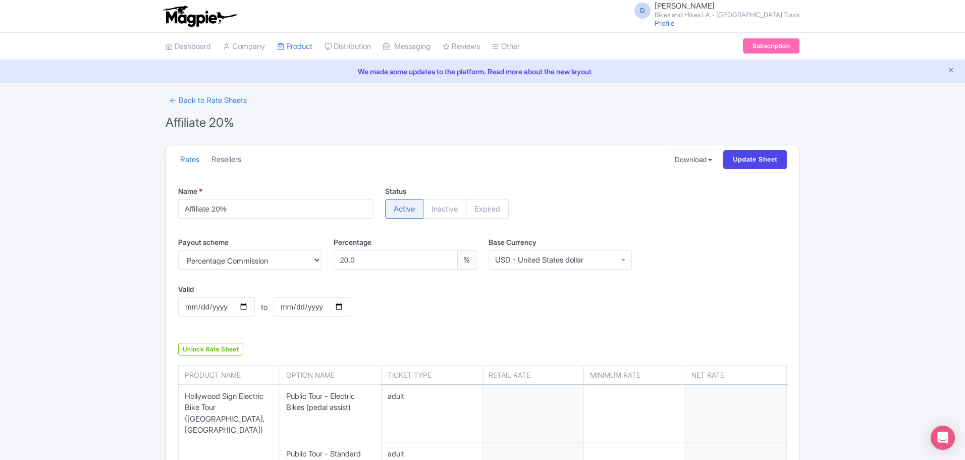
click at [239, 157] on link "Resellers" at bounding box center [226, 160] width 30 height 28
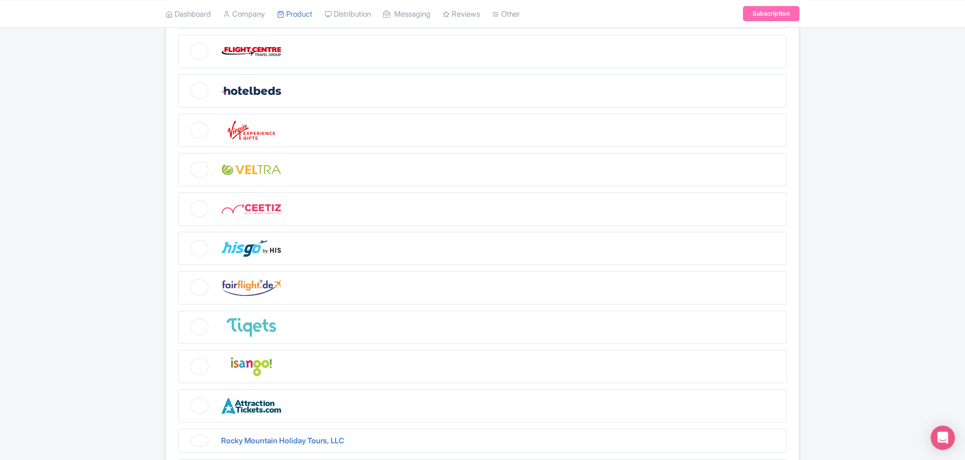
scroll to position [404, 0]
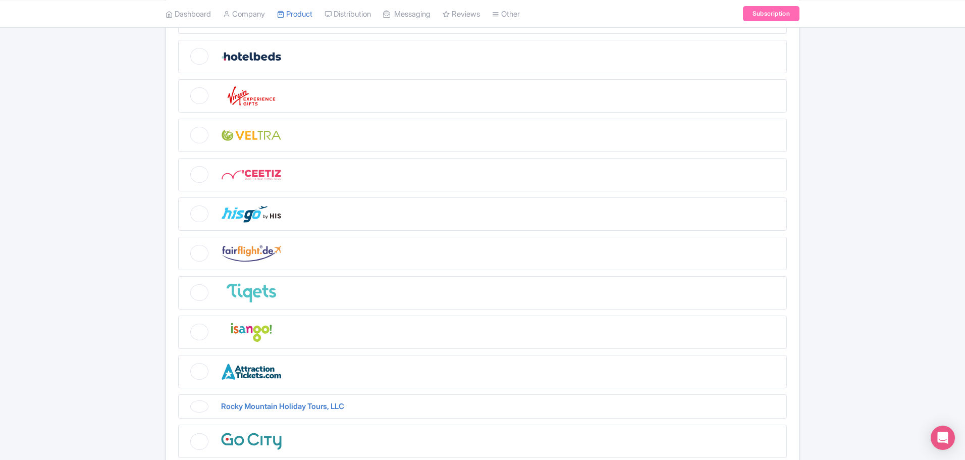
click at [196, 330] on figure at bounding box center [482, 331] width 608 height 33
click at [185, 322] on input "checkbox" at bounding box center [181, 318] width 7 height 7
checkbox input "true"
drag, startPoint x: 201, startPoint y: 371, endPoint x: 269, endPoint y: 345, distance: 73.2
click at [201, 371] on figure at bounding box center [482, 371] width 608 height 33
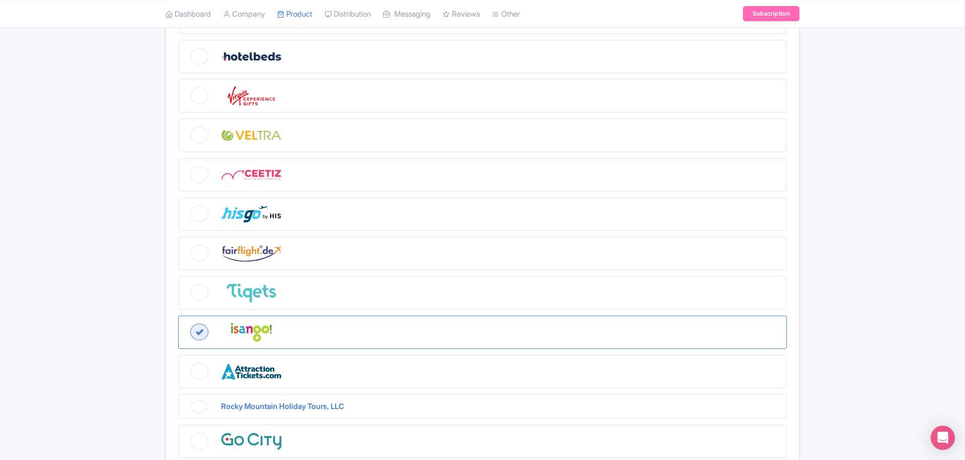
click at [185, 361] on input "checkbox" at bounding box center [181, 358] width 7 height 7
checkbox input "true"
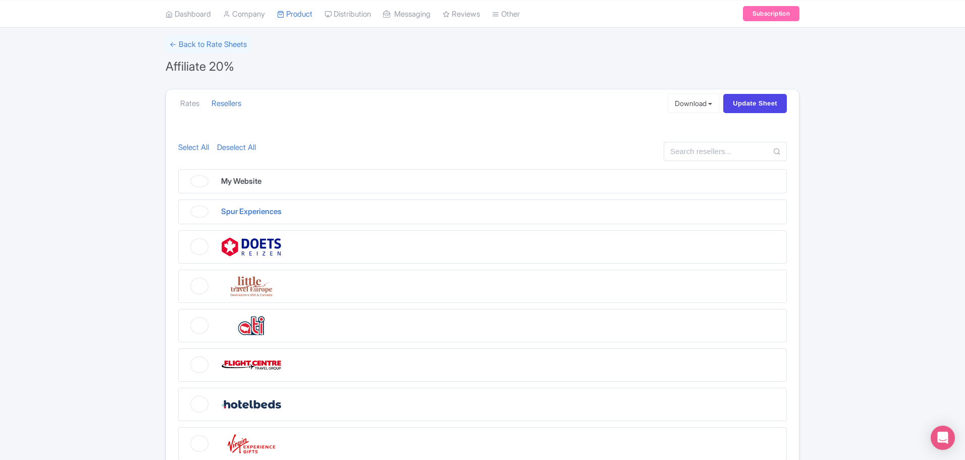
scroll to position [0, 0]
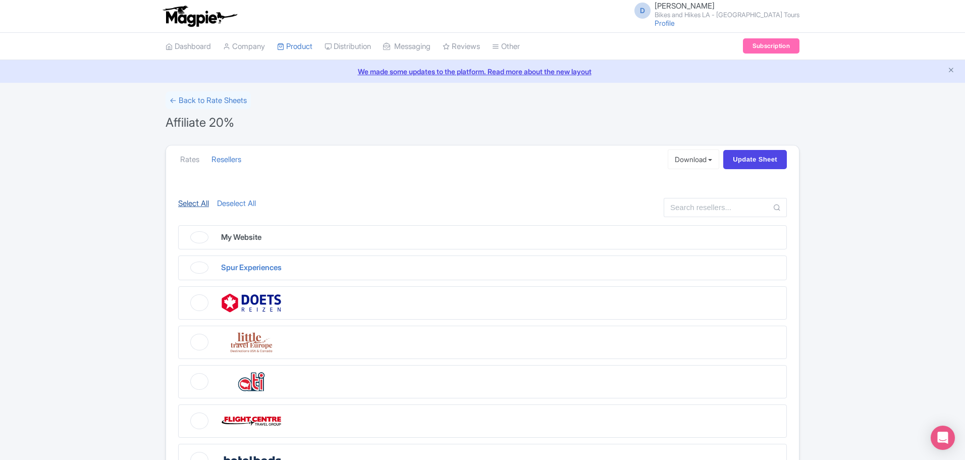
click at [197, 204] on link "Select All" at bounding box center [193, 211] width 31 height 27
checkbox input "true"
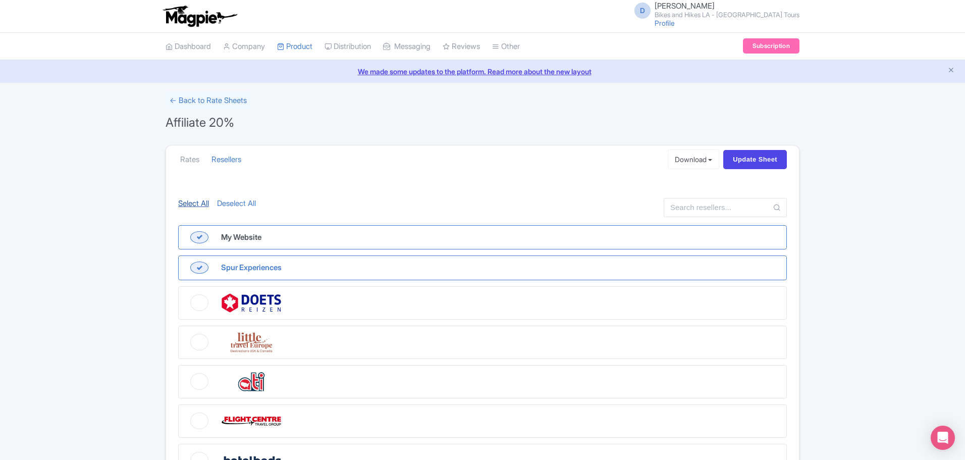
checkbox input "true"
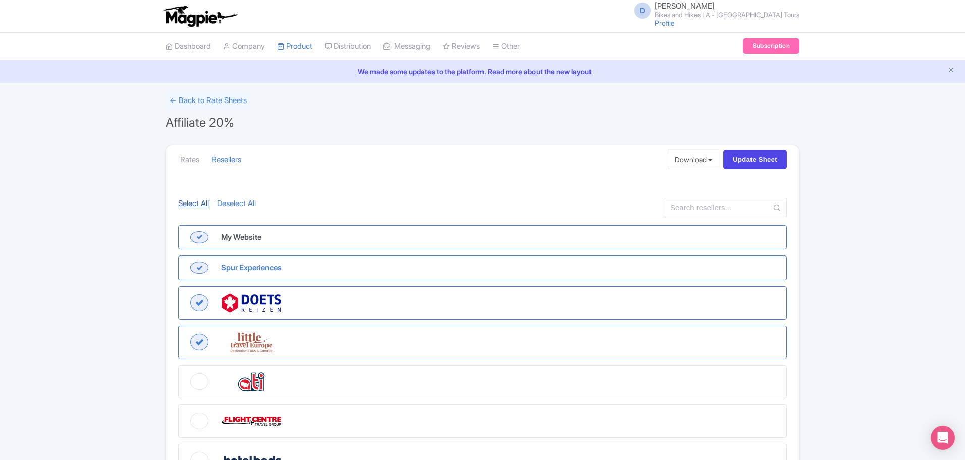
checkbox input "true"
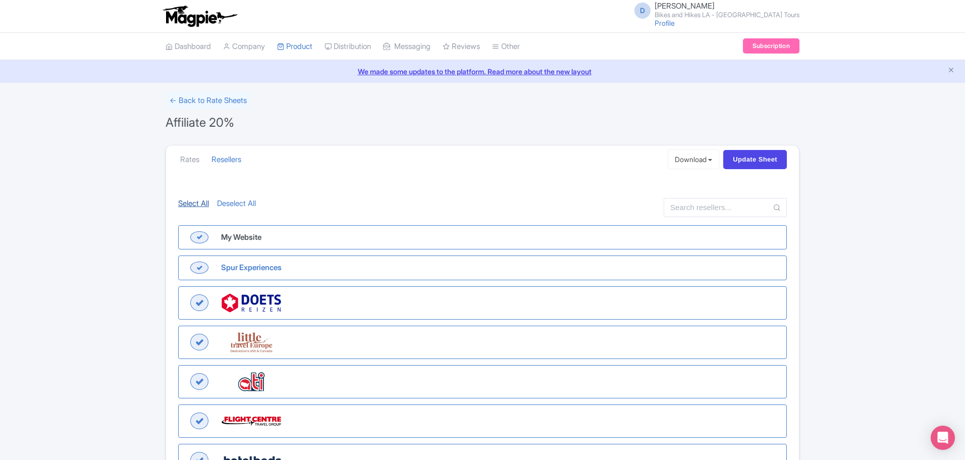
checkbox input "true"
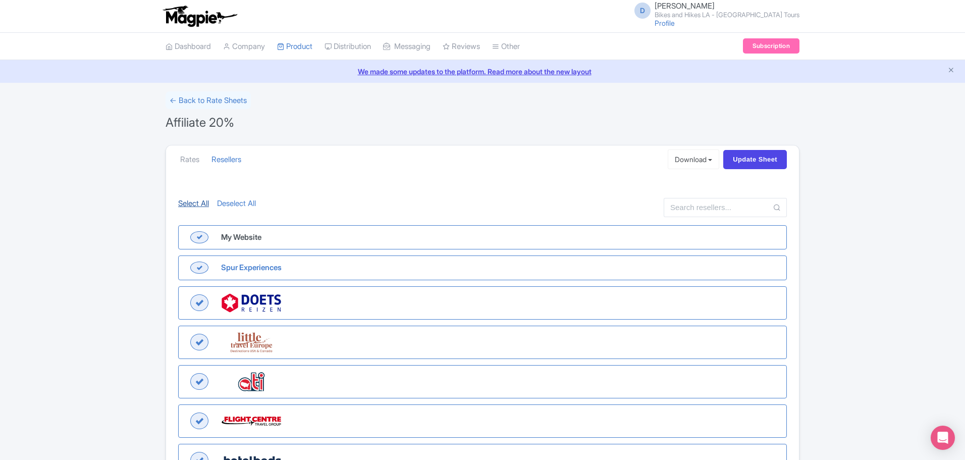
checkbox input "true"
click at [205, 235] on figure "My Website" at bounding box center [482, 237] width 608 height 25
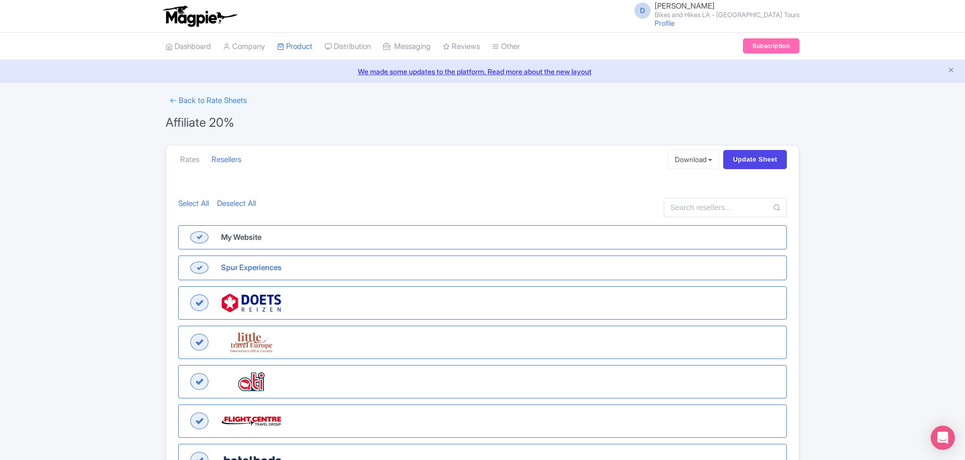
click at [185, 232] on input "My Website" at bounding box center [181, 228] width 7 height 7
checkbox input "false"
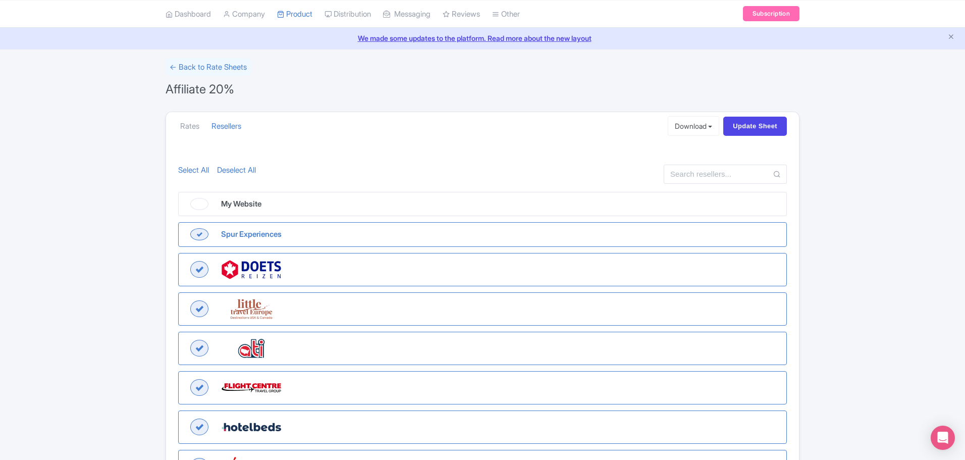
scroll to position [151, 0]
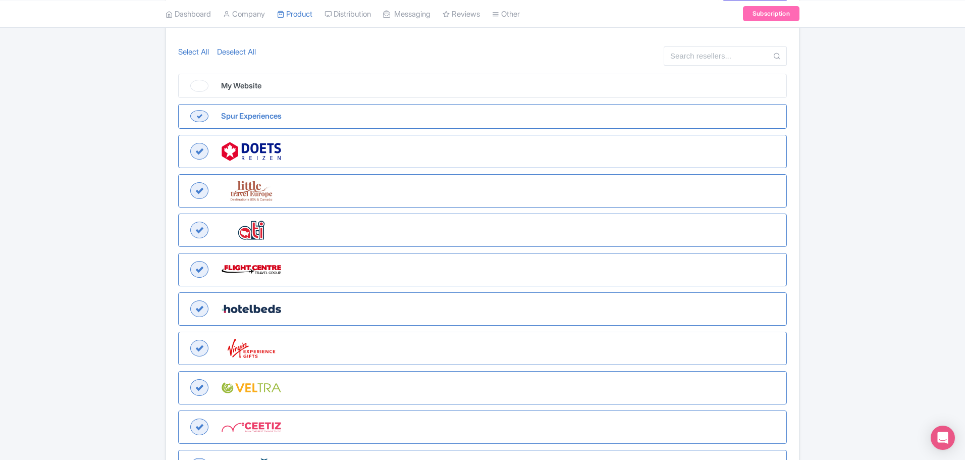
click at [201, 306] on figure at bounding box center [482, 308] width 608 height 33
click at [185, 299] on input "checkbox" at bounding box center [181, 295] width 7 height 7
checkbox input "false"
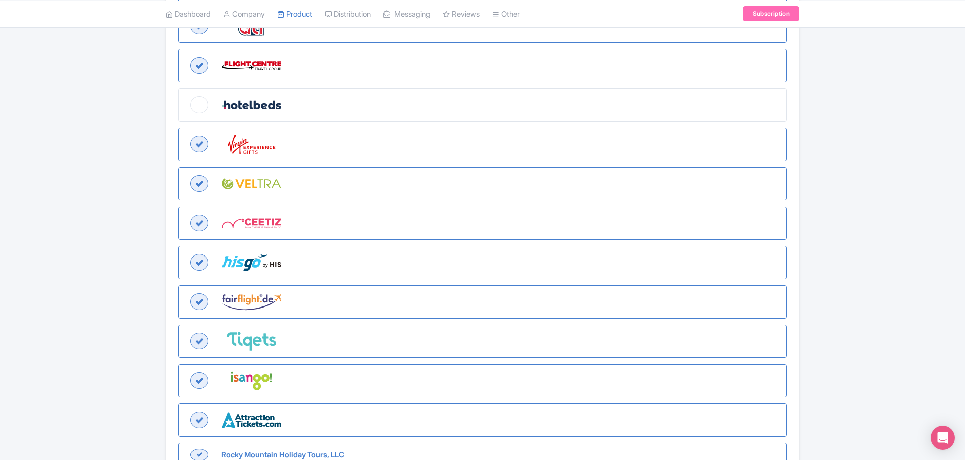
scroll to position [476, 0]
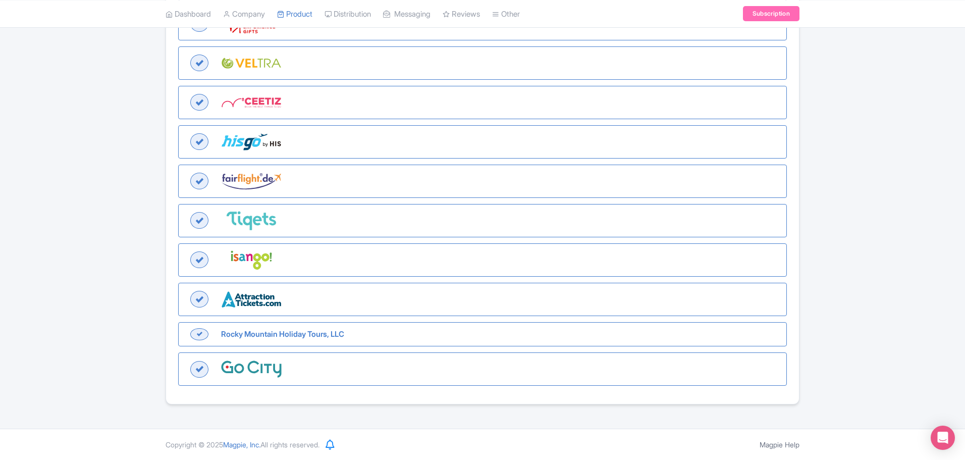
click at [198, 368] on figure at bounding box center [482, 368] width 608 height 33
click at [185, 359] on input "checkbox" at bounding box center [181, 355] width 7 height 7
checkbox input "false"
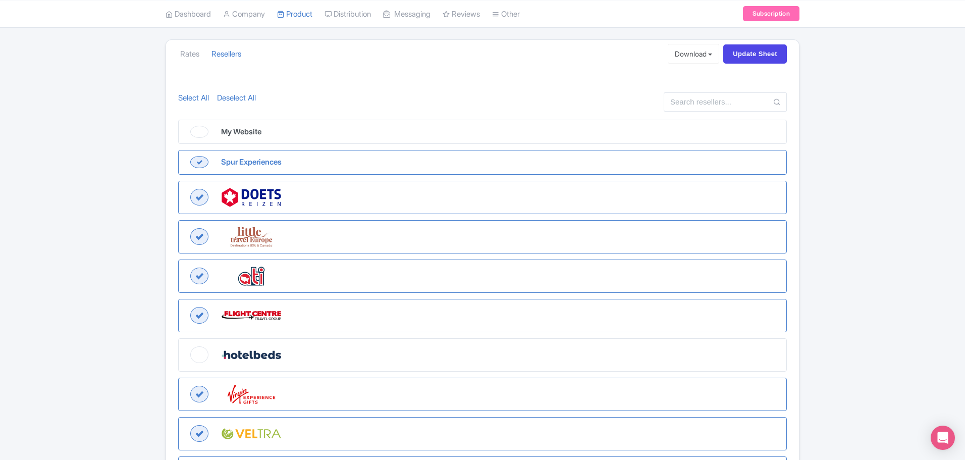
scroll to position [101, 0]
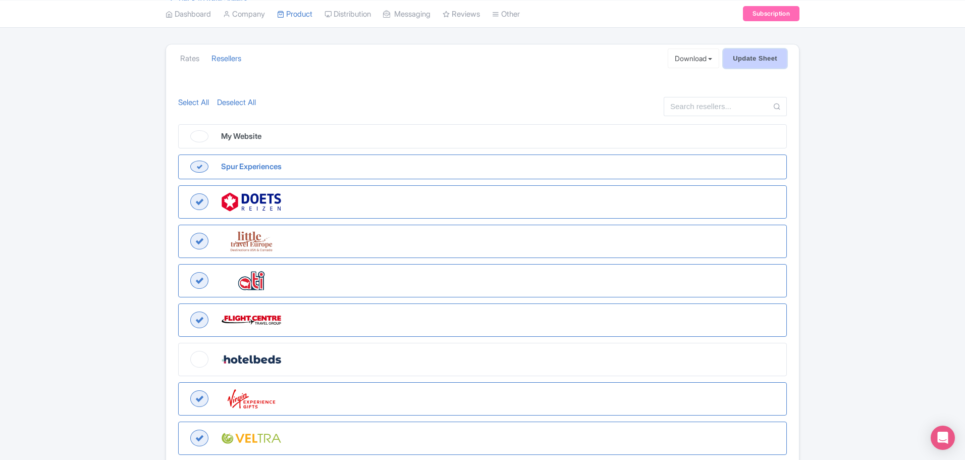
click at [785, 62] on input "Update Sheet" at bounding box center [755, 58] width 64 height 19
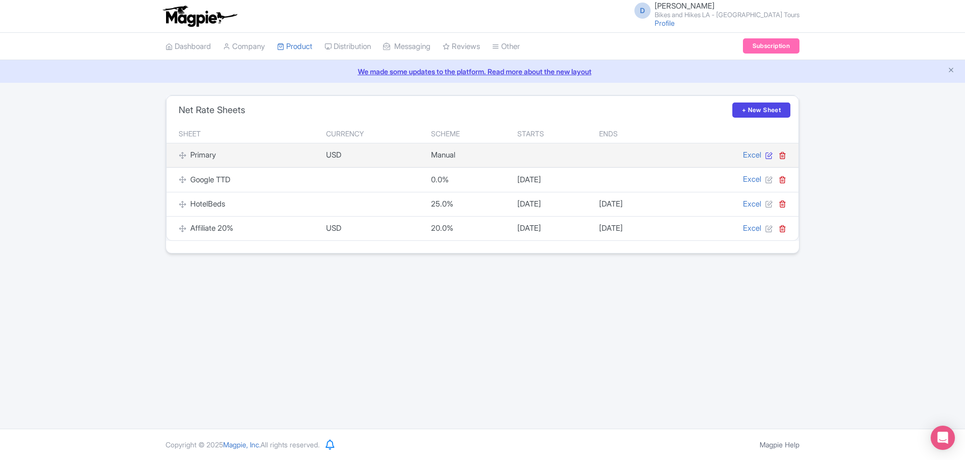
click at [770, 155] on icon at bounding box center [769, 155] width 8 height 8
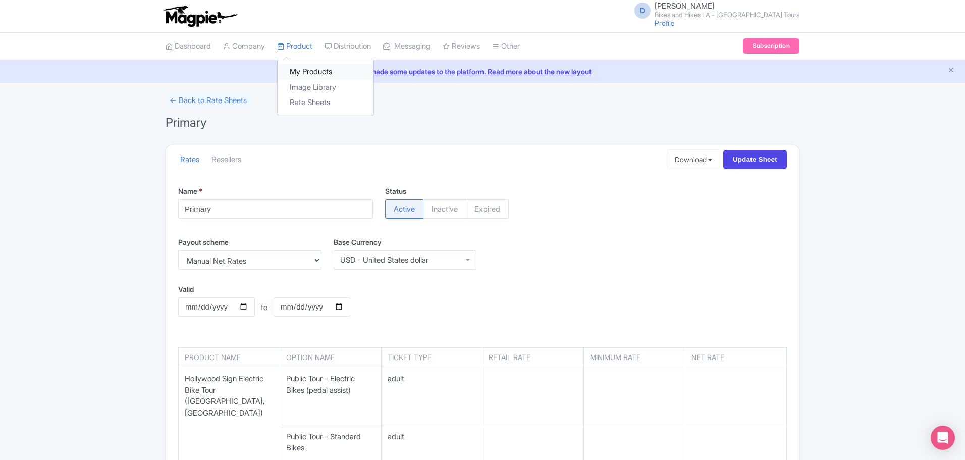
click at [307, 67] on link "My Products" at bounding box center [325, 72] width 96 height 16
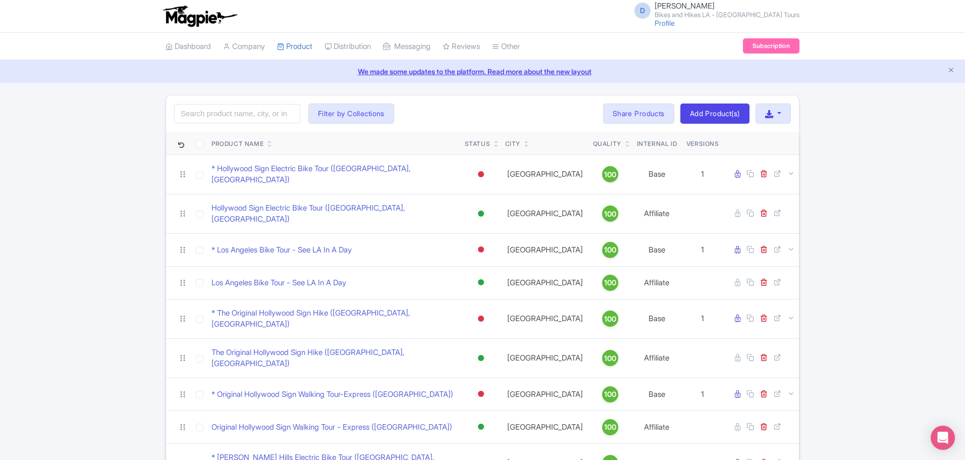
click at [494, 147] on icon at bounding box center [496, 146] width 5 height 6
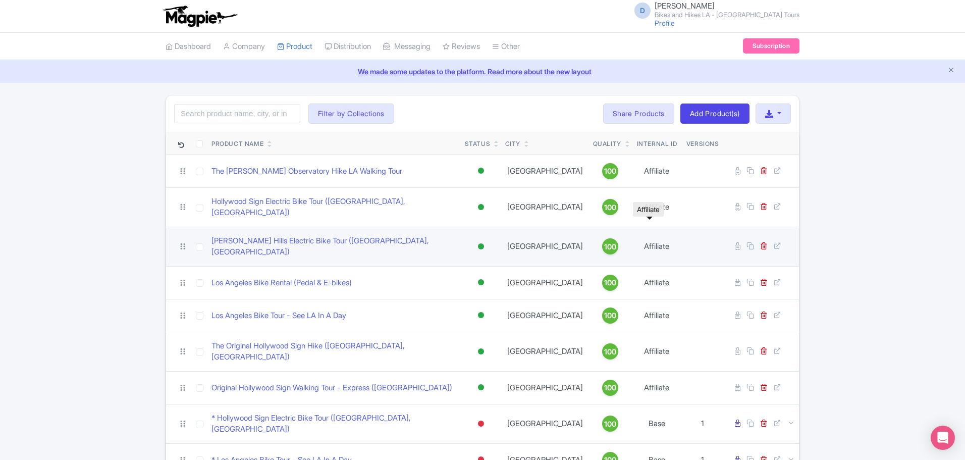
scroll to position [50, 0]
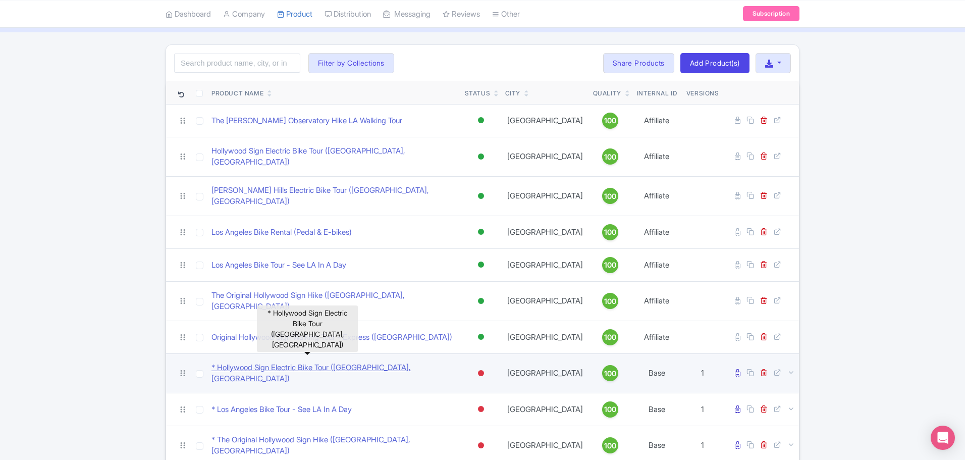
click at [373, 362] on link "* Hollywood Sign Electric Bike Tour ([GEOGRAPHIC_DATA], [GEOGRAPHIC_DATA])" at bounding box center [333, 373] width 245 height 23
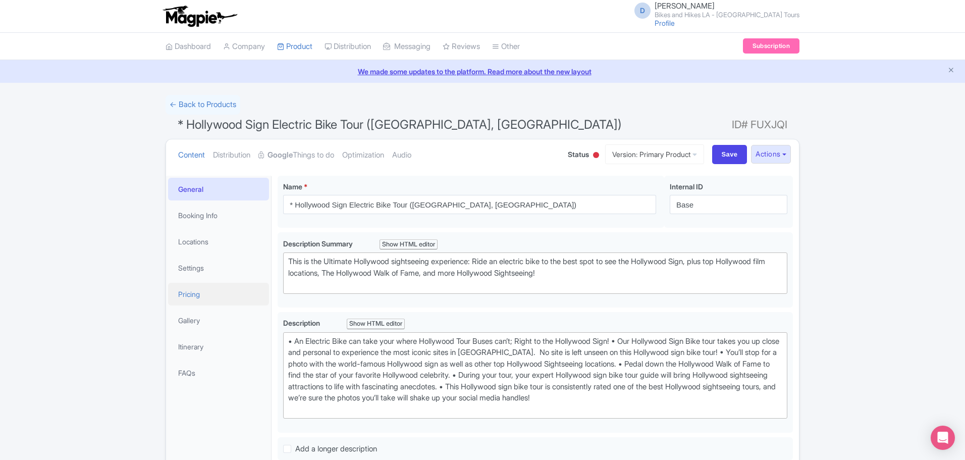
click at [200, 288] on link "Pricing" at bounding box center [218, 294] width 101 height 23
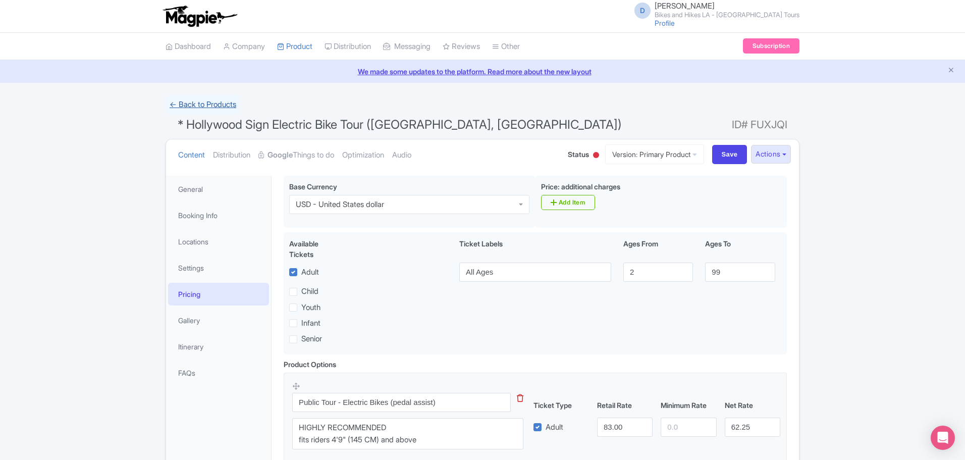
click at [186, 106] on link "← Back to Products" at bounding box center [202, 105] width 75 height 20
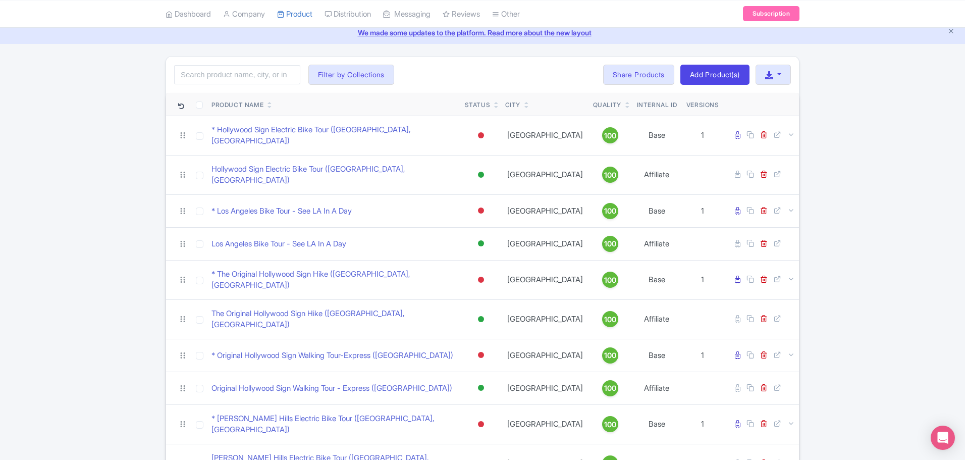
scroll to position [50, 0]
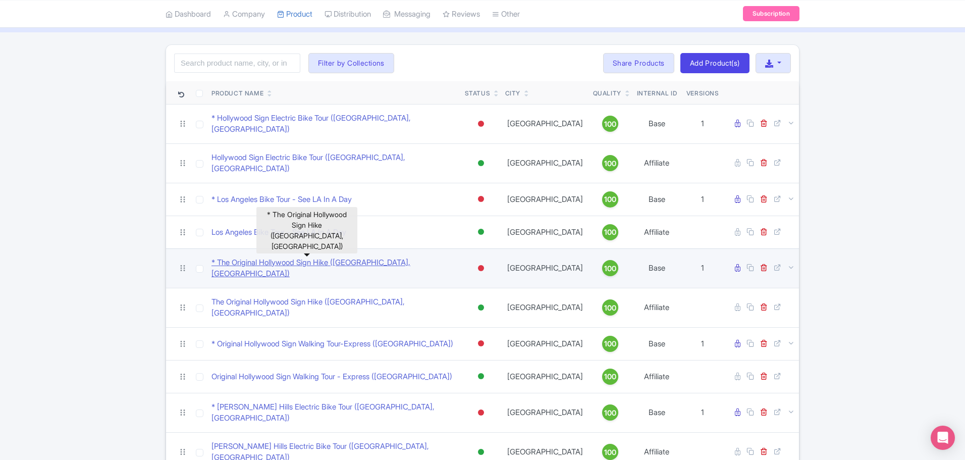
click at [318, 257] on link "* The Original Hollywood Sign Hike (Los Angeles, CA)" at bounding box center [333, 268] width 245 height 23
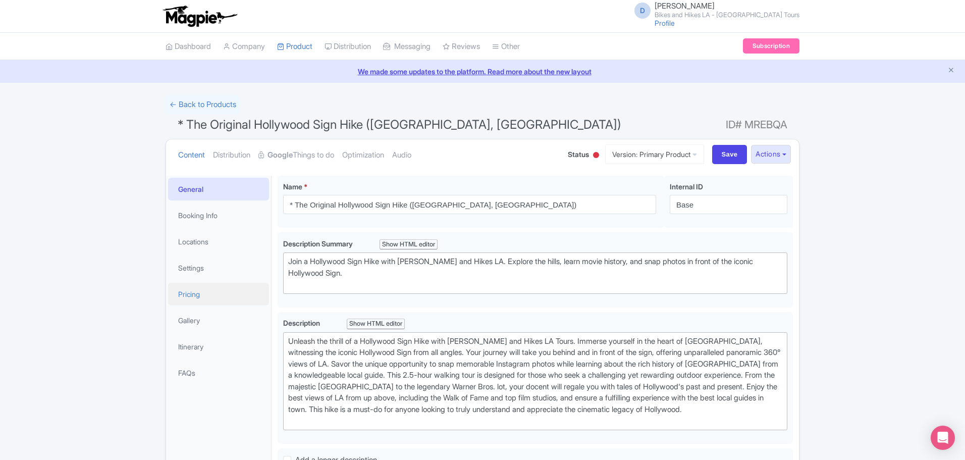
click at [204, 288] on link "Pricing" at bounding box center [218, 294] width 101 height 23
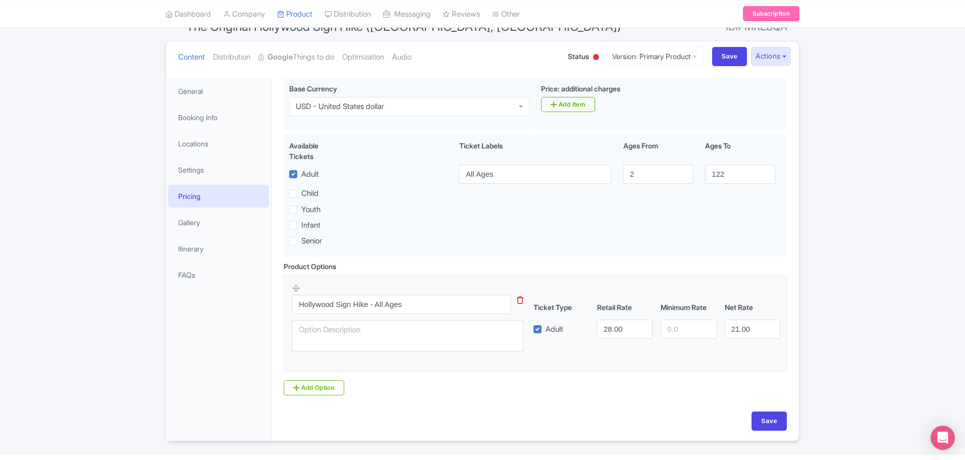
scroll to position [101, 0]
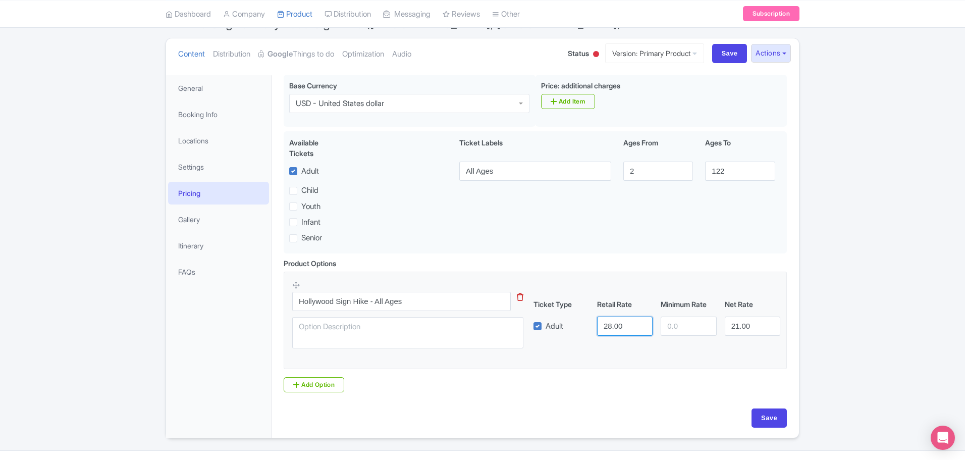
drag, startPoint x: 624, startPoint y: 325, endPoint x: 601, endPoint y: 330, distance: 23.3
click at [601, 330] on input "28.00" at bounding box center [624, 325] width 55 height 19
type input "33"
click at [768, 412] on input "Save" at bounding box center [768, 417] width 35 height 19
type input "Saving..."
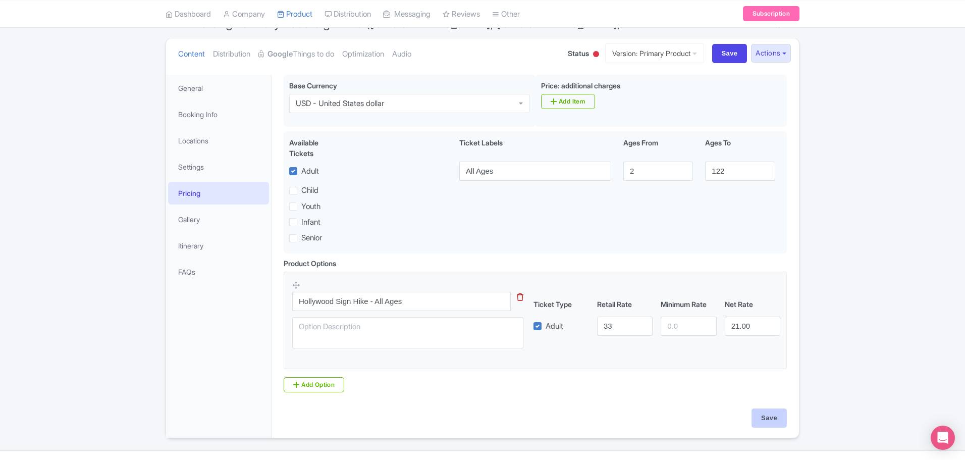
type input "Saving..."
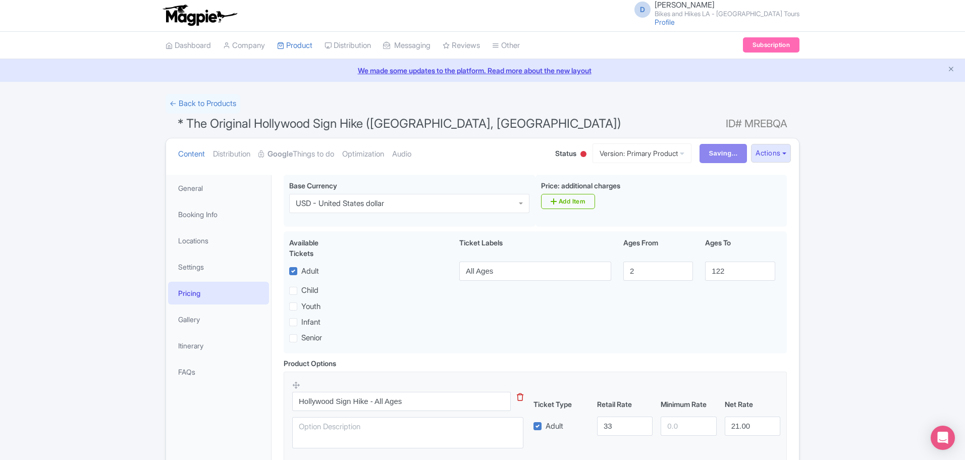
scroll to position [0, 0]
click at [293, 158] on strong "Google" at bounding box center [279, 155] width 25 height 12
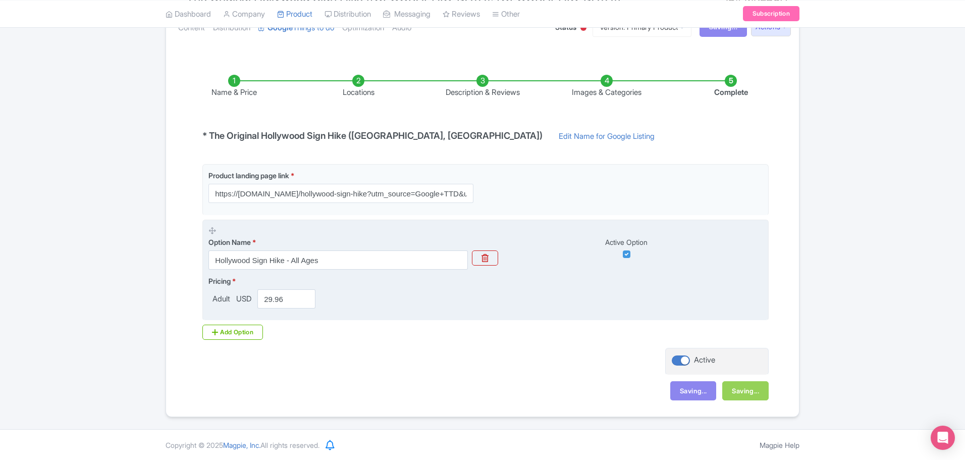
scroll to position [128, 0]
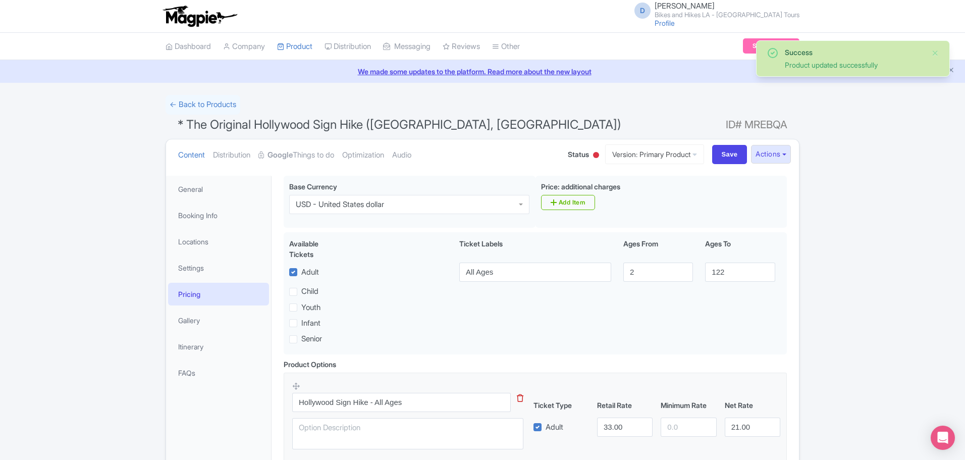
drag, startPoint x: 293, startPoint y: 157, endPoint x: 319, endPoint y: 198, distance: 48.8
click at [292, 157] on strong "Google" at bounding box center [279, 155] width 25 height 12
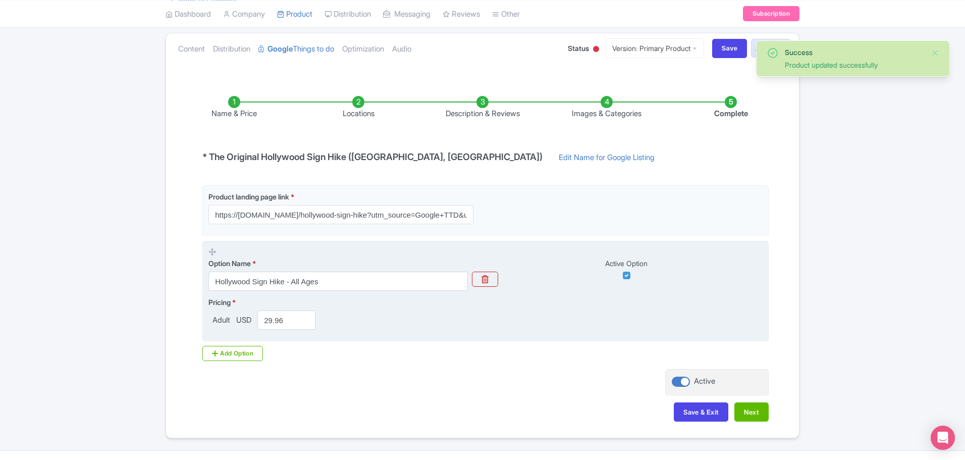
scroll to position [128, 0]
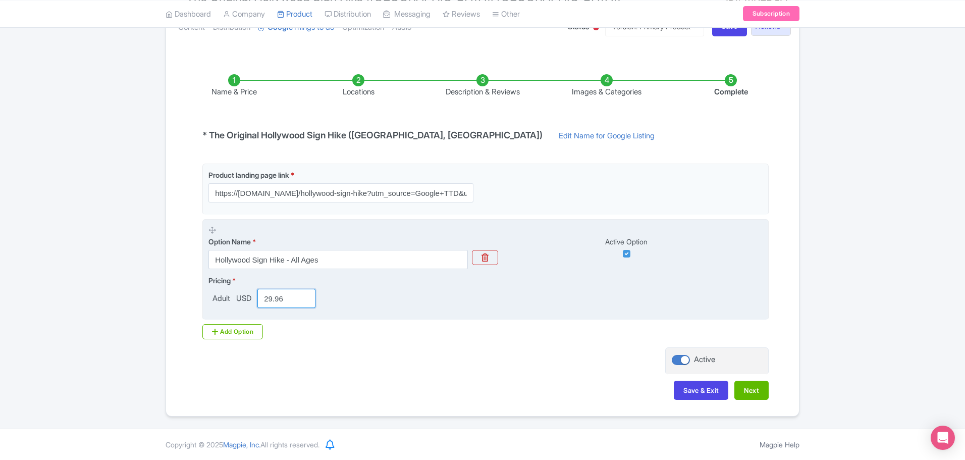
drag, startPoint x: 287, startPoint y: 298, endPoint x: 264, endPoint y: 305, distance: 23.6
click at [264, 305] on input "29.96" at bounding box center [286, 298] width 58 height 19
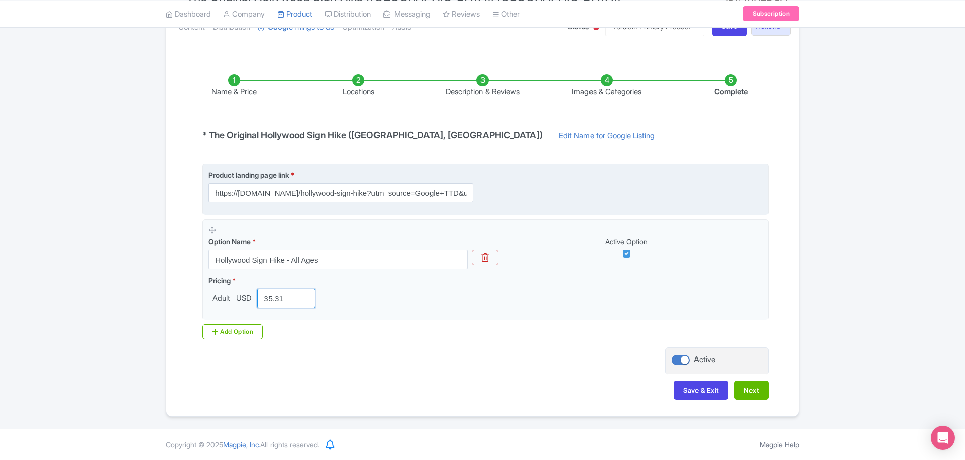
scroll to position [0, 0]
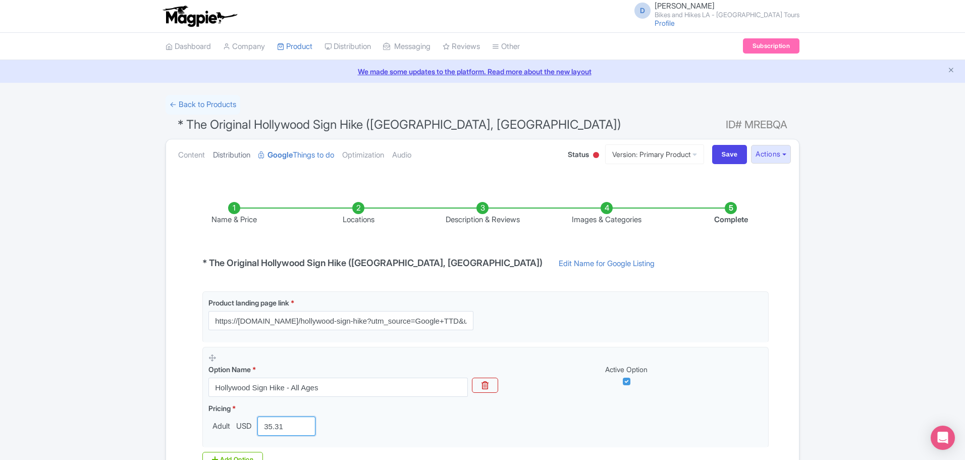
type input "35.31"
drag, startPoint x: 216, startPoint y: 155, endPoint x: 255, endPoint y: 157, distance: 38.4
click at [216, 155] on link "Distribution" at bounding box center [231, 155] width 37 height 32
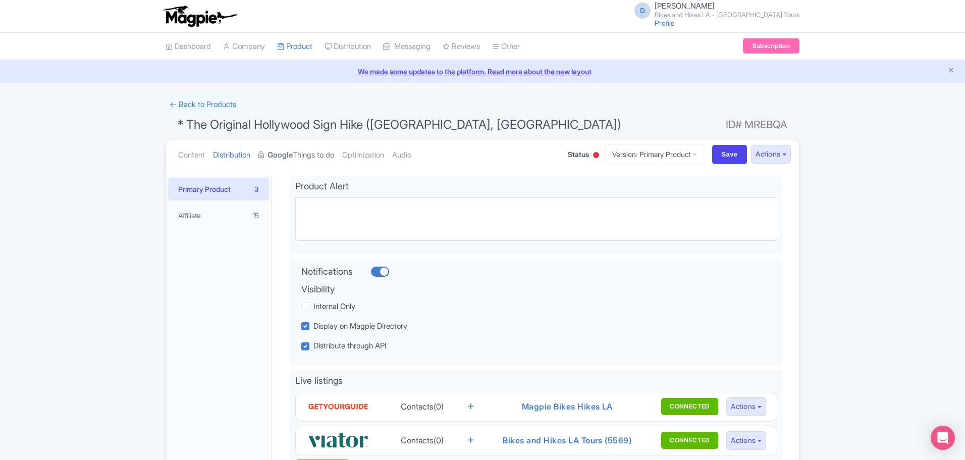
click at [301, 155] on link "Google Things to do" at bounding box center [296, 155] width 76 height 32
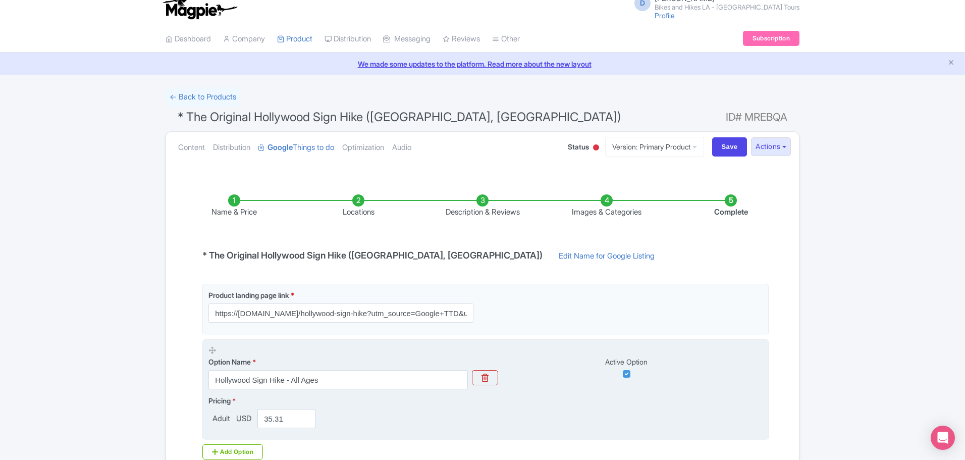
scroll to position [128, 0]
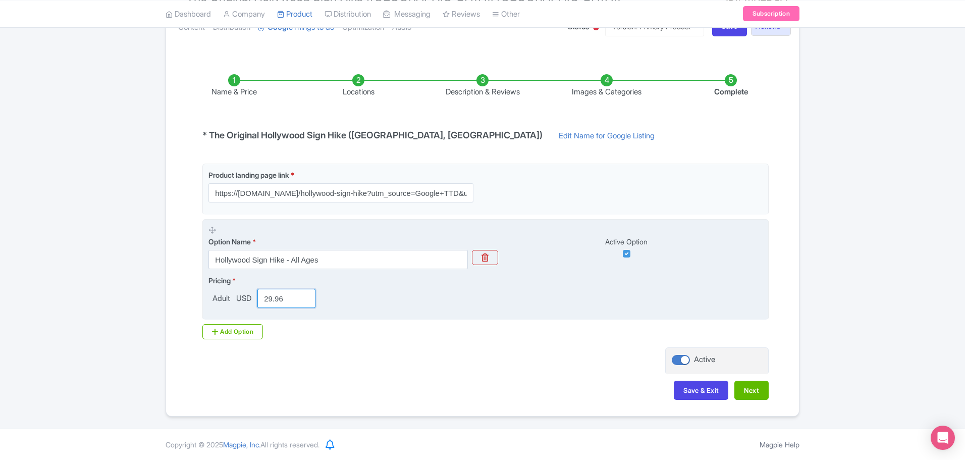
drag, startPoint x: 283, startPoint y: 301, endPoint x: 269, endPoint y: 301, distance: 13.6
click at [269, 301] on input "29.96" at bounding box center [286, 298] width 58 height 19
type input "2"
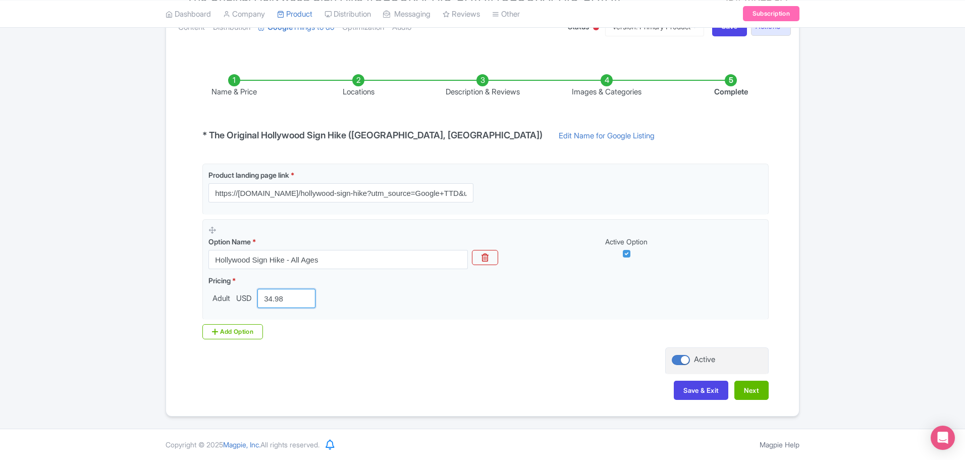
type input "34.98"
click at [704, 390] on button "Save & Exit" at bounding box center [701, 389] width 54 height 19
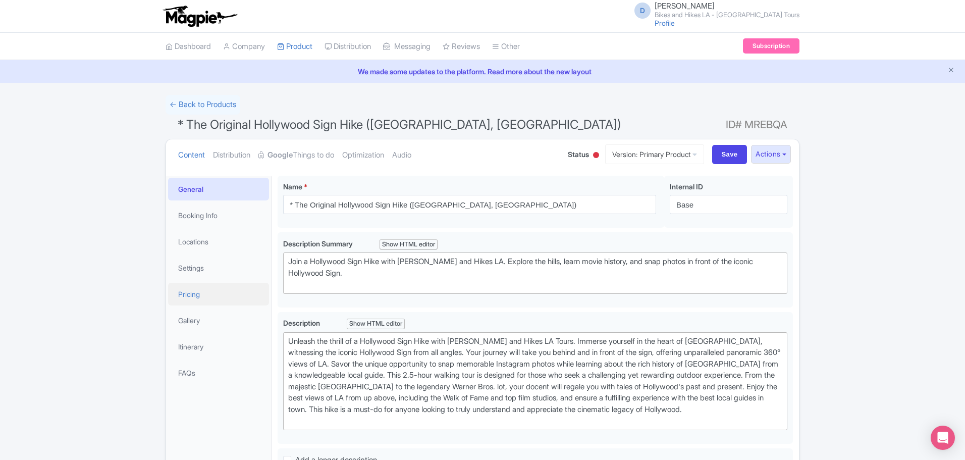
click at [210, 299] on link "Pricing" at bounding box center [218, 294] width 101 height 23
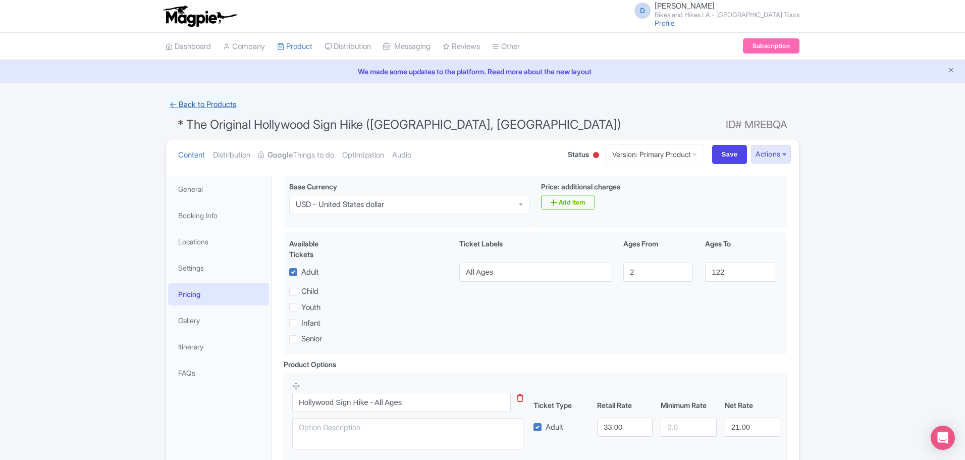
click at [186, 106] on link "← Back to Products" at bounding box center [202, 105] width 75 height 20
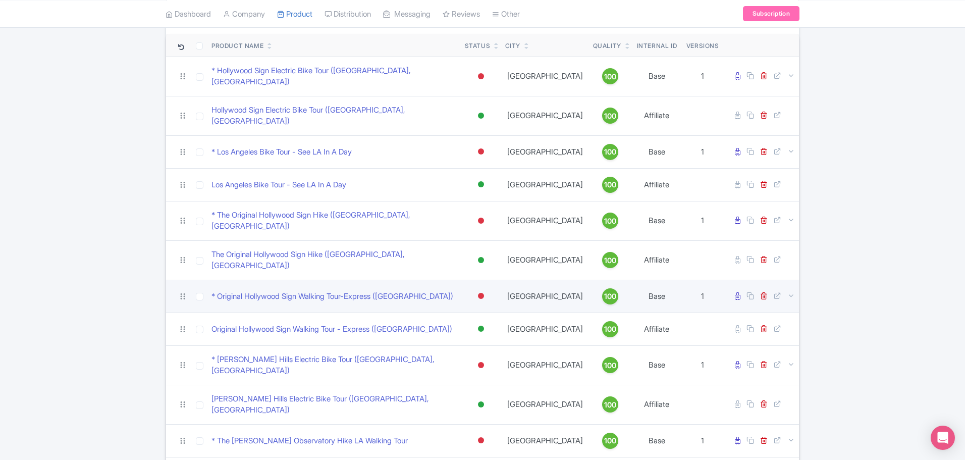
scroll to position [101, 0]
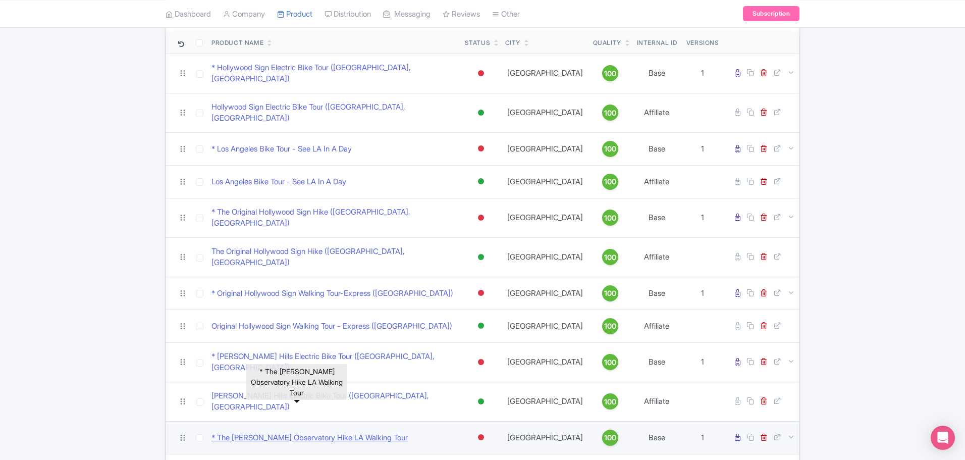
click at [374, 432] on link "* The [PERSON_NAME] Observatory Hike LA Walking Tour" at bounding box center [309, 438] width 196 height 12
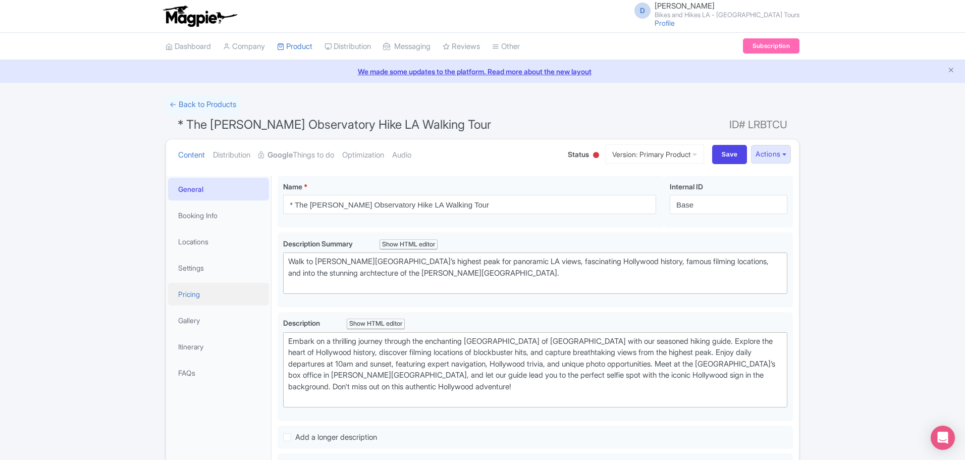
click at [217, 297] on link "Pricing" at bounding box center [218, 294] width 101 height 23
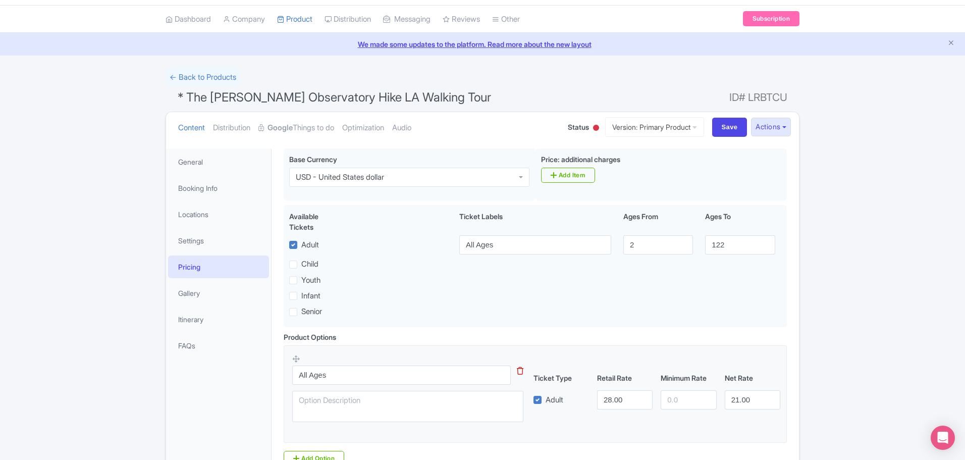
scroll to position [101, 0]
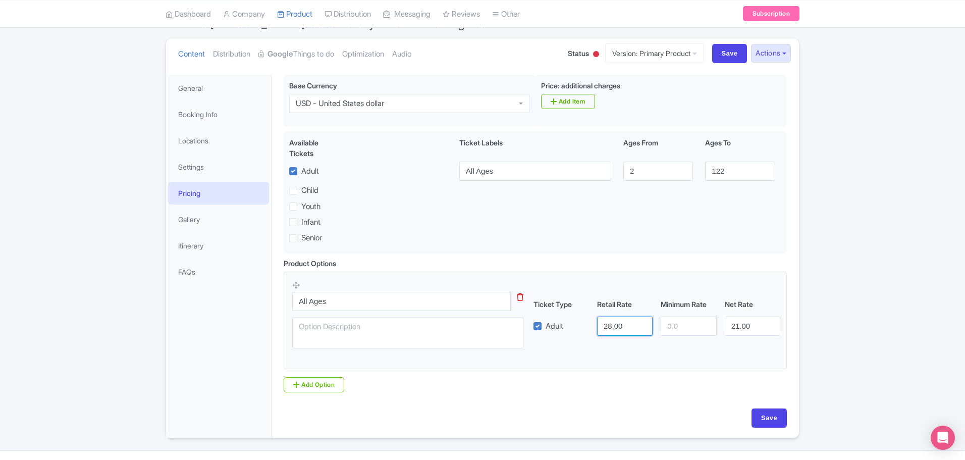
drag, startPoint x: 628, startPoint y: 327, endPoint x: 605, endPoint y: 329, distance: 22.8
click at [605, 329] on input "28.00" at bounding box center [624, 325] width 55 height 19
type input "33"
click at [766, 423] on input "Save" at bounding box center [768, 417] width 35 height 19
type input "Saving..."
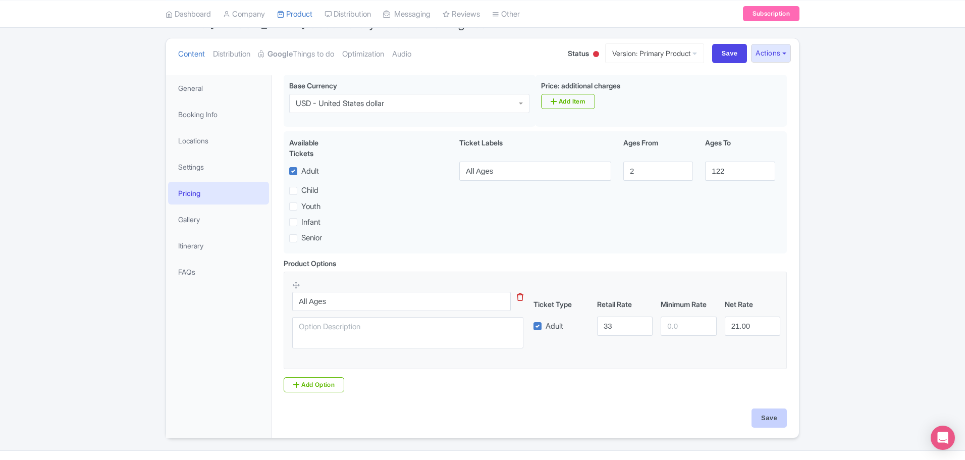
type input "Saving..."
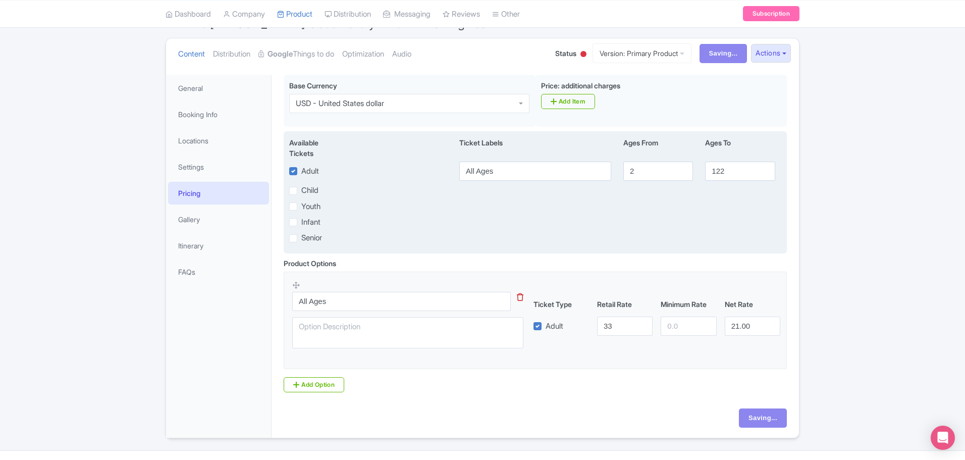
scroll to position [0, 0]
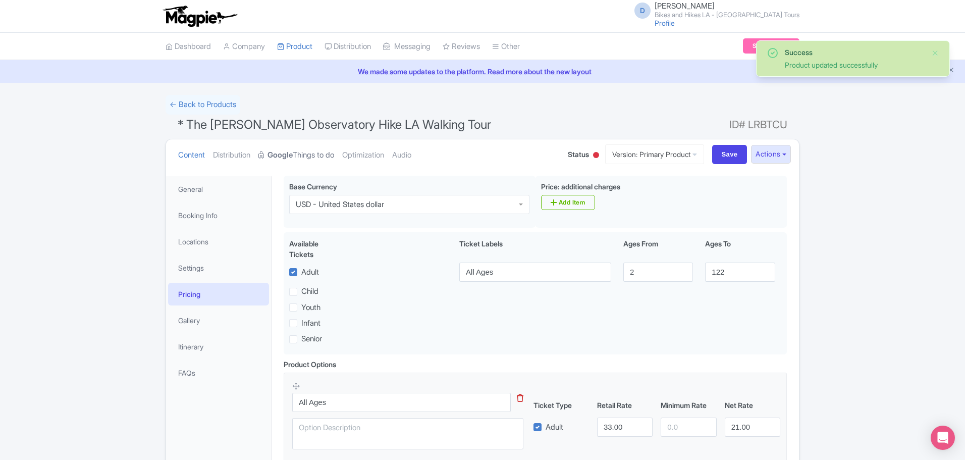
click at [299, 152] on link "Google Things to do" at bounding box center [296, 155] width 76 height 32
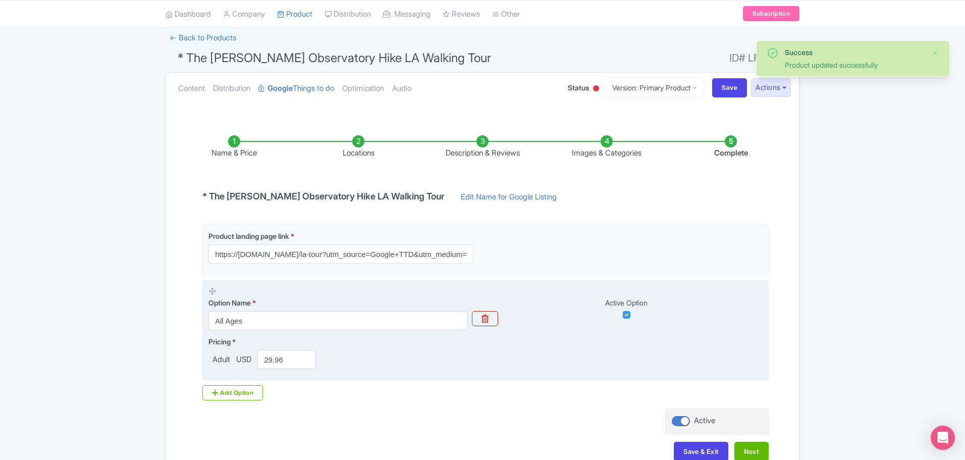
scroll to position [128, 0]
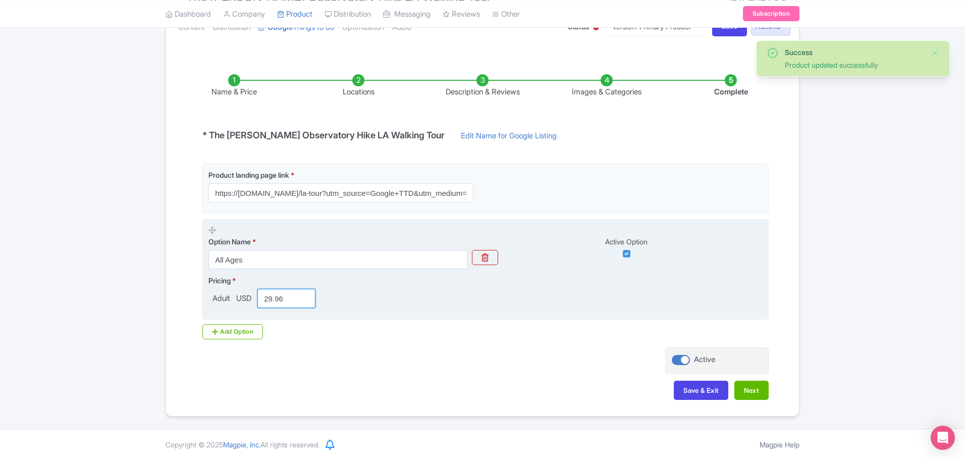
drag, startPoint x: 277, startPoint y: 301, endPoint x: 263, endPoint y: 301, distance: 13.6
click at [263, 301] on input "29.96" at bounding box center [286, 298] width 58 height 19
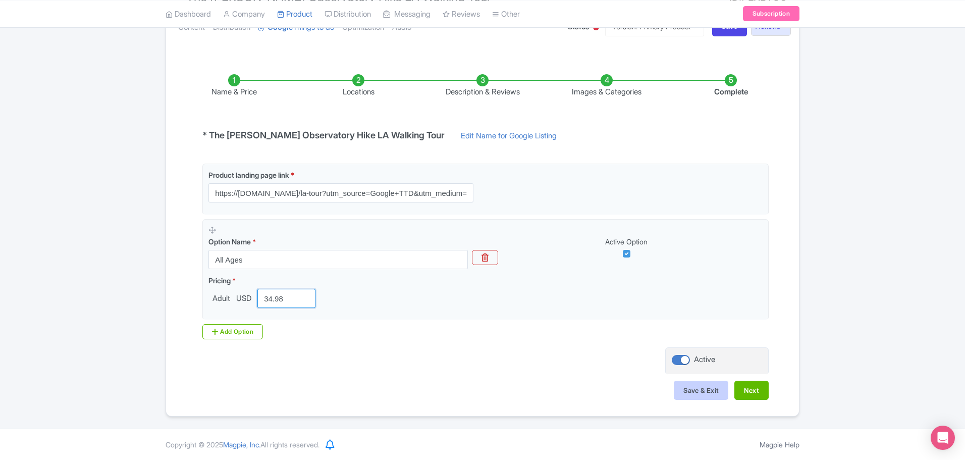
type input "34.98"
click at [710, 387] on button "Save & Exit" at bounding box center [701, 389] width 54 height 19
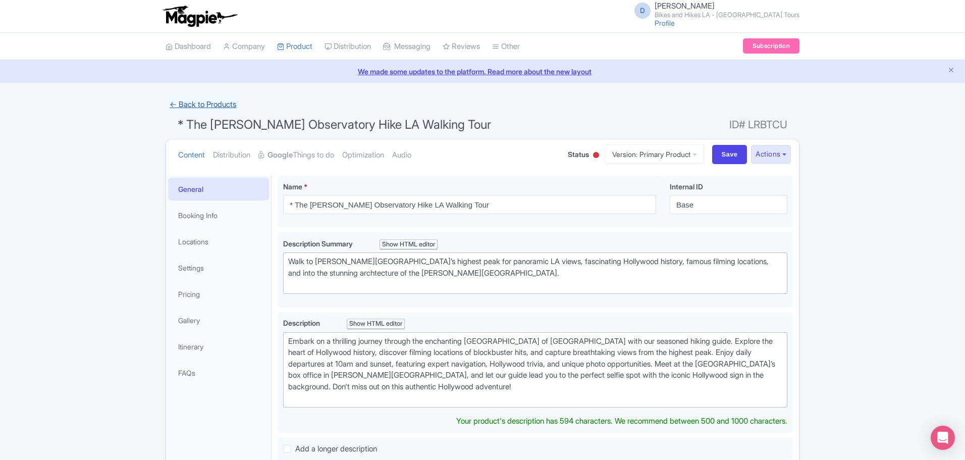
click at [181, 103] on link "← Back to Products" at bounding box center [202, 105] width 75 height 20
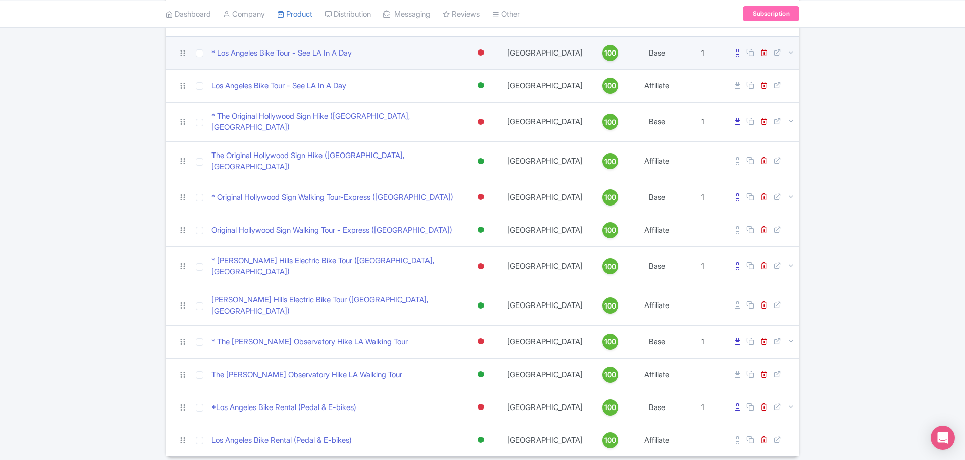
scroll to position [198, 0]
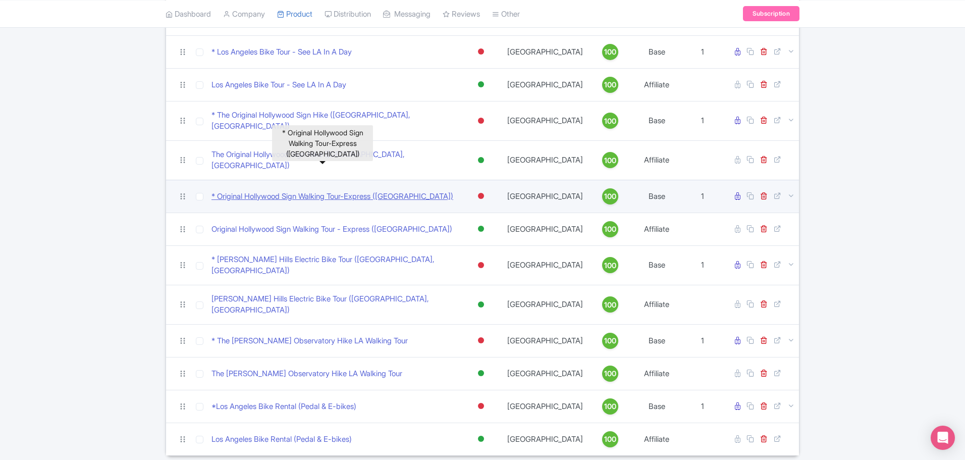
click at [390, 191] on link "* Original Hollywood Sign Walking Tour-Express ([GEOGRAPHIC_DATA])" at bounding box center [332, 197] width 242 height 12
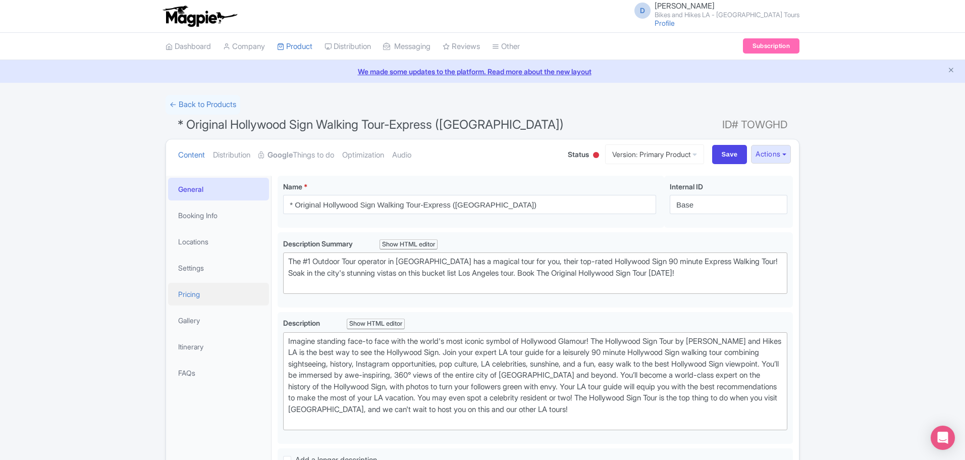
click at [206, 297] on link "Pricing" at bounding box center [218, 294] width 101 height 23
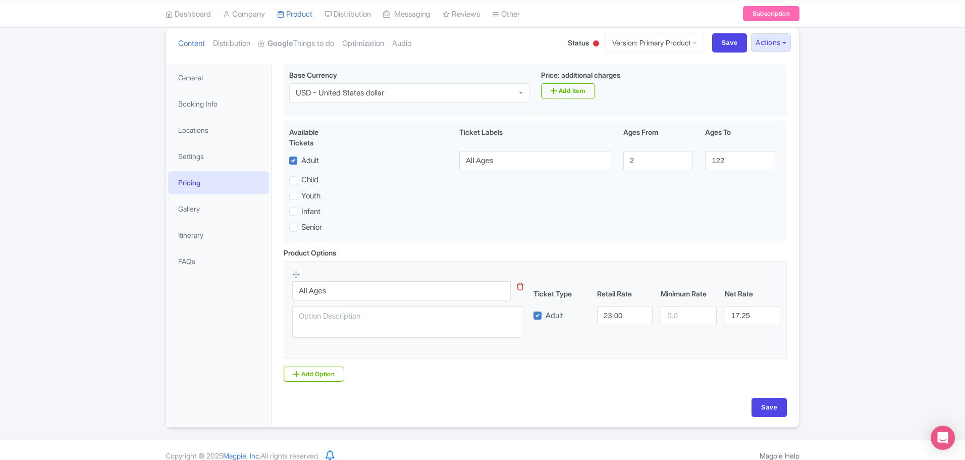
scroll to position [122, 0]
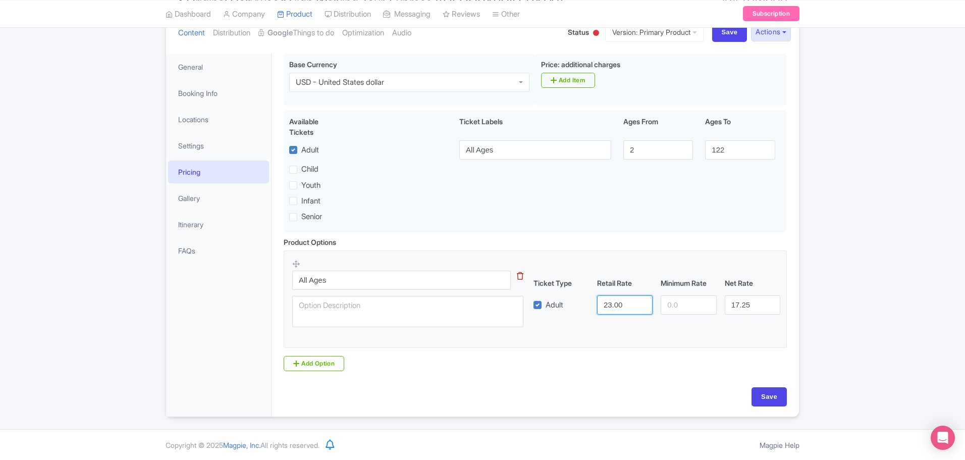
drag, startPoint x: 624, startPoint y: 305, endPoint x: 554, endPoint y: 301, distance: 69.2
click at [579, 301] on div "Adult 23.00 17.25" at bounding box center [656, 304] width 255 height 19
type input "28"
drag, startPoint x: 769, startPoint y: 390, endPoint x: 712, endPoint y: 362, distance: 63.2
click at [768, 390] on input "Save" at bounding box center [768, 396] width 35 height 19
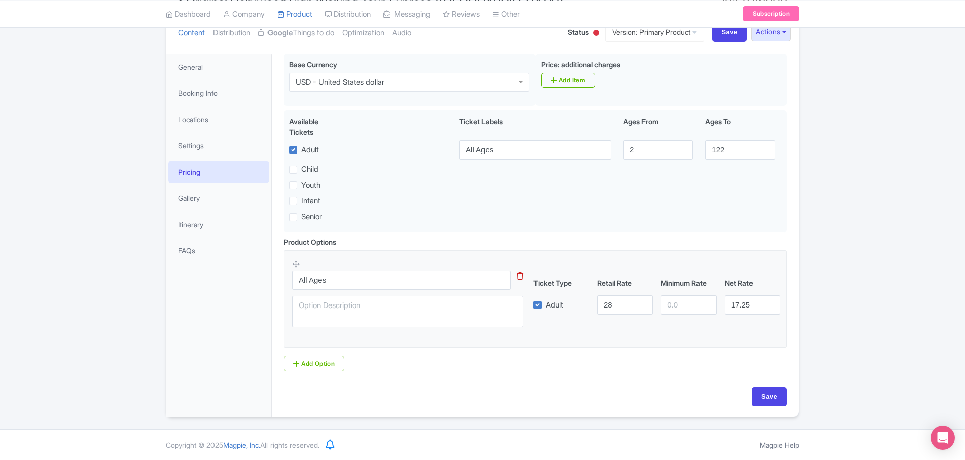
type input "Saving..."
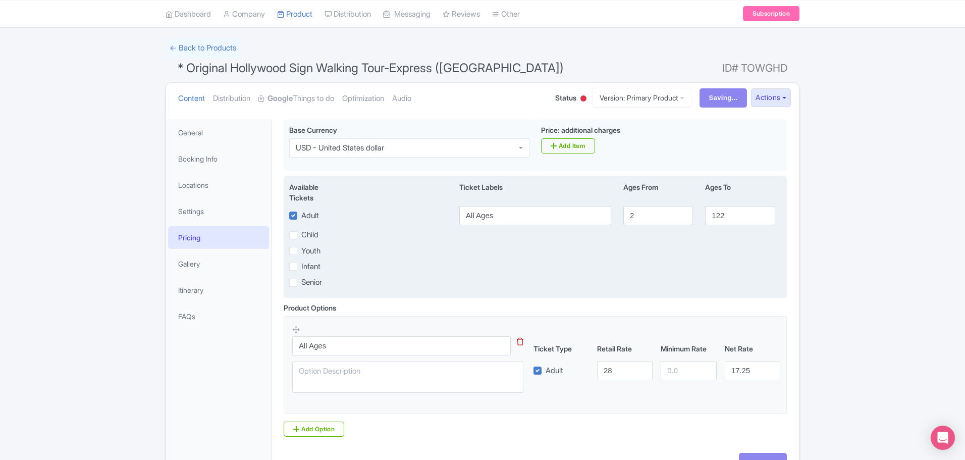
scroll to position [0, 0]
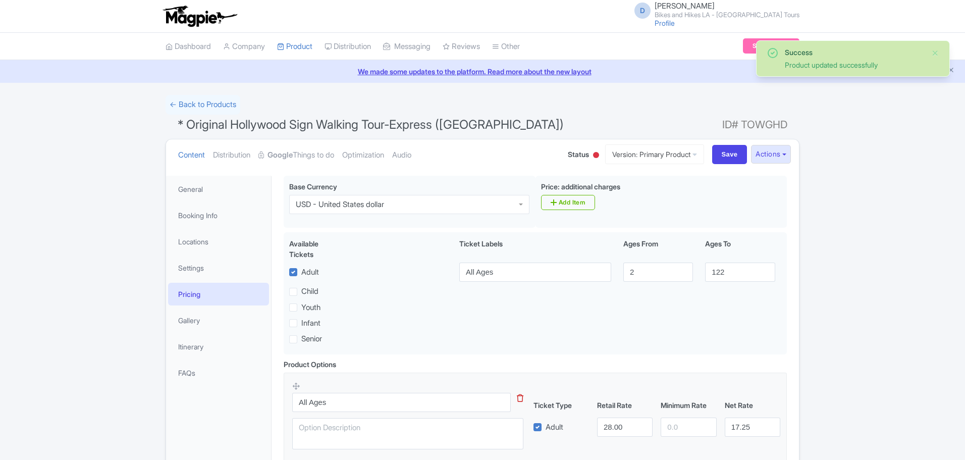
scroll to position [122, 0]
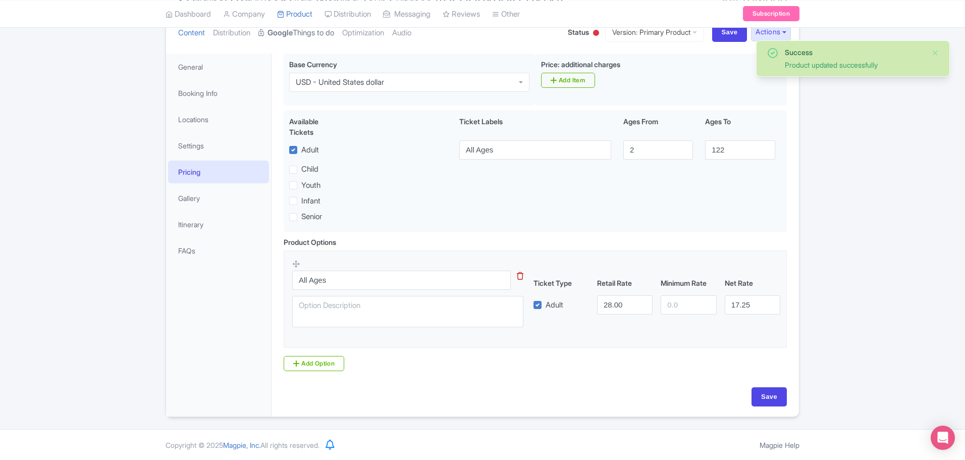
click at [297, 39] on link "Google Things to do" at bounding box center [296, 33] width 76 height 32
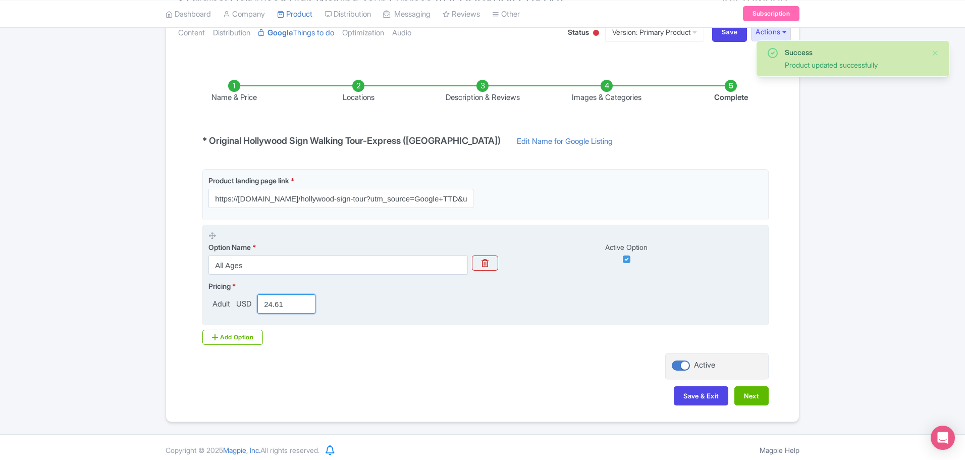
drag, startPoint x: 291, startPoint y: 306, endPoint x: 224, endPoint y: 283, distance: 70.5
click at [238, 288] on div "Pricing * Adult USD 24.61" at bounding box center [263, 297] width 111 height 33
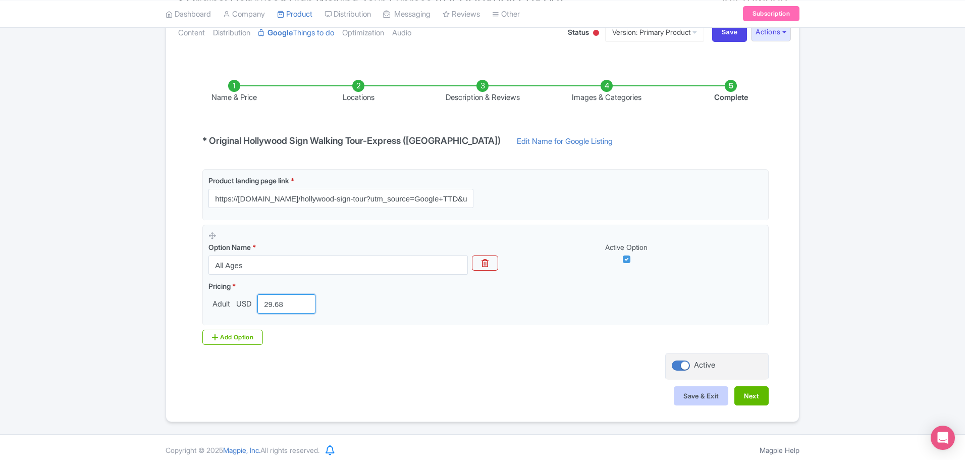
type input "29.68"
click at [714, 397] on button "Save & Exit" at bounding box center [701, 395] width 54 height 19
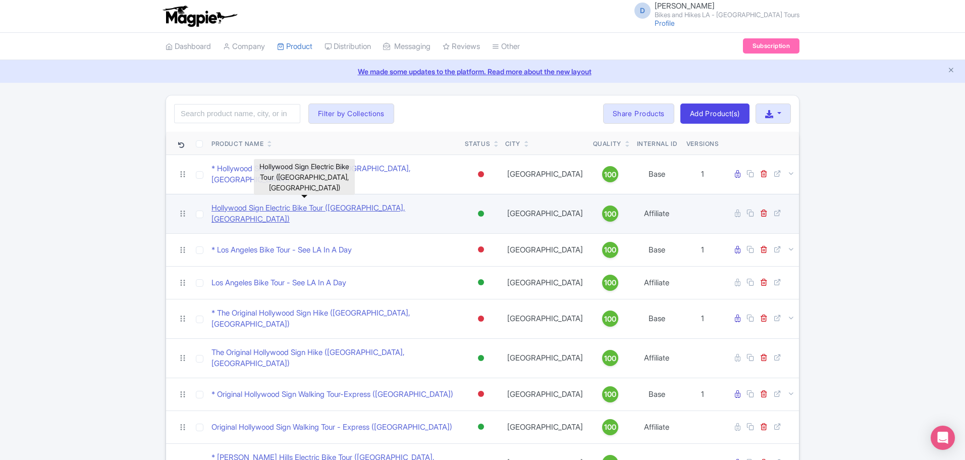
click at [379, 202] on link "Hollywood Sign Electric Bike Tour ([GEOGRAPHIC_DATA], [GEOGRAPHIC_DATA])" at bounding box center [333, 213] width 245 height 23
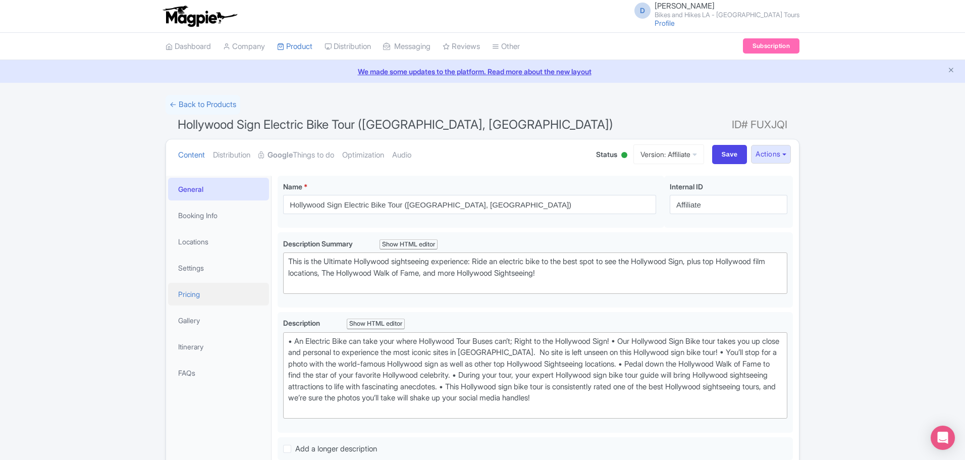
click at [210, 285] on link "Pricing" at bounding box center [218, 294] width 101 height 23
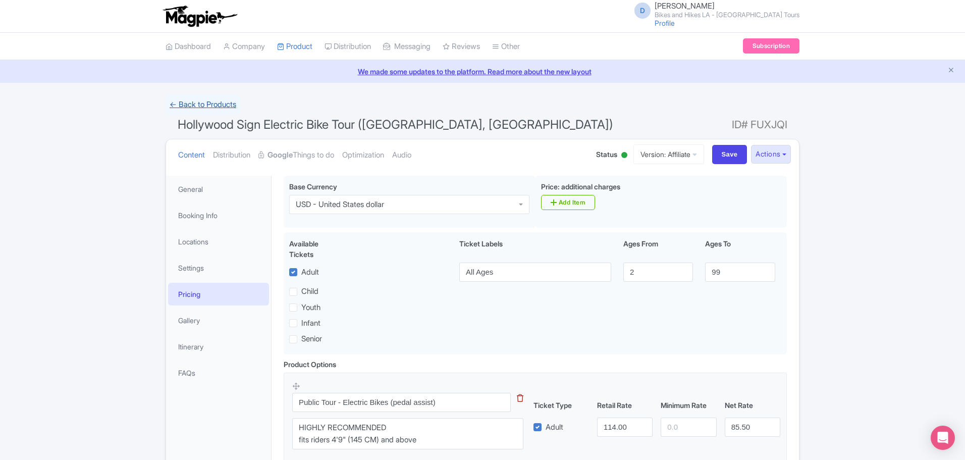
click at [226, 109] on link "← Back to Products" at bounding box center [202, 105] width 75 height 20
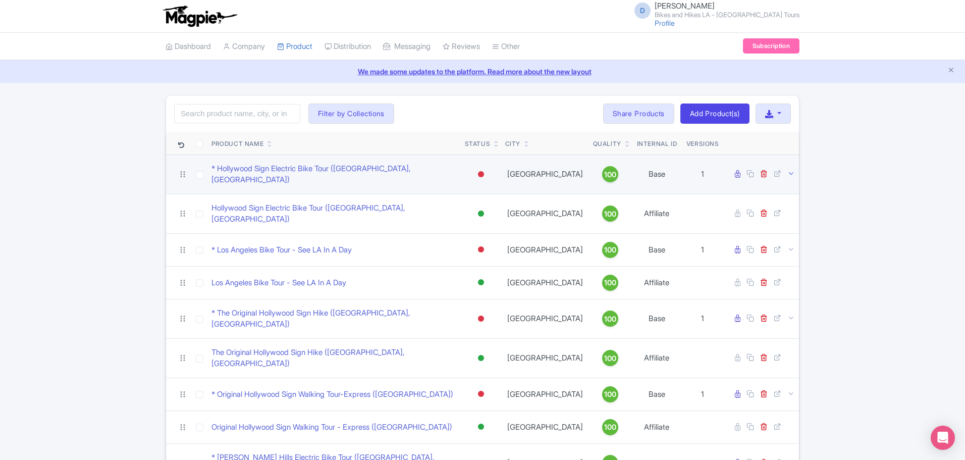
click at [793, 170] on icon at bounding box center [791, 174] width 8 height 8
